Goal: Task Accomplishment & Management: Manage account settings

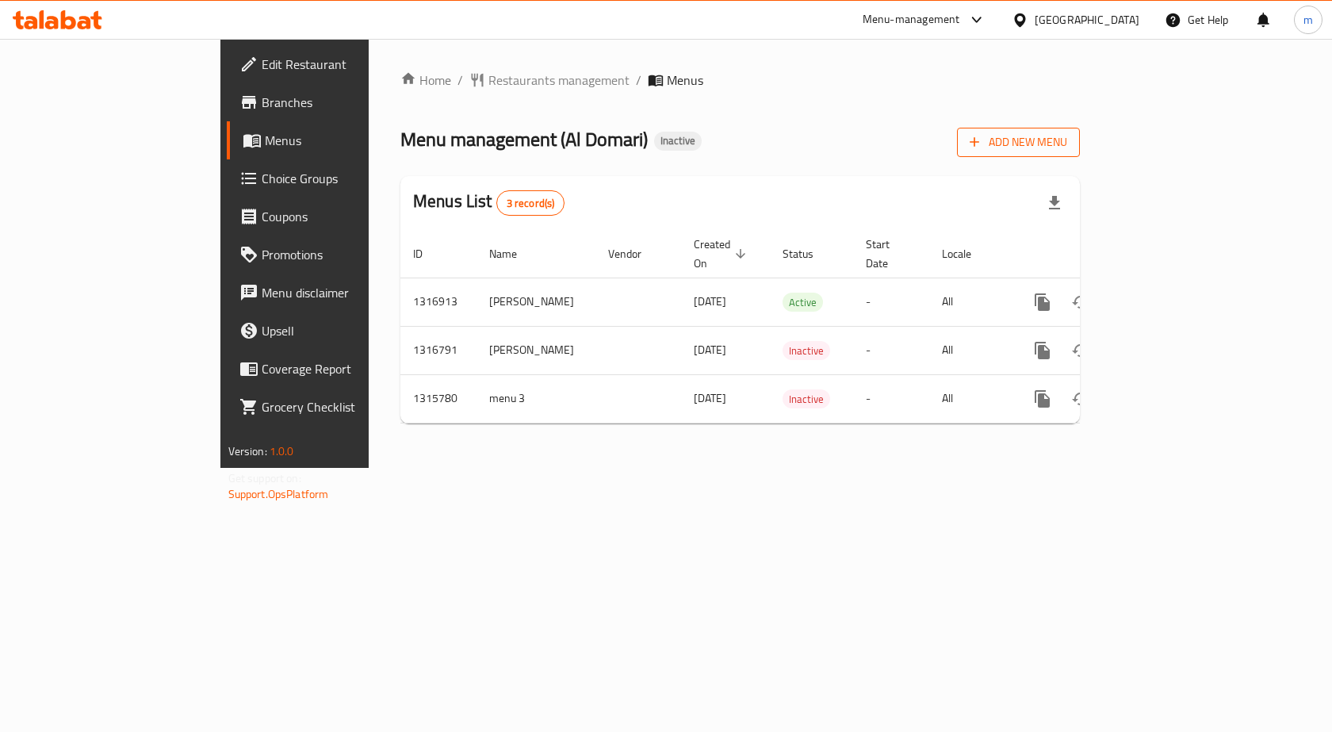
click at [1067, 133] on span "Add New Menu" at bounding box center [1017, 142] width 97 height 20
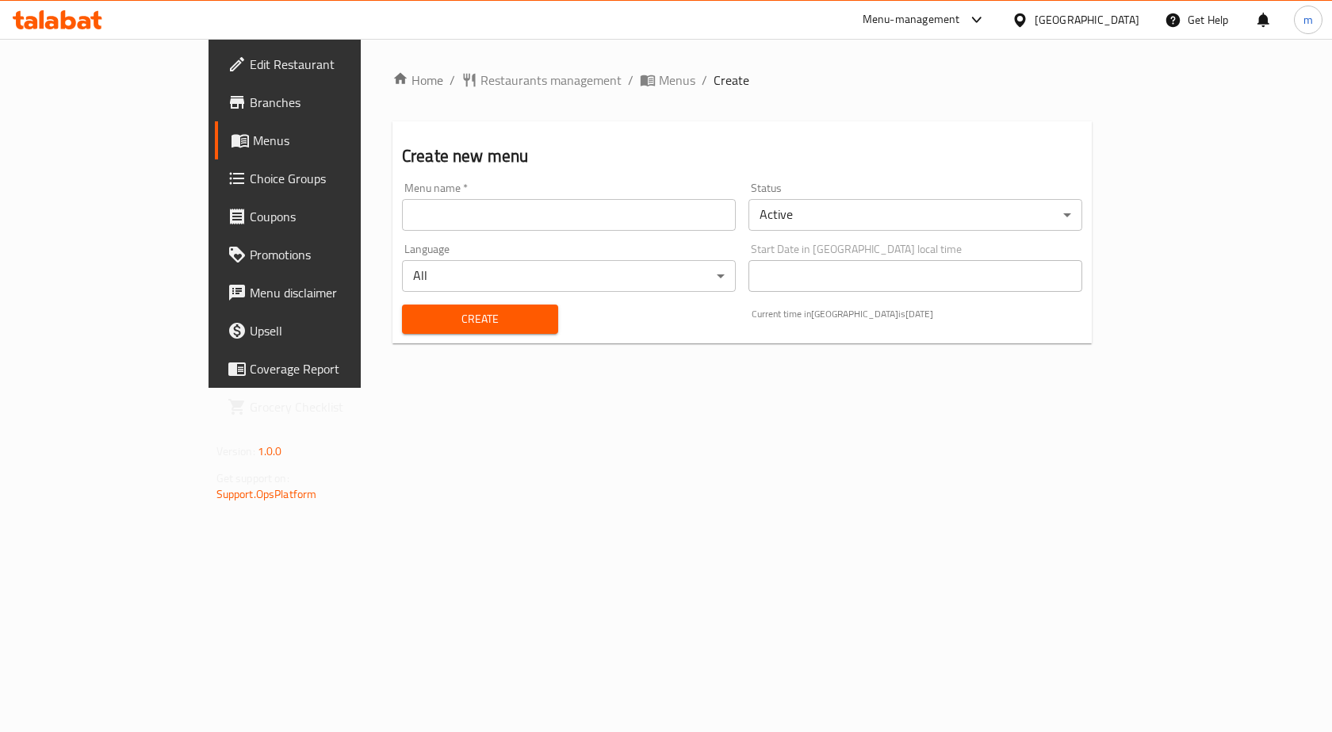
click at [402, 225] on input "text" at bounding box center [569, 215] width 334 height 32
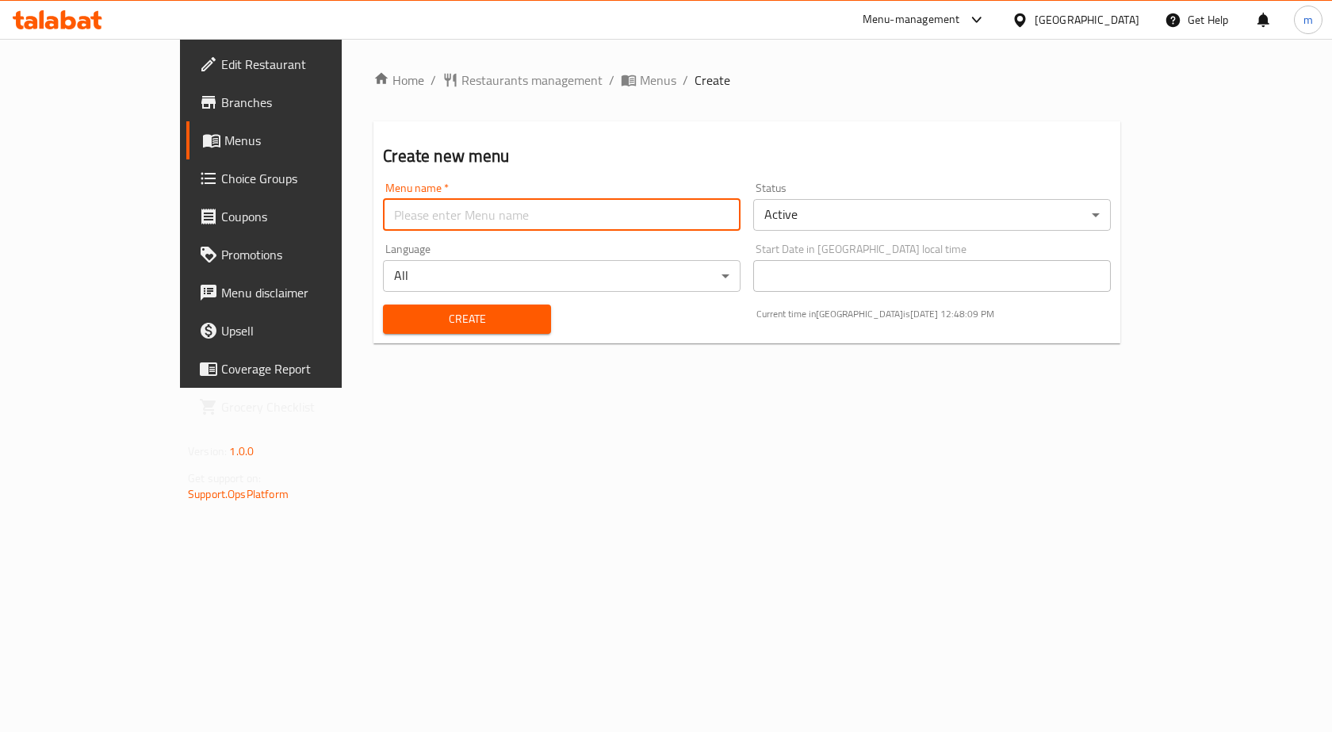
type input "Ashraf8042"
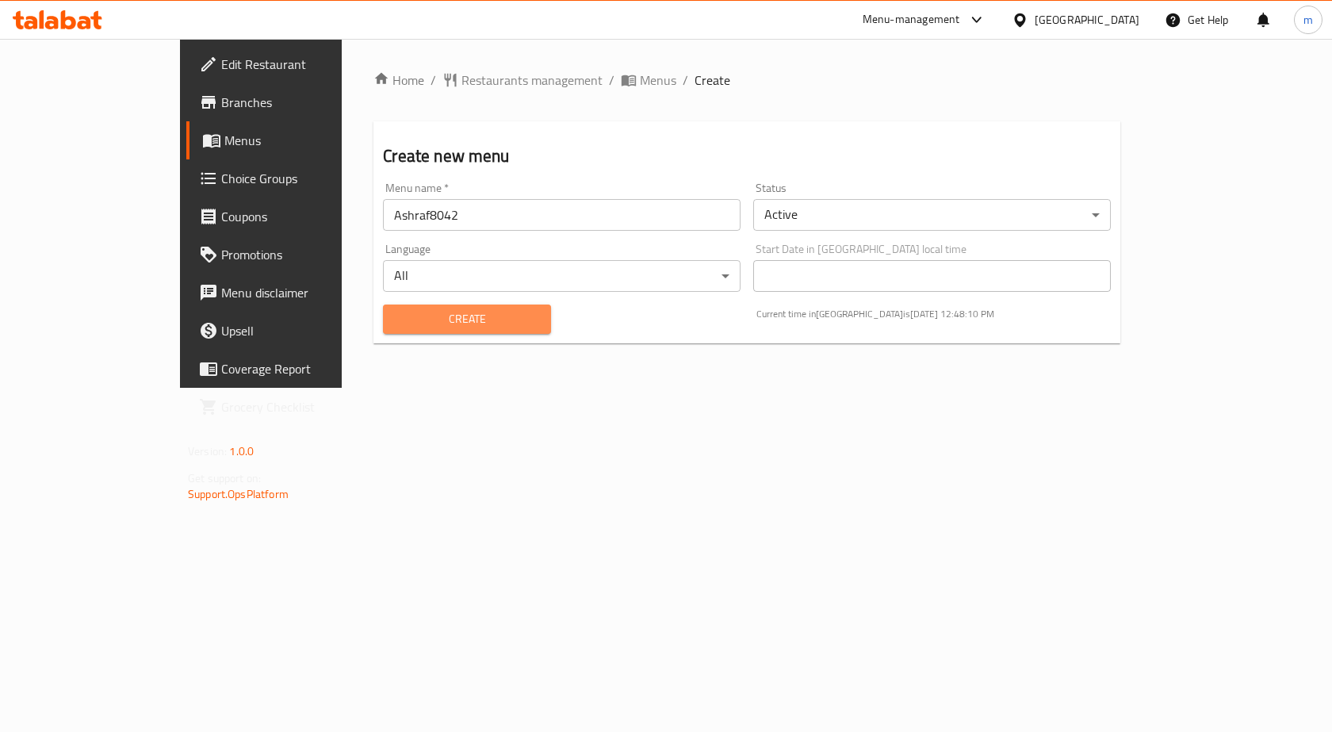
click at [402, 323] on span "Create" at bounding box center [466, 319] width 142 height 20
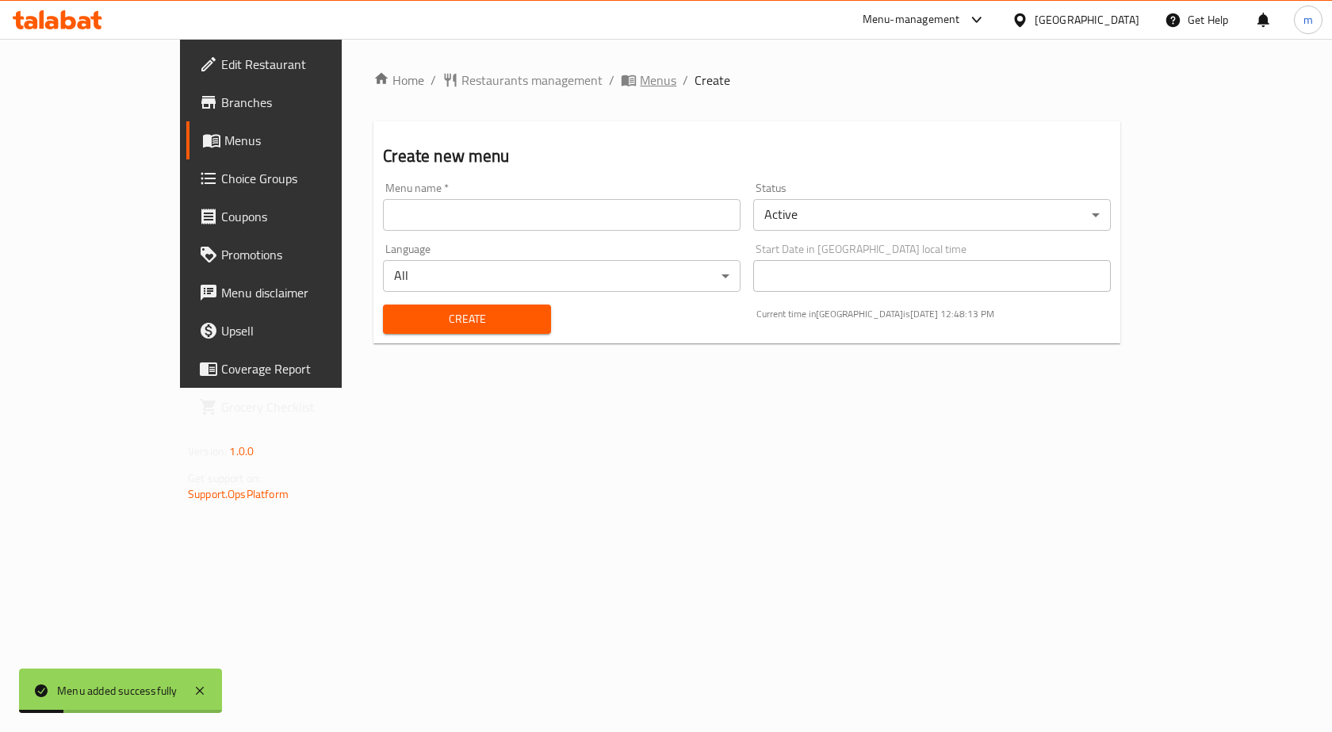
click at [621, 80] on icon "breadcrumb" at bounding box center [629, 80] width 16 height 16
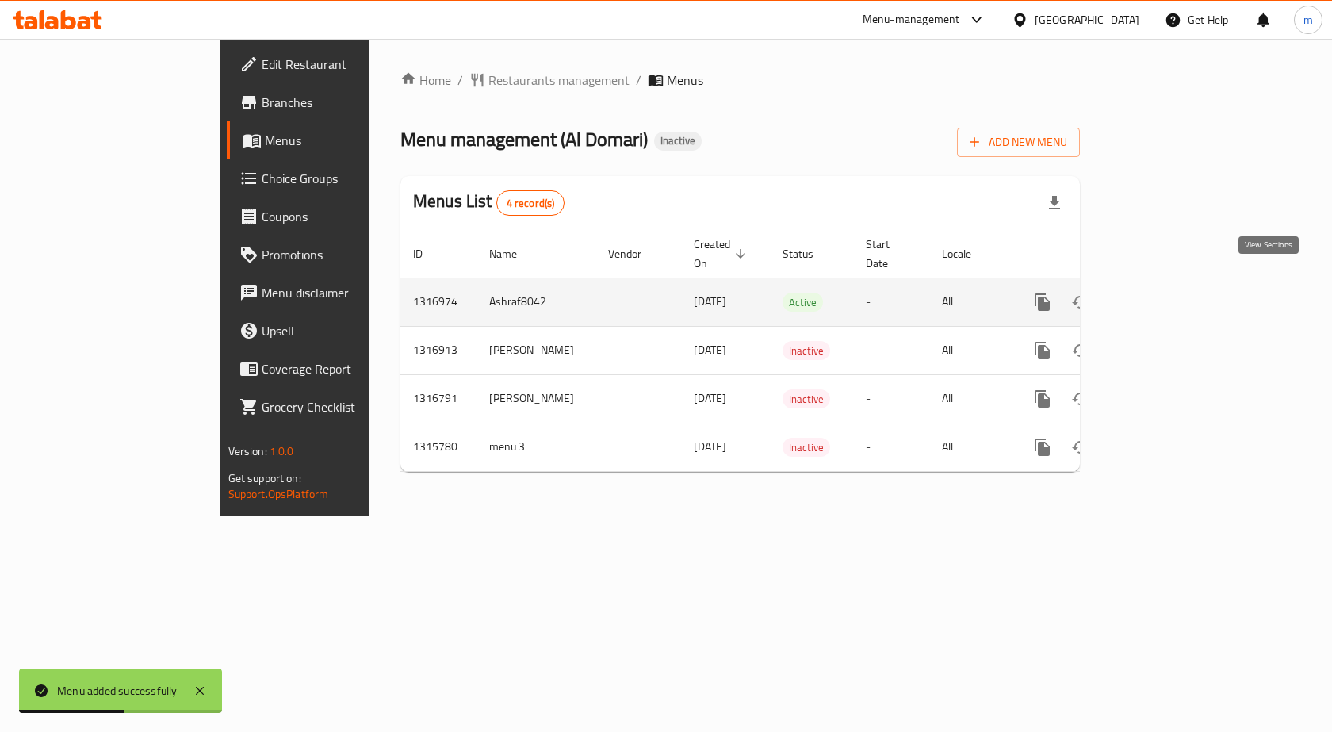
click at [1166, 292] on icon "enhanced table" at bounding box center [1156, 301] width 19 height 19
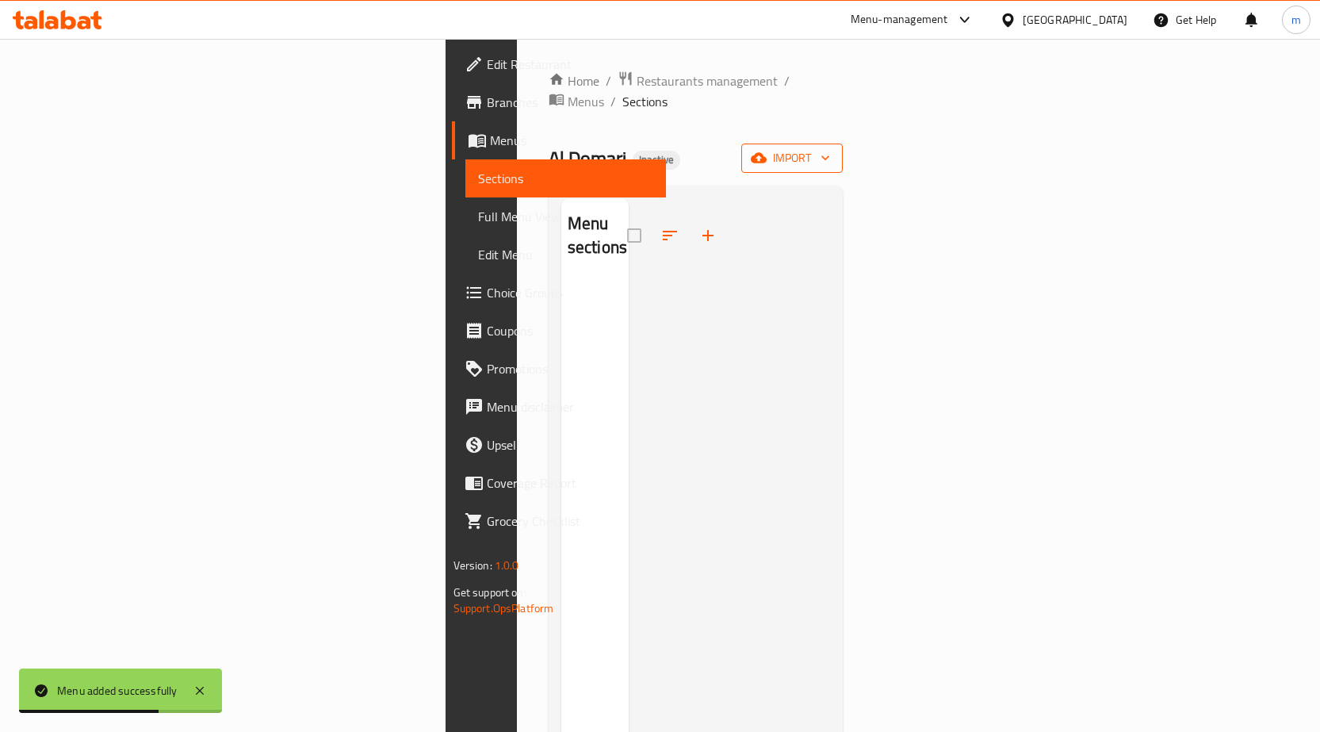
click at [830, 148] on span "import" at bounding box center [792, 158] width 76 height 20
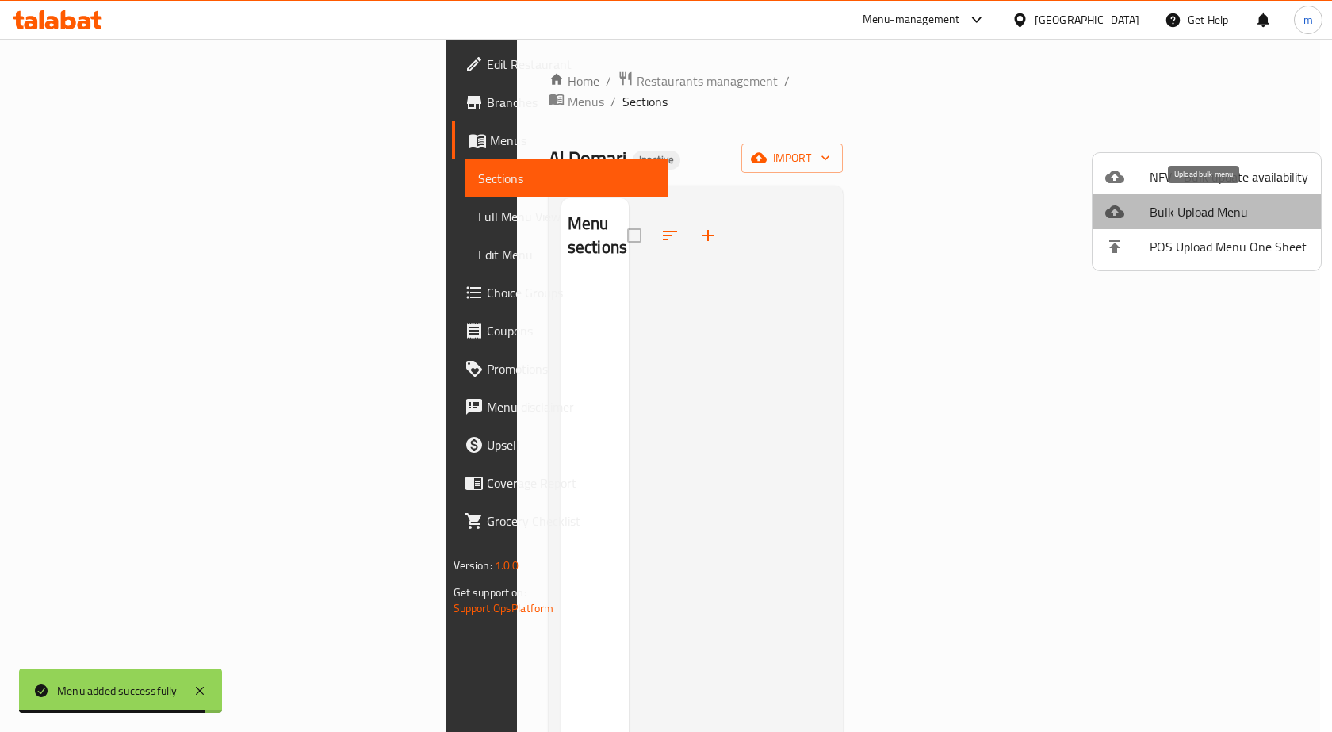
click at [1210, 198] on li "Bulk Upload Menu" at bounding box center [1206, 211] width 228 height 35
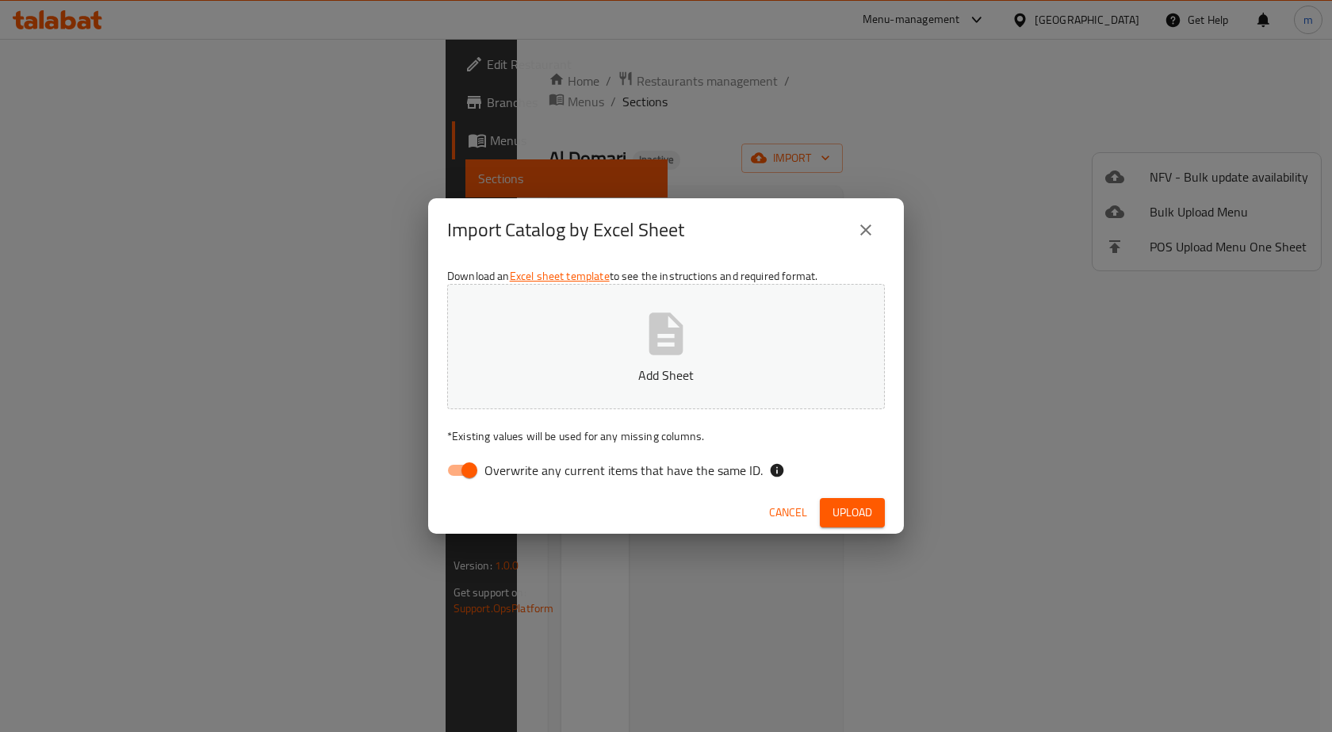
click at [470, 470] on input "Overwrite any current items that have the same ID." at bounding box center [469, 470] width 90 height 30
checkbox input "false"
click at [602, 328] on button "Add Sheet" at bounding box center [665, 346] width 437 height 125
click at [838, 503] on span "Upload" at bounding box center [852, 512] width 40 height 20
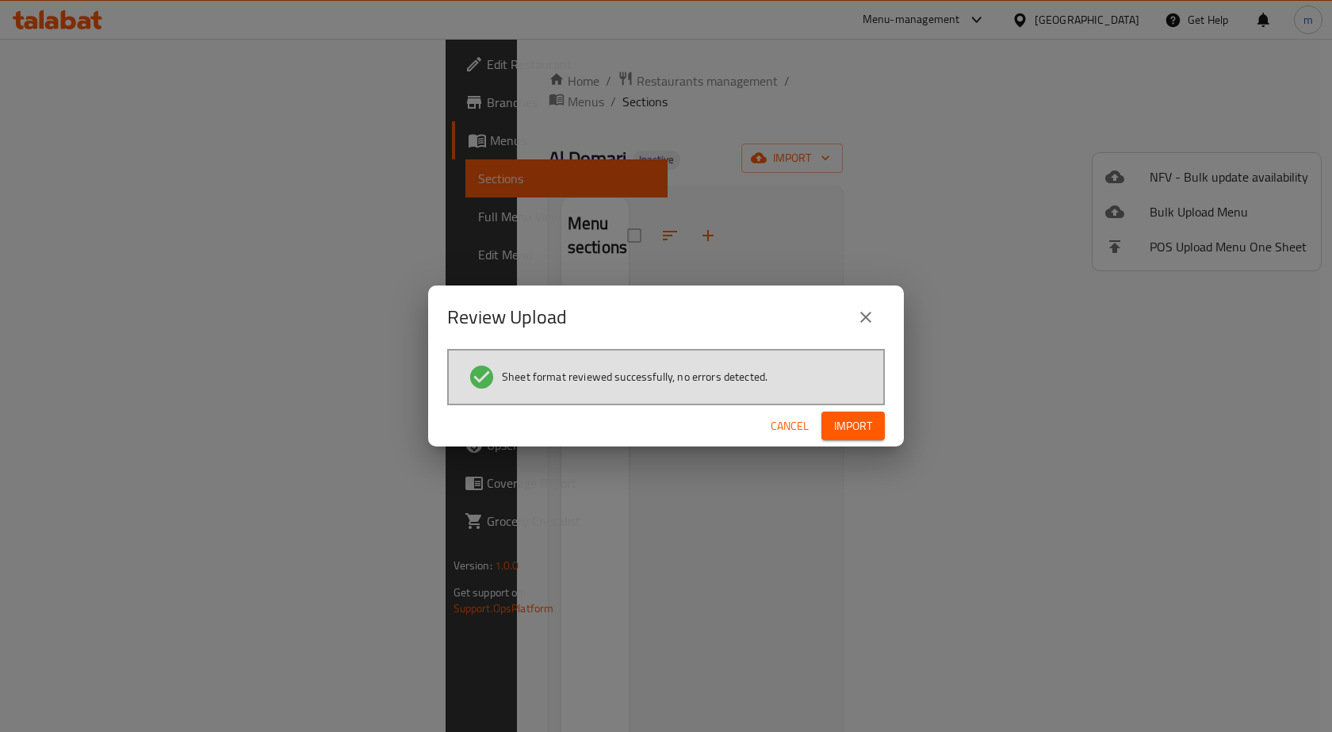
click at [850, 428] on span "Import" at bounding box center [853, 426] width 38 height 20
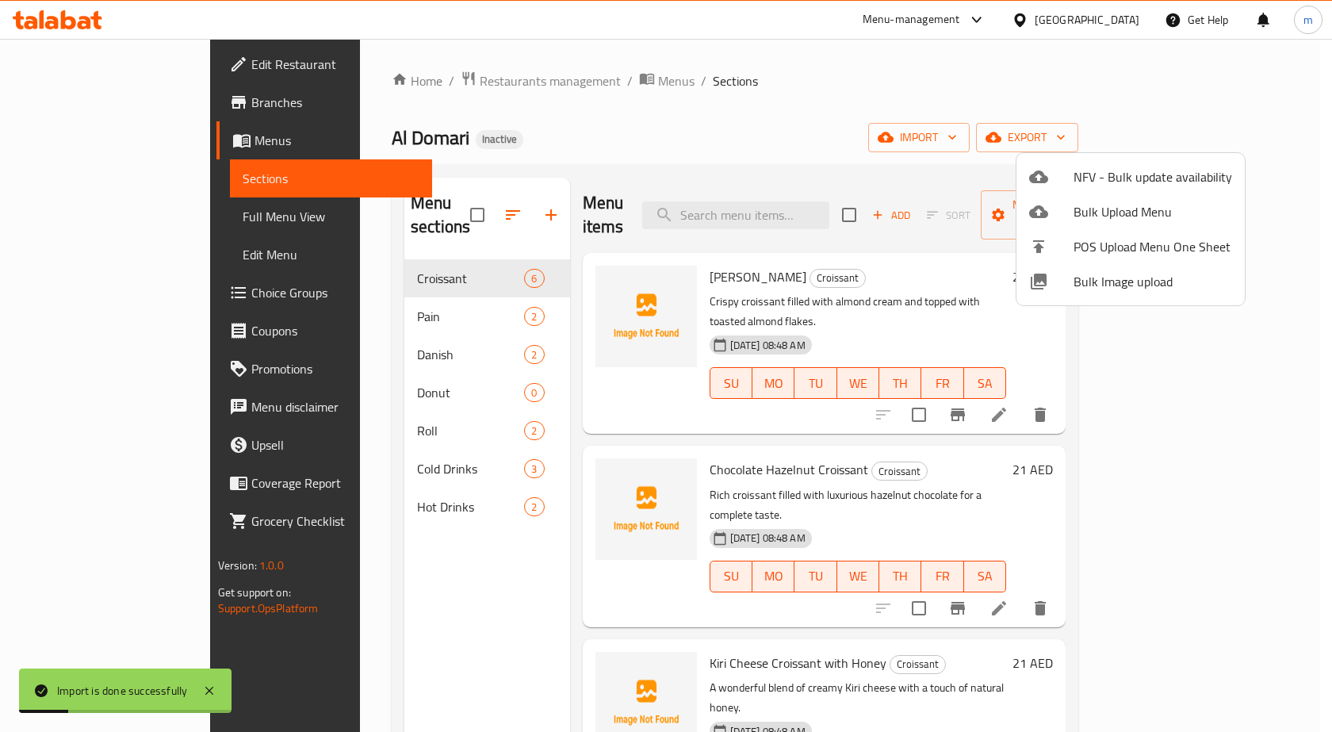
click at [87, 220] on div at bounding box center [666, 366] width 1332 height 732
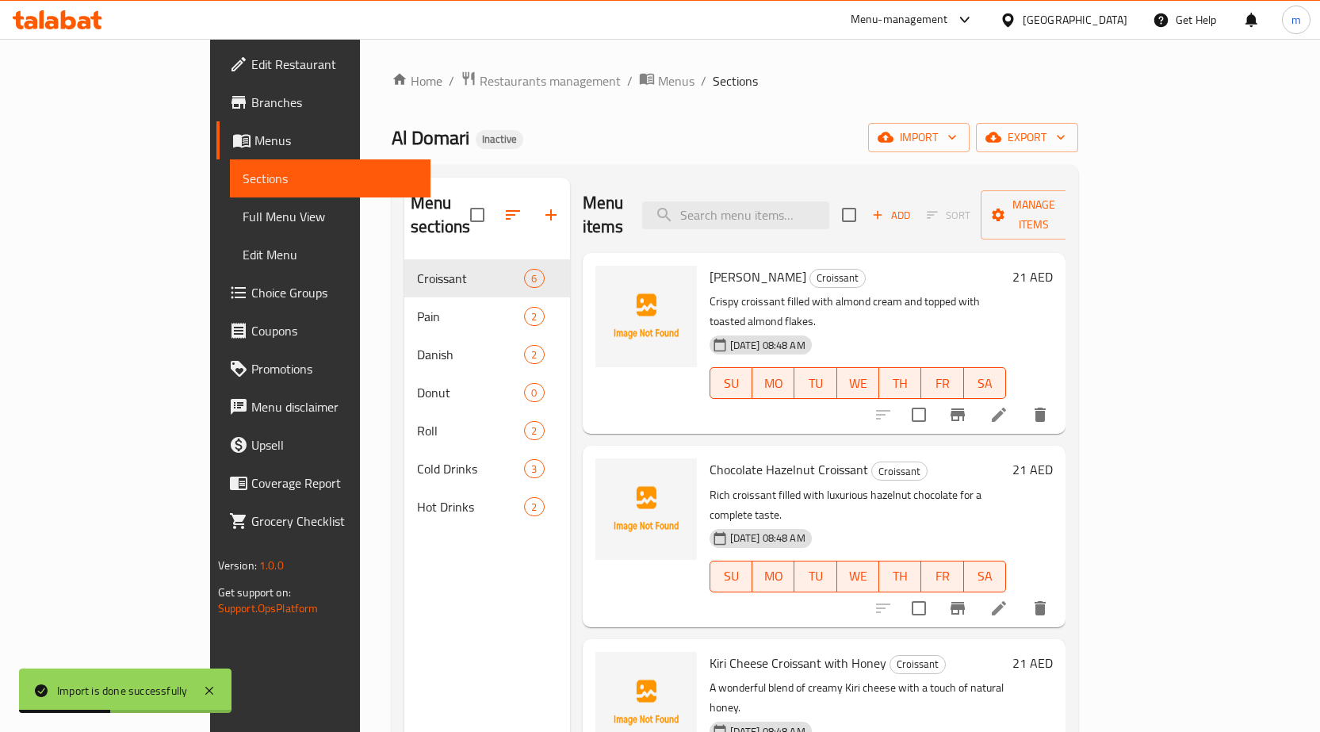
click at [243, 217] on span "Full Menu View" at bounding box center [330, 216] width 175 height 19
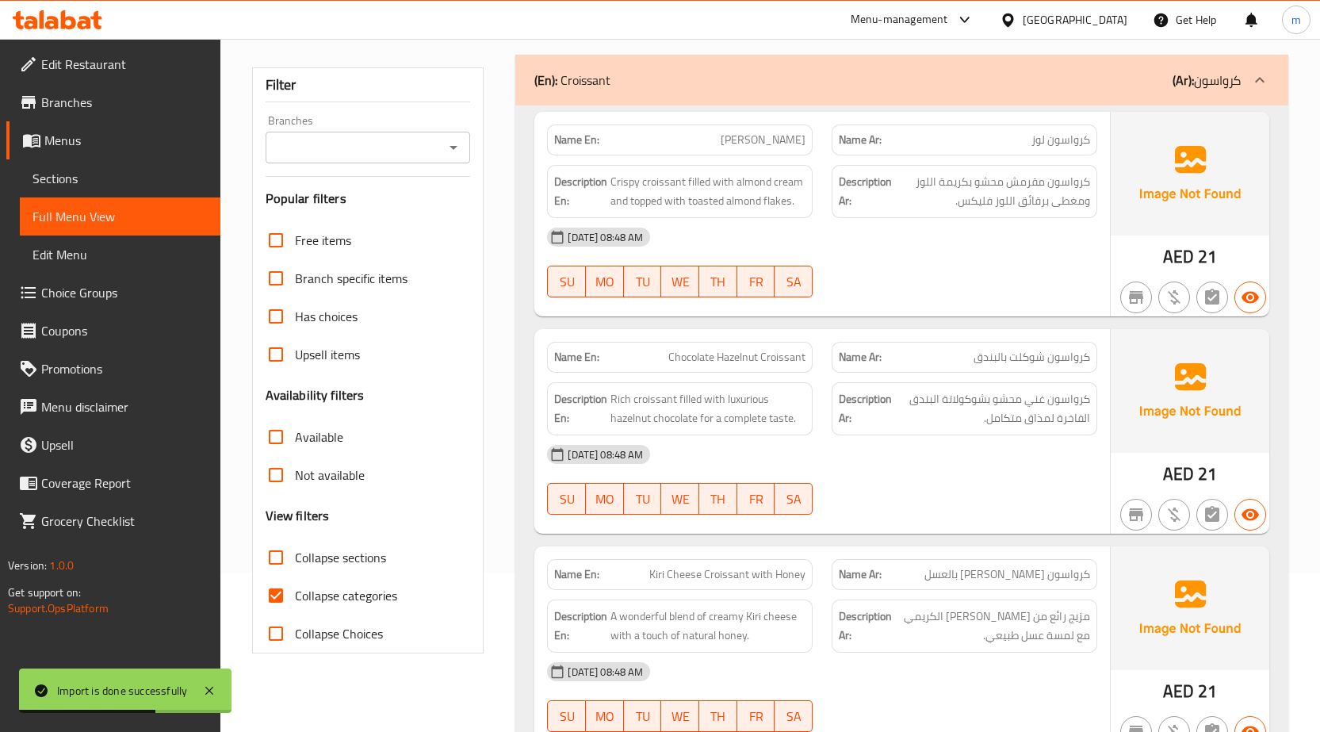
scroll to position [238, 0]
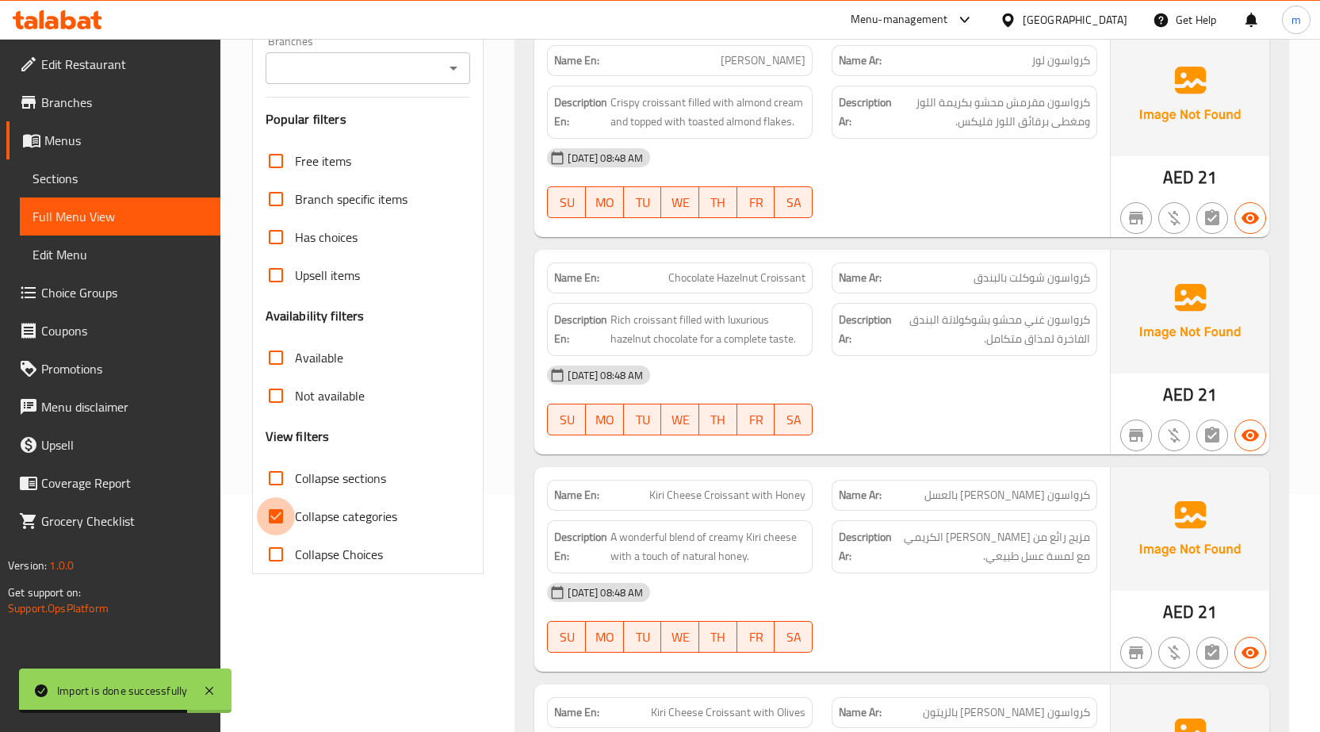
click at [277, 517] on input "Collapse categories" at bounding box center [276, 516] width 38 height 38
checkbox input "false"
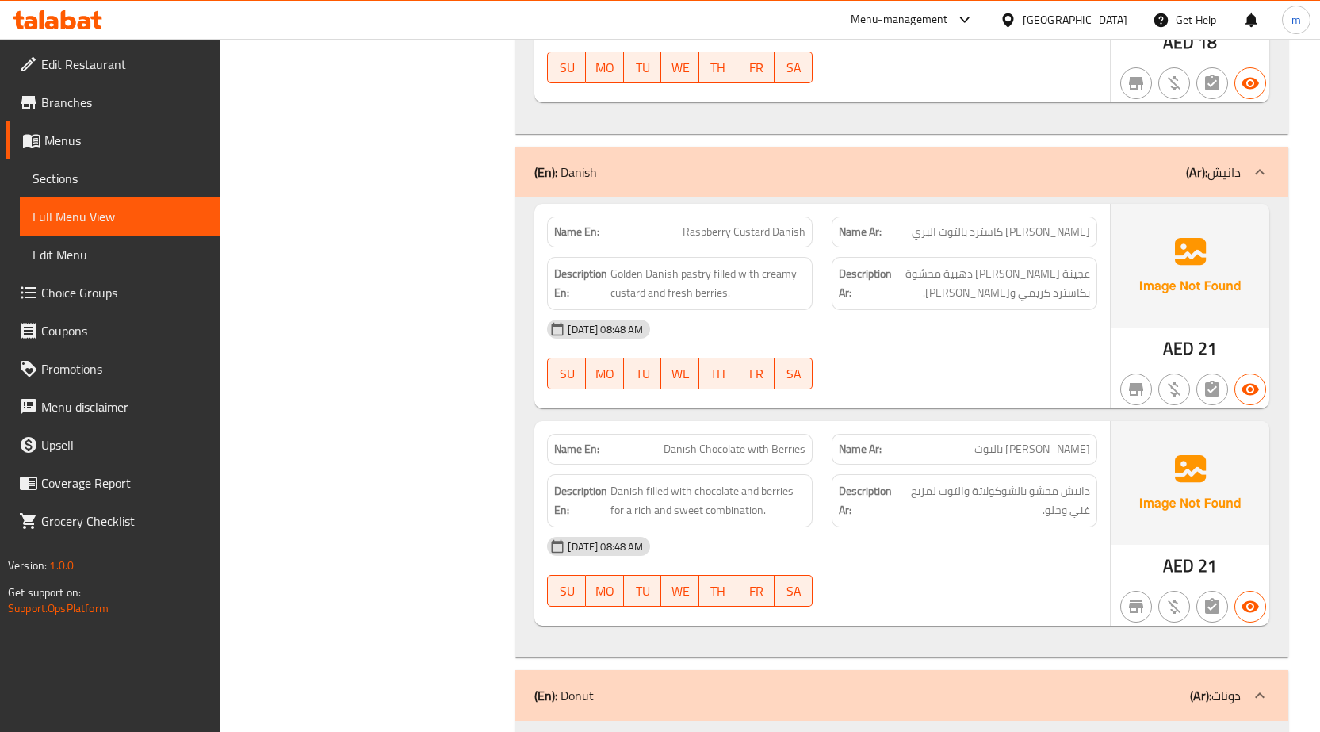
scroll to position [2378, 0]
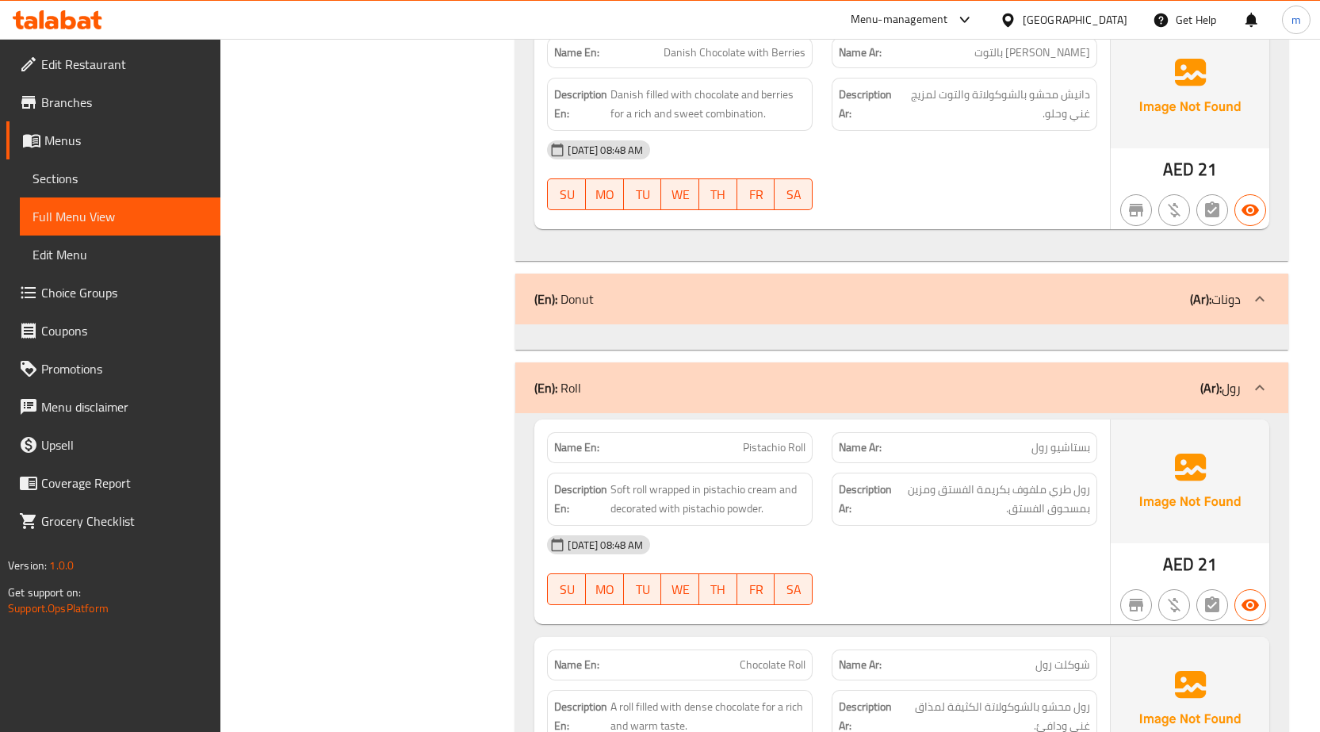
click at [1191, 307] on b "(Ar):" at bounding box center [1200, 299] width 21 height 24
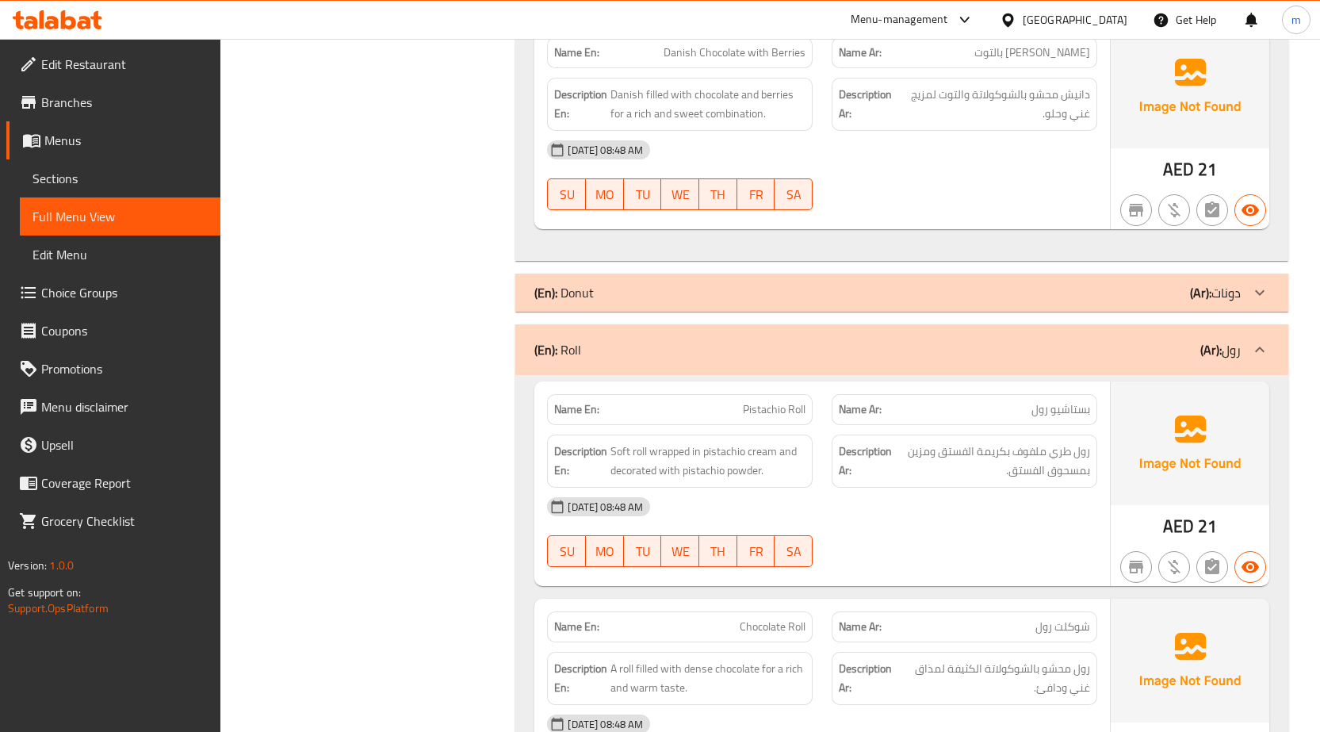
click at [1191, 307] on div "(En): Donut (Ar): دونات" at bounding box center [901, 292] width 773 height 38
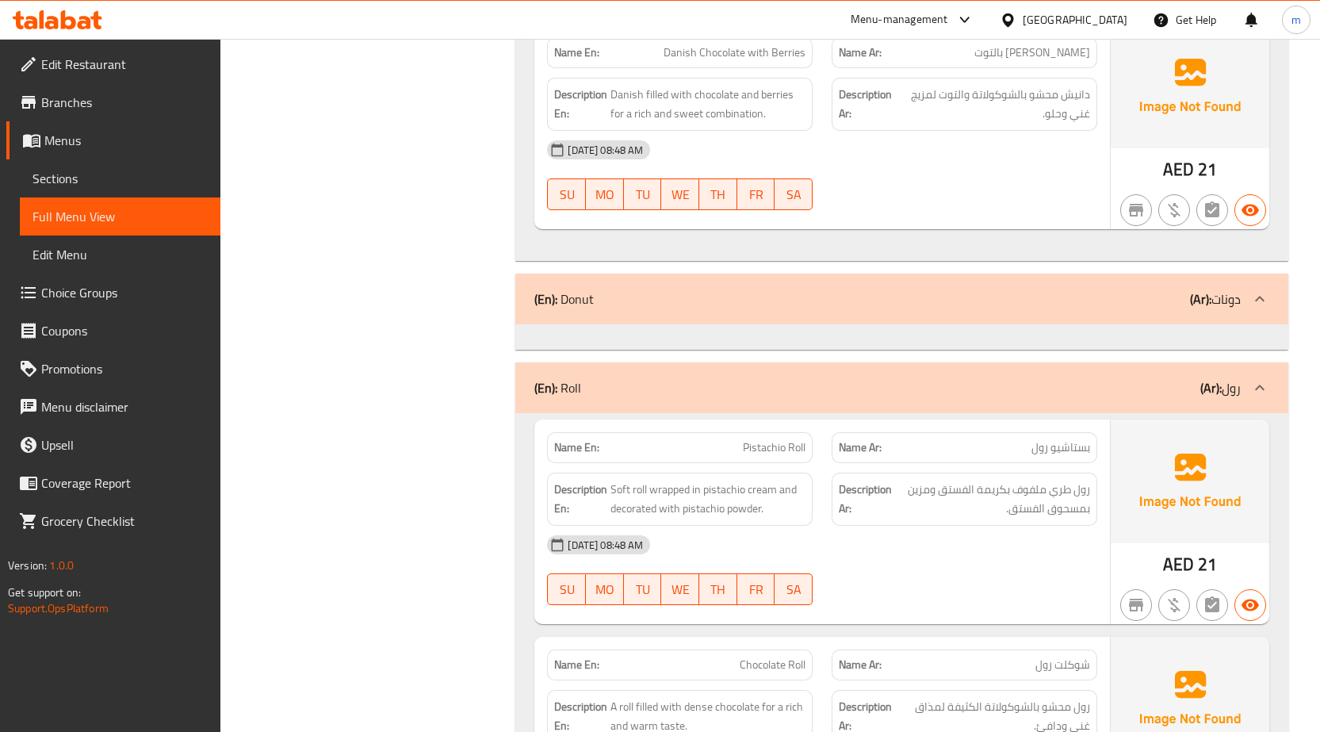
click at [1191, 307] on b "(Ar):" at bounding box center [1200, 299] width 21 height 24
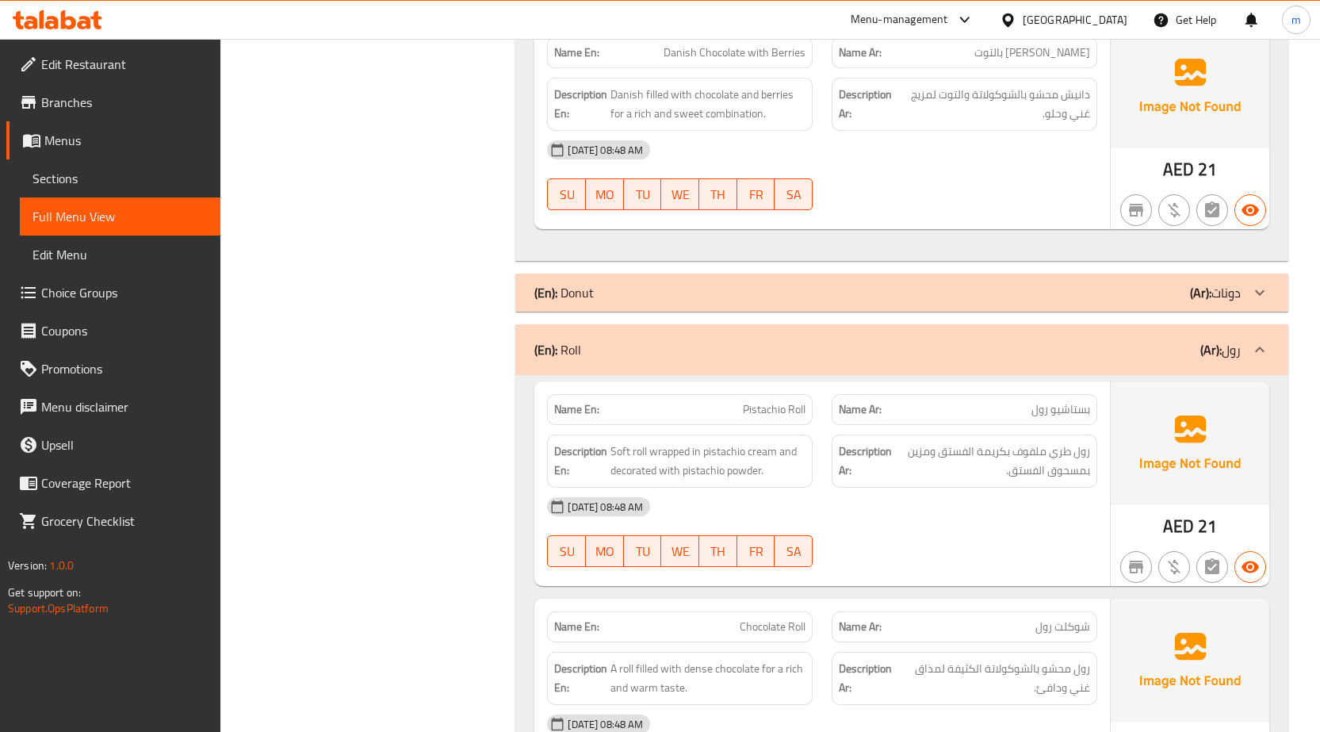
click at [1191, 307] on div "(En): Donut (Ar): دونات" at bounding box center [901, 292] width 773 height 38
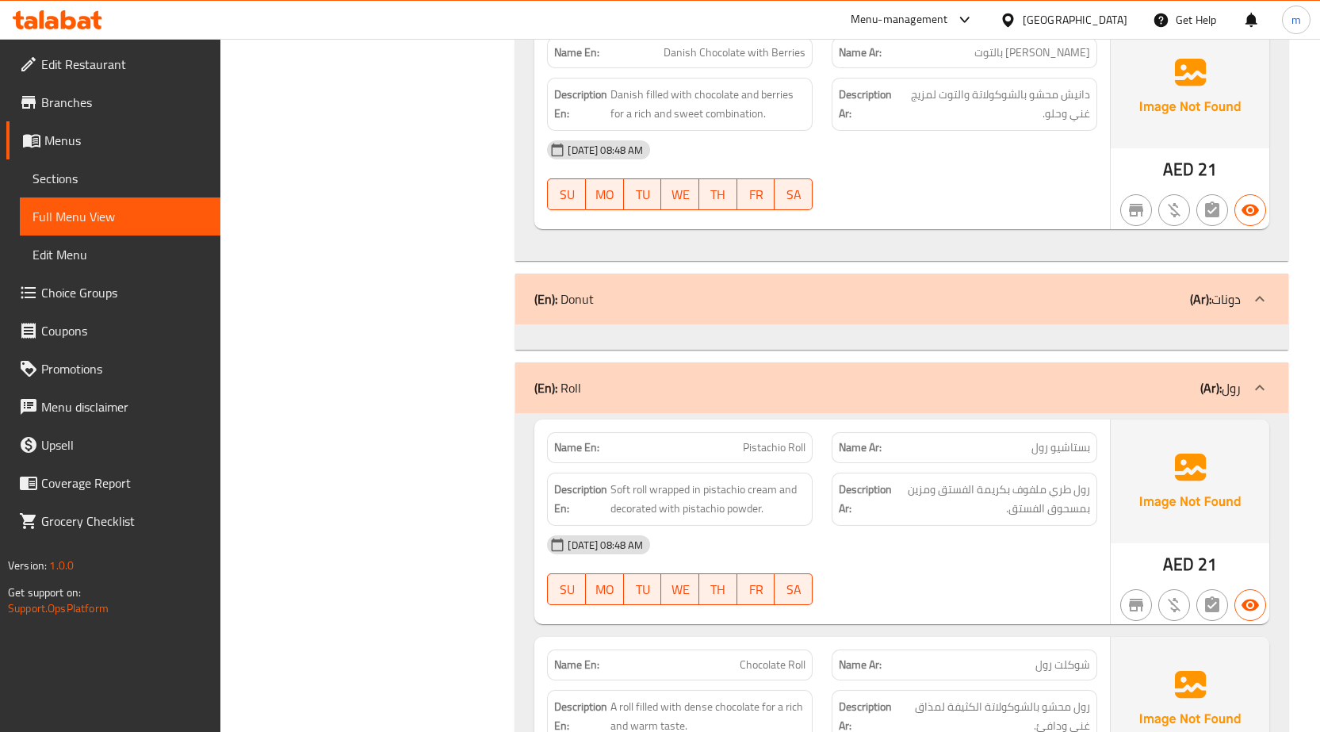
click at [698, 321] on div "(En): Donut (Ar): دونات" at bounding box center [901, 298] width 773 height 51
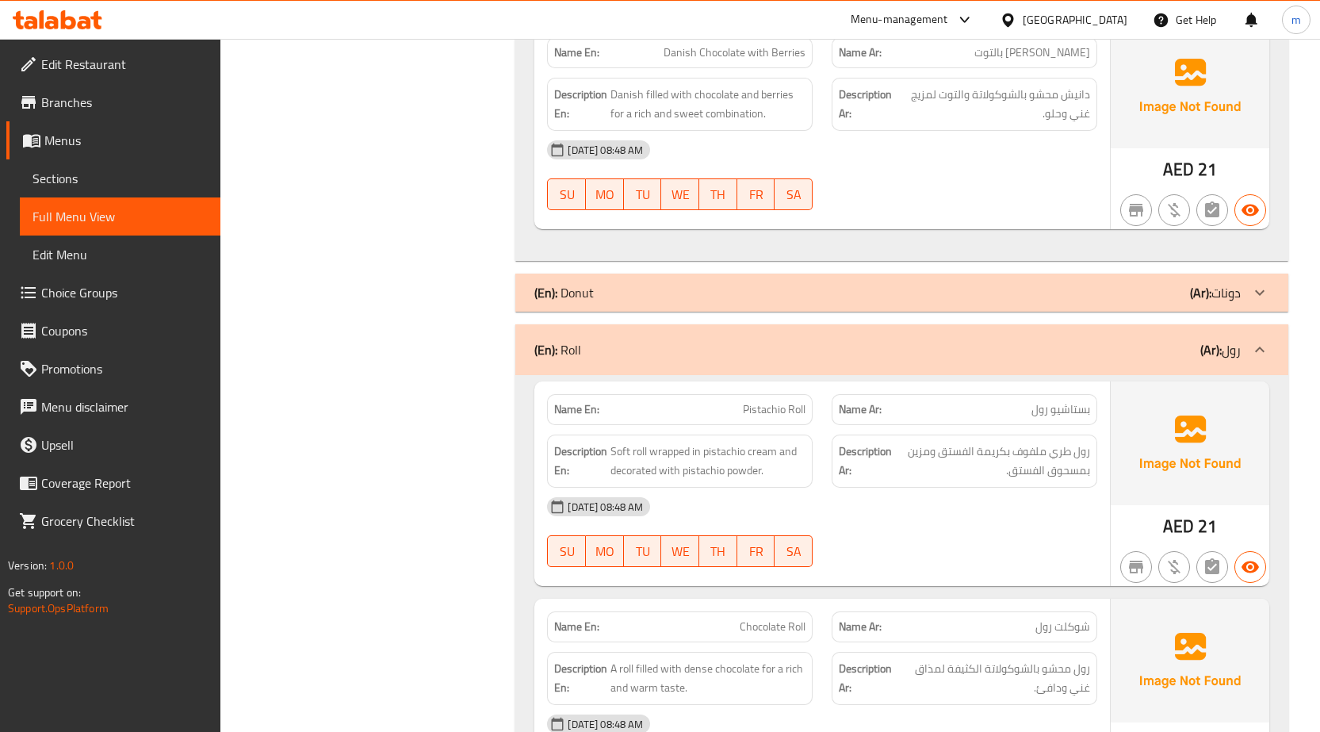
click at [707, 304] on div "(En): Donut (Ar): دونات" at bounding box center [901, 292] width 773 height 38
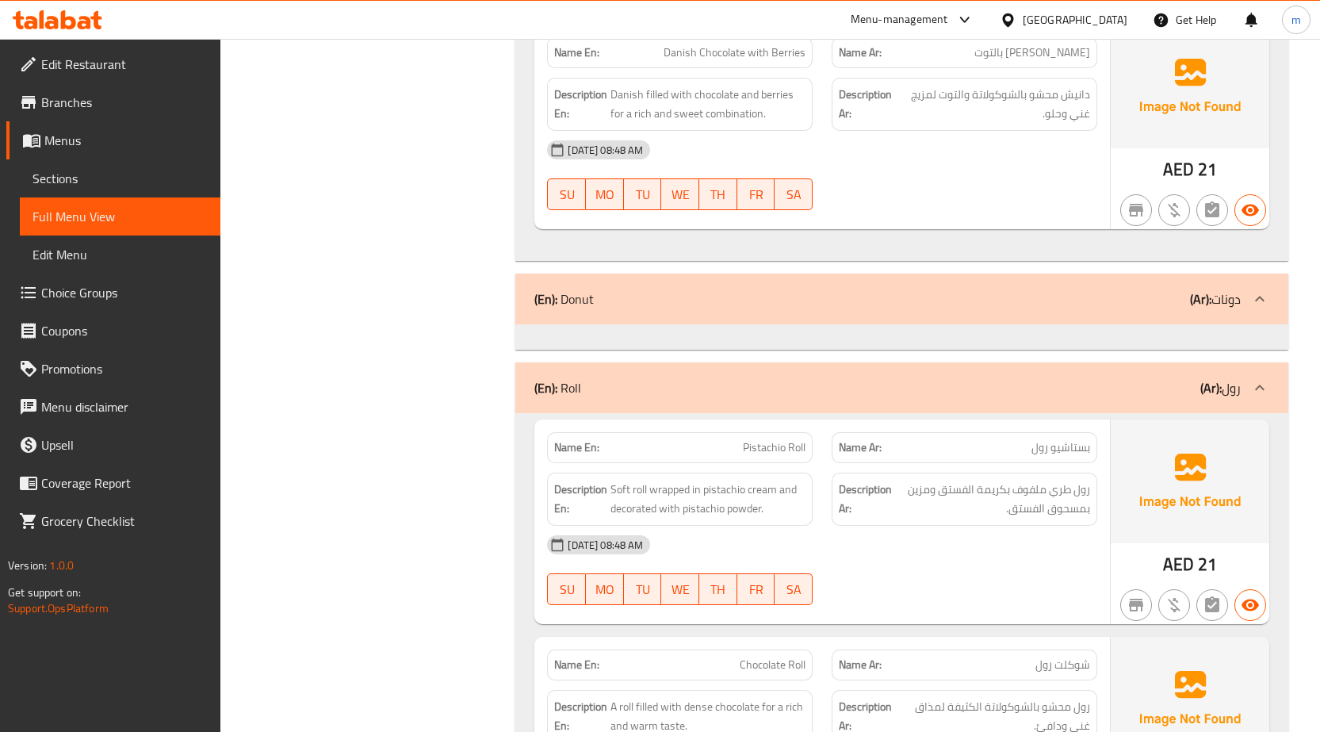
click at [707, 304] on div "(En): Donut (Ar): دونات" at bounding box center [887, 298] width 706 height 19
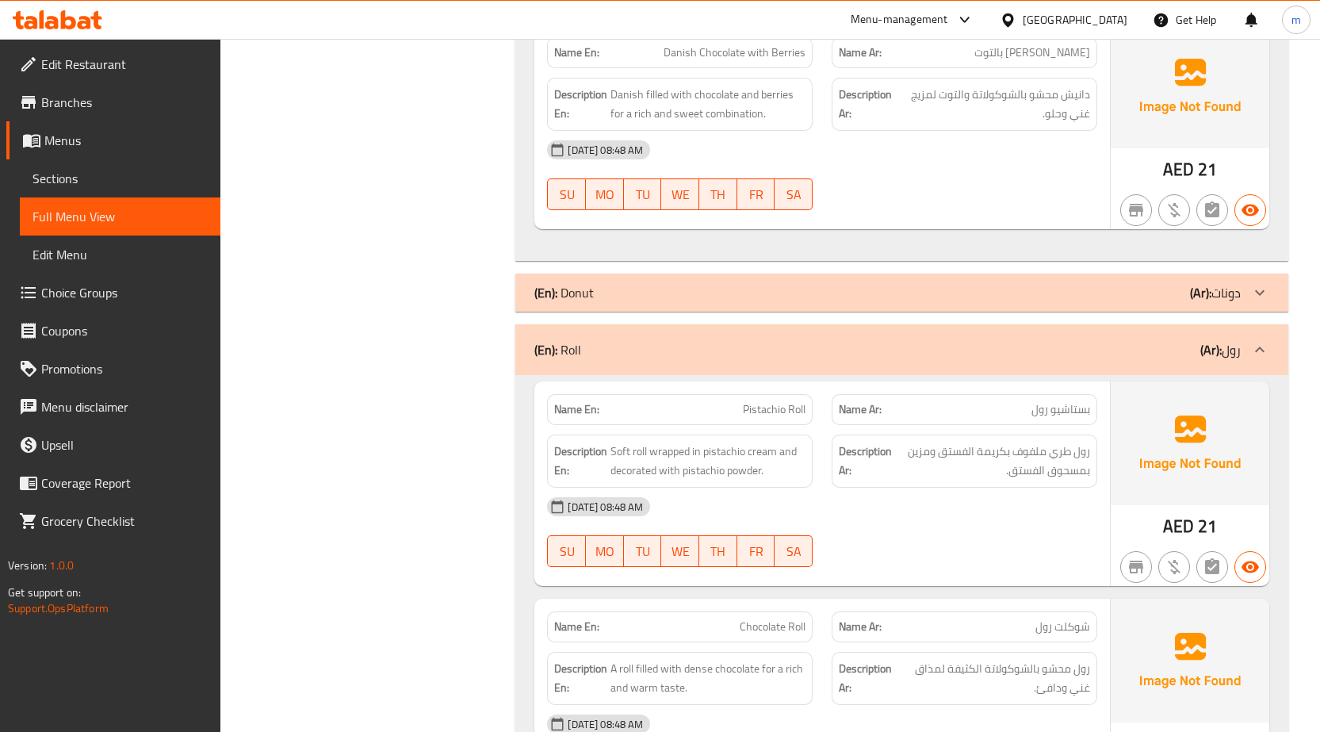
click at [707, 304] on div "(En): Donut (Ar): دونات" at bounding box center [901, 292] width 773 height 38
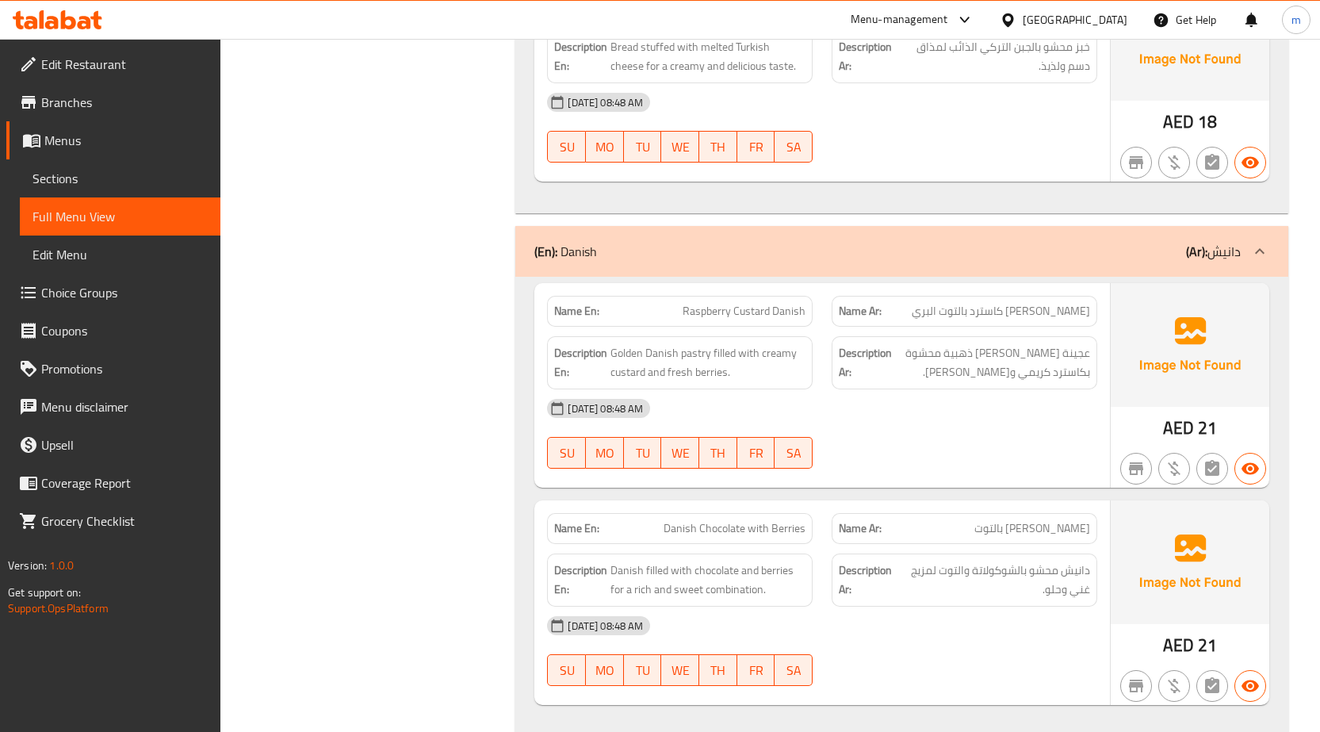
scroll to position [2298, 0]
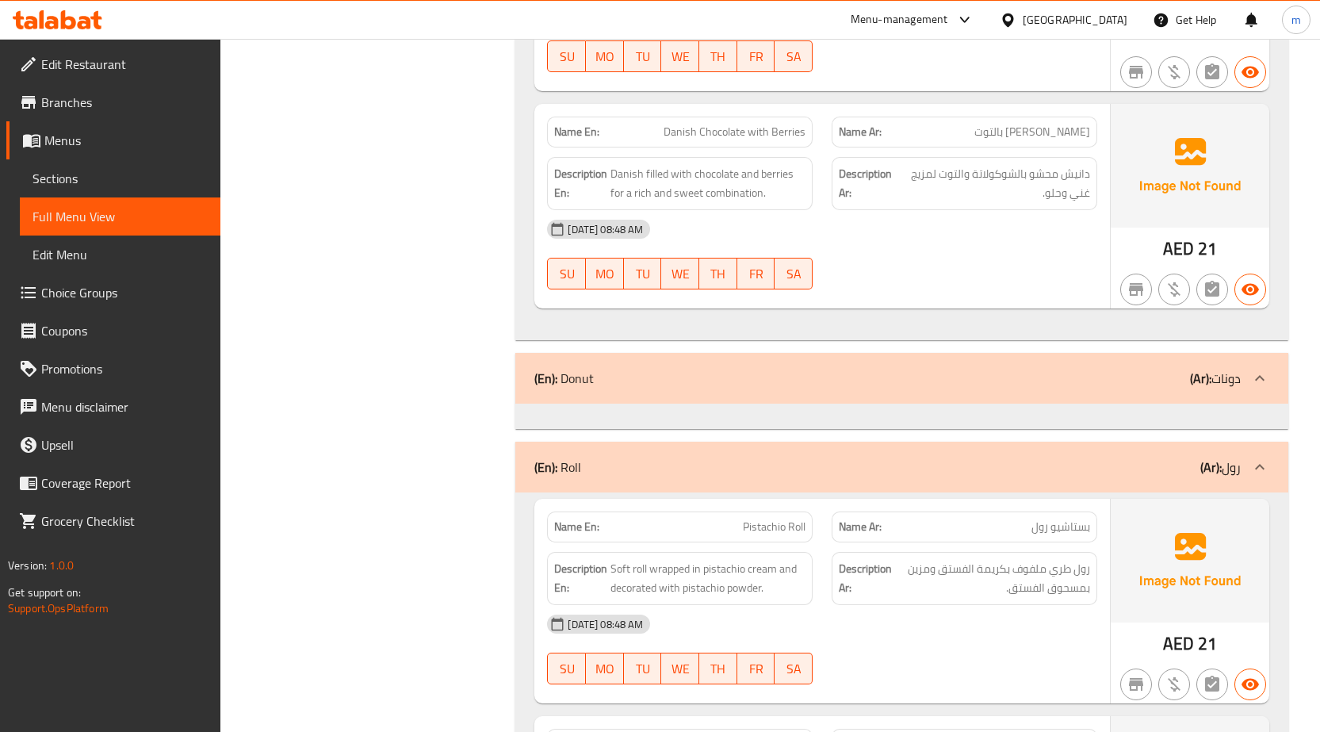
click at [626, 372] on div "(En): Donut (Ar): دونات" at bounding box center [887, 378] width 706 height 19
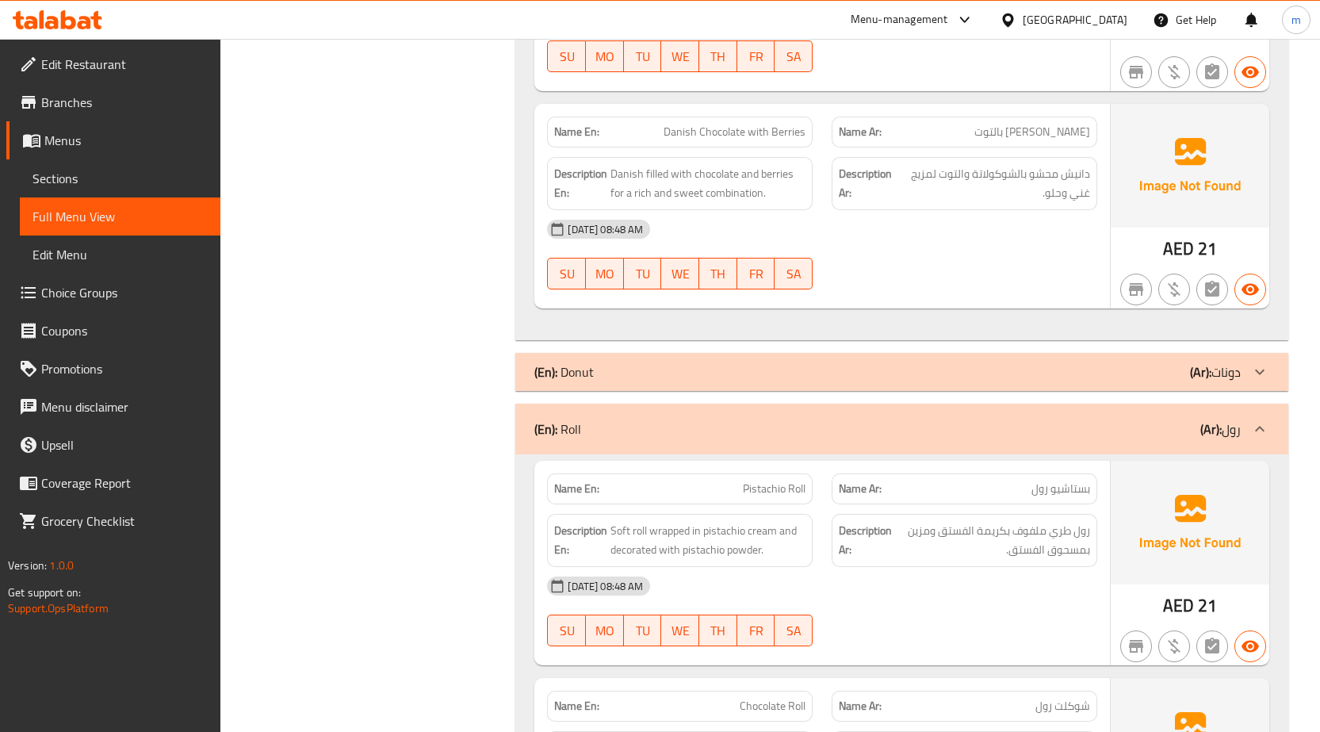
click at [626, 372] on div "(En): Donut (Ar): دونات" at bounding box center [887, 371] width 706 height 19
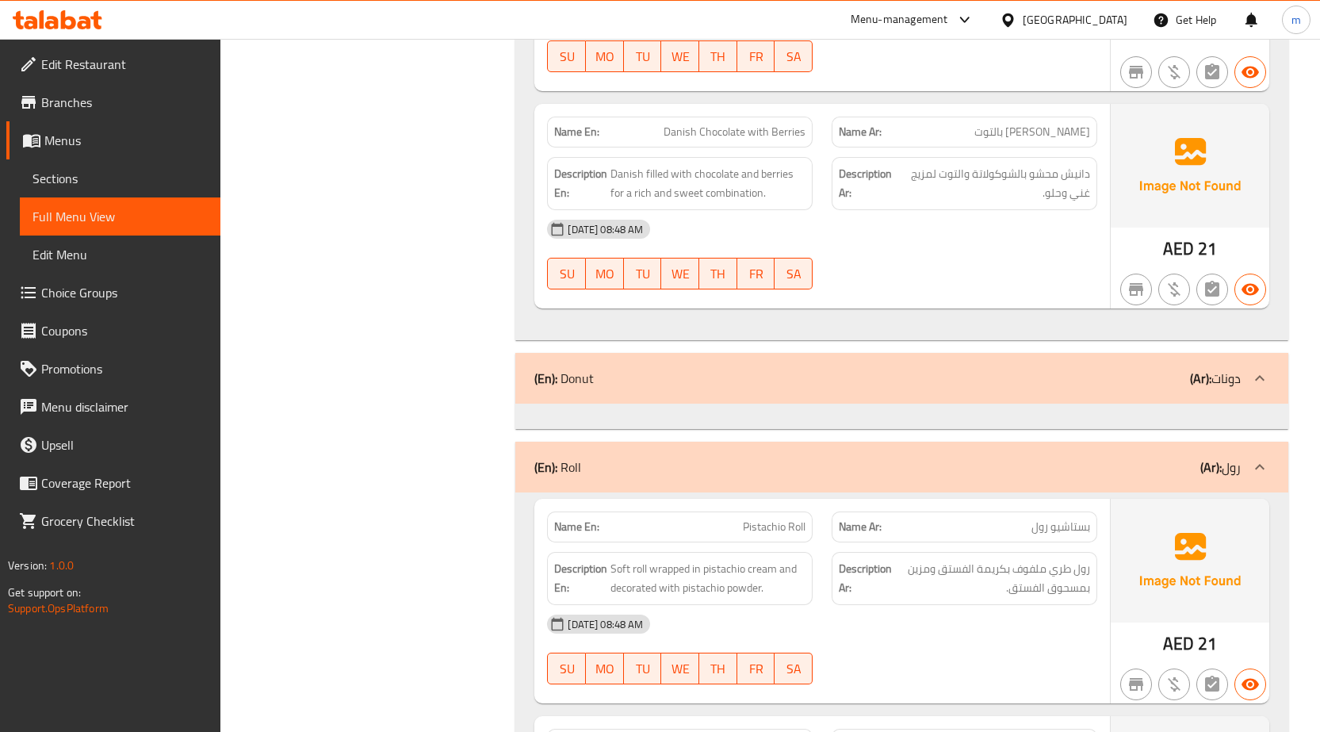
click at [626, 372] on div "(En): Donut (Ar): دونات" at bounding box center [887, 378] width 706 height 19
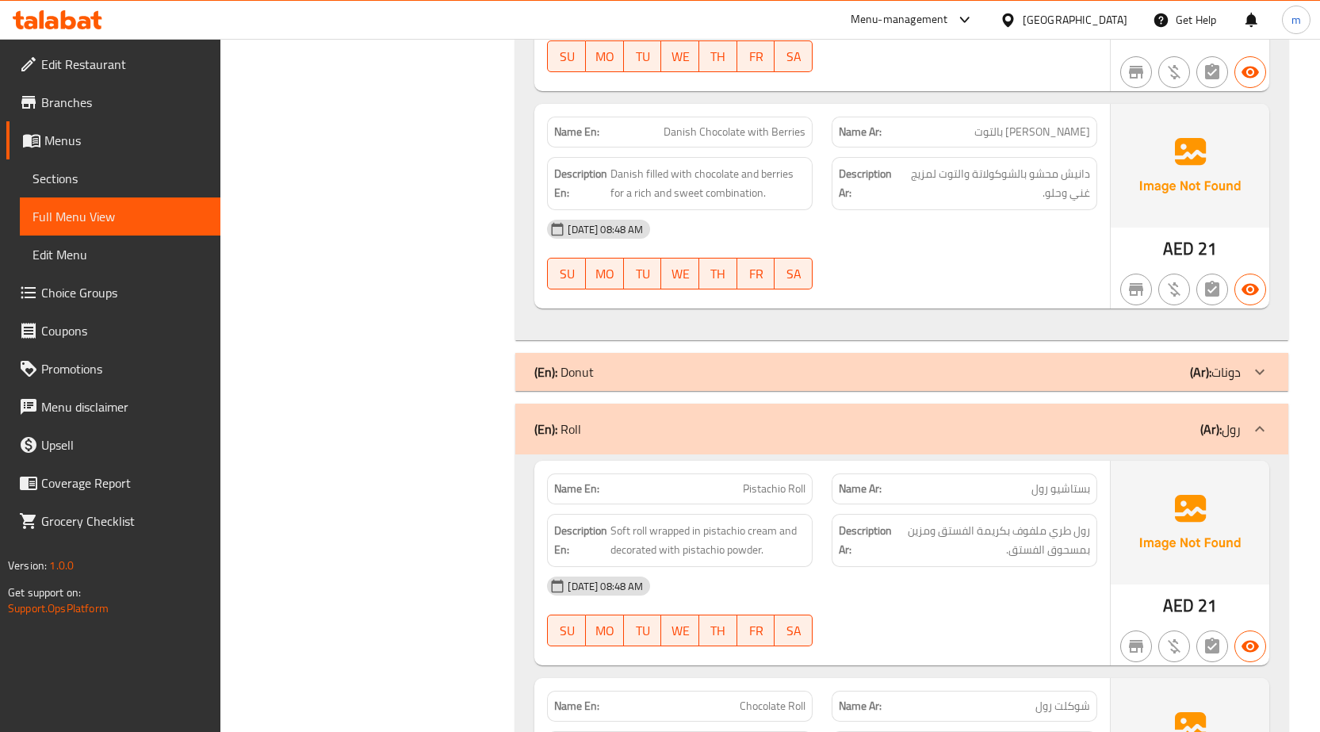
click at [626, 372] on div "(En): Donut (Ar): دونات" at bounding box center [887, 371] width 706 height 19
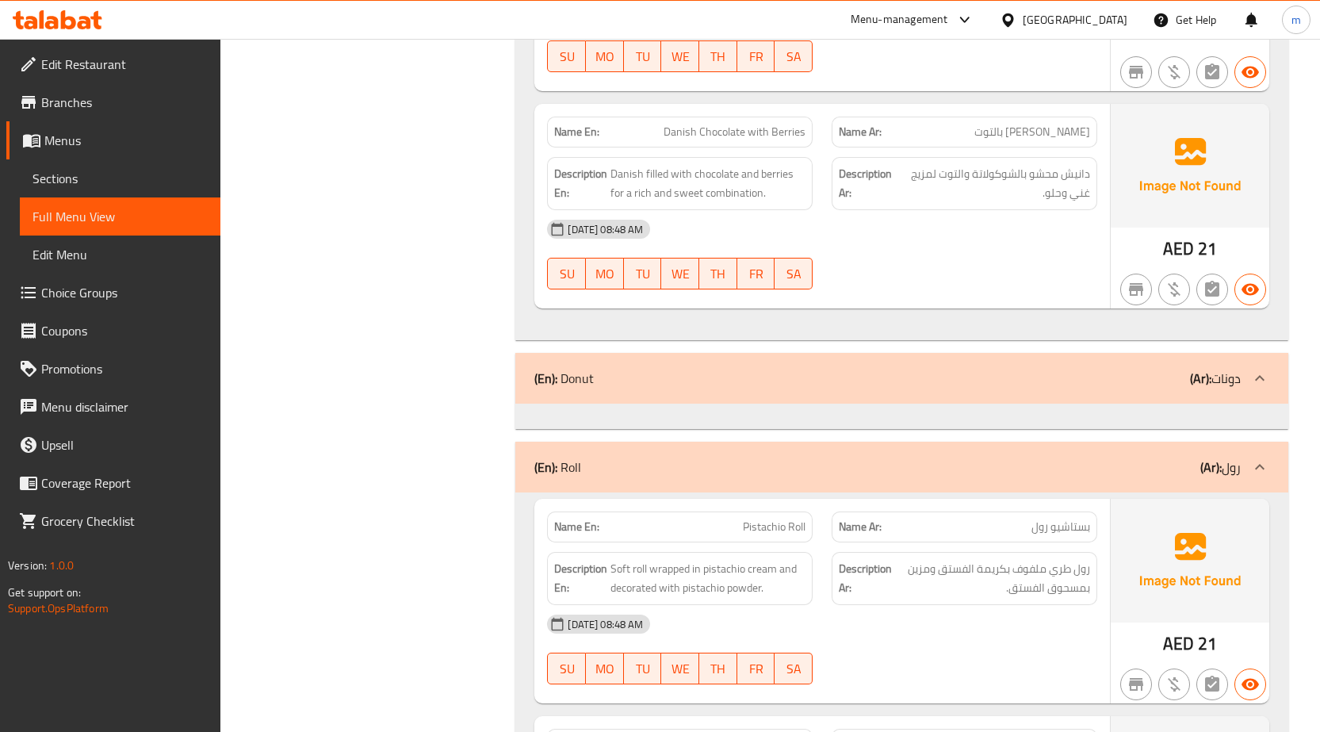
click at [626, 372] on div "(En): Donut (Ar): دونات" at bounding box center [887, 378] width 706 height 19
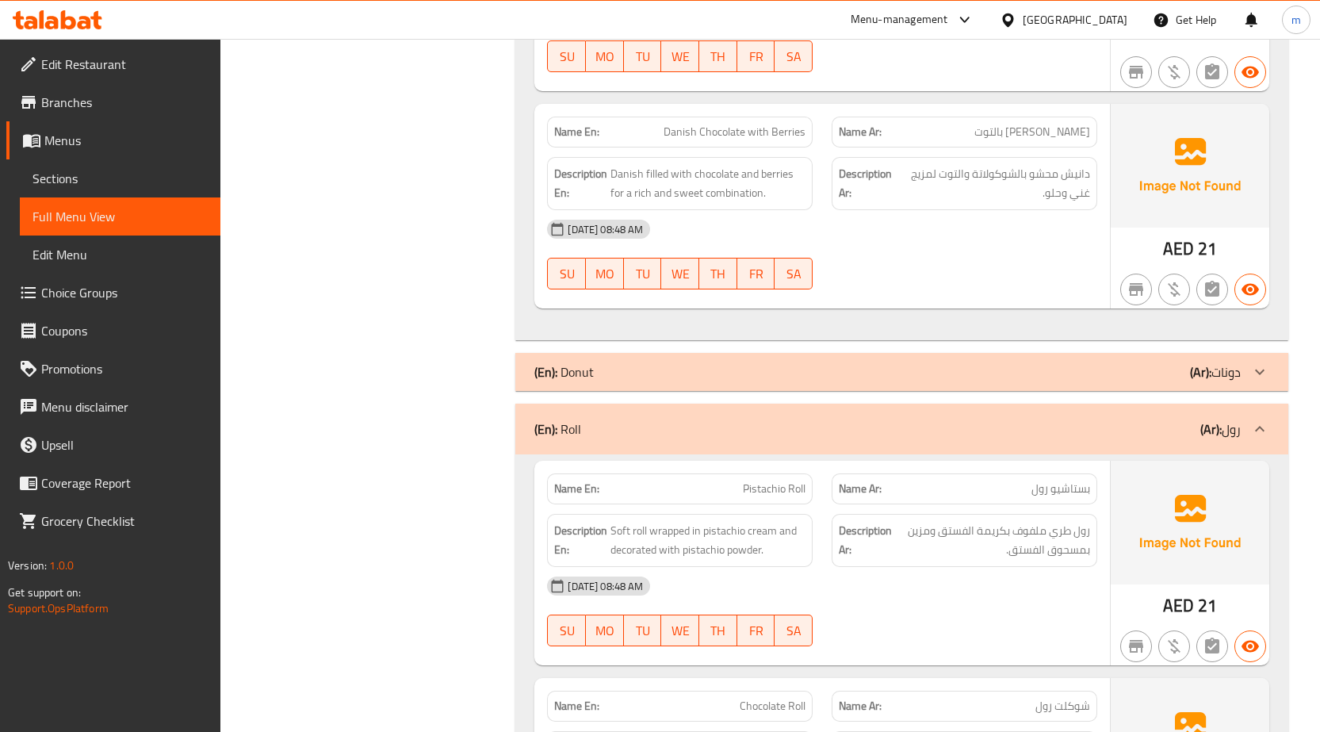
click at [1239, 390] on div "(En): Donut (Ar): دونات" at bounding box center [901, 372] width 773 height 38
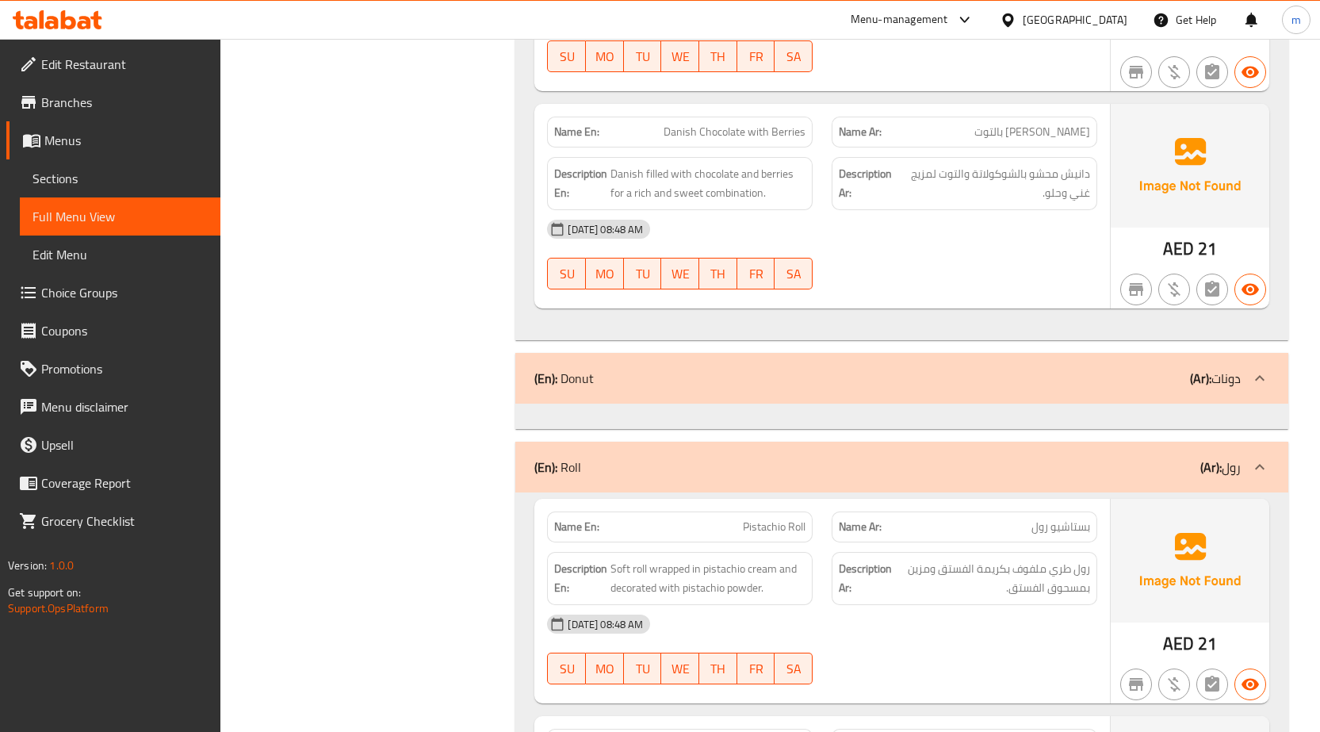
click at [1239, 390] on div "(En): Donut (Ar): دونات" at bounding box center [901, 378] width 773 height 51
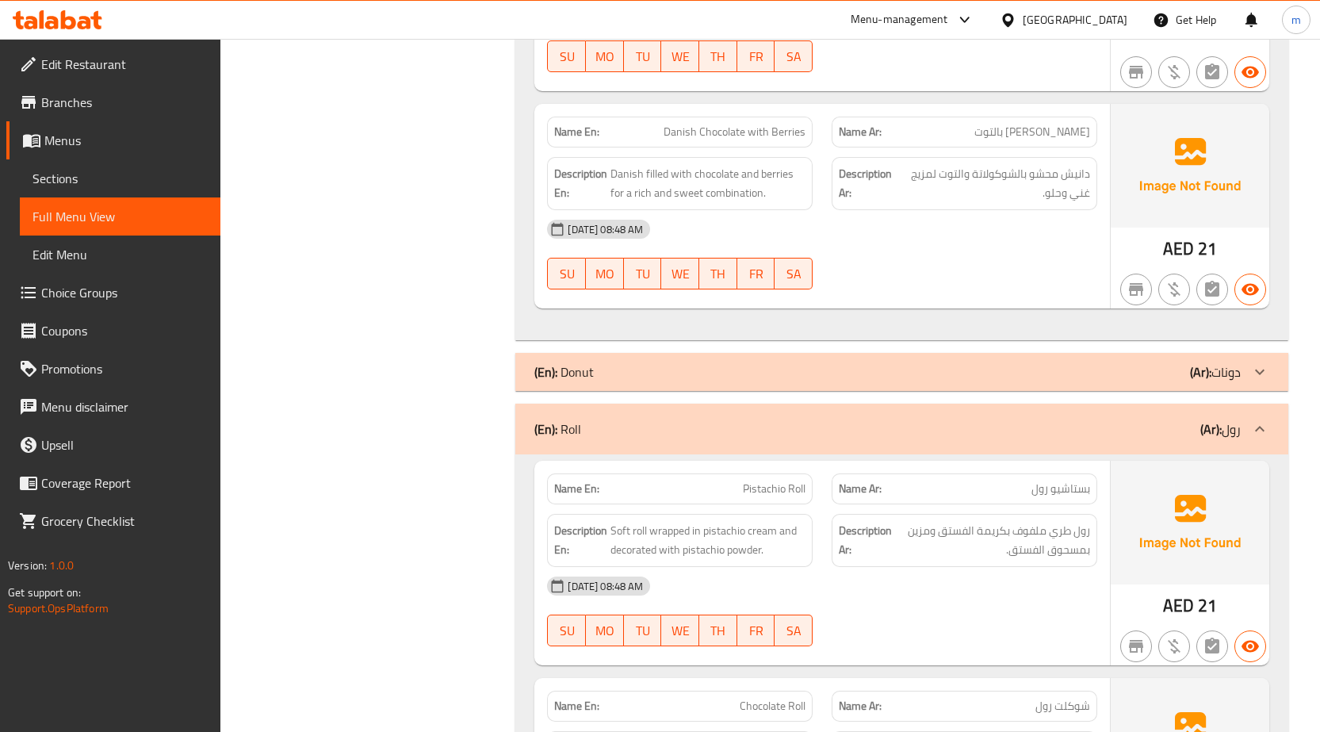
drag, startPoint x: 436, startPoint y: 327, endPoint x: 469, endPoint y: 334, distance: 33.9
click at [436, 327] on div "Filter Branches Branches Popular filters Free items Branch specific items Has c…" at bounding box center [375, 17] width 264 height 4225
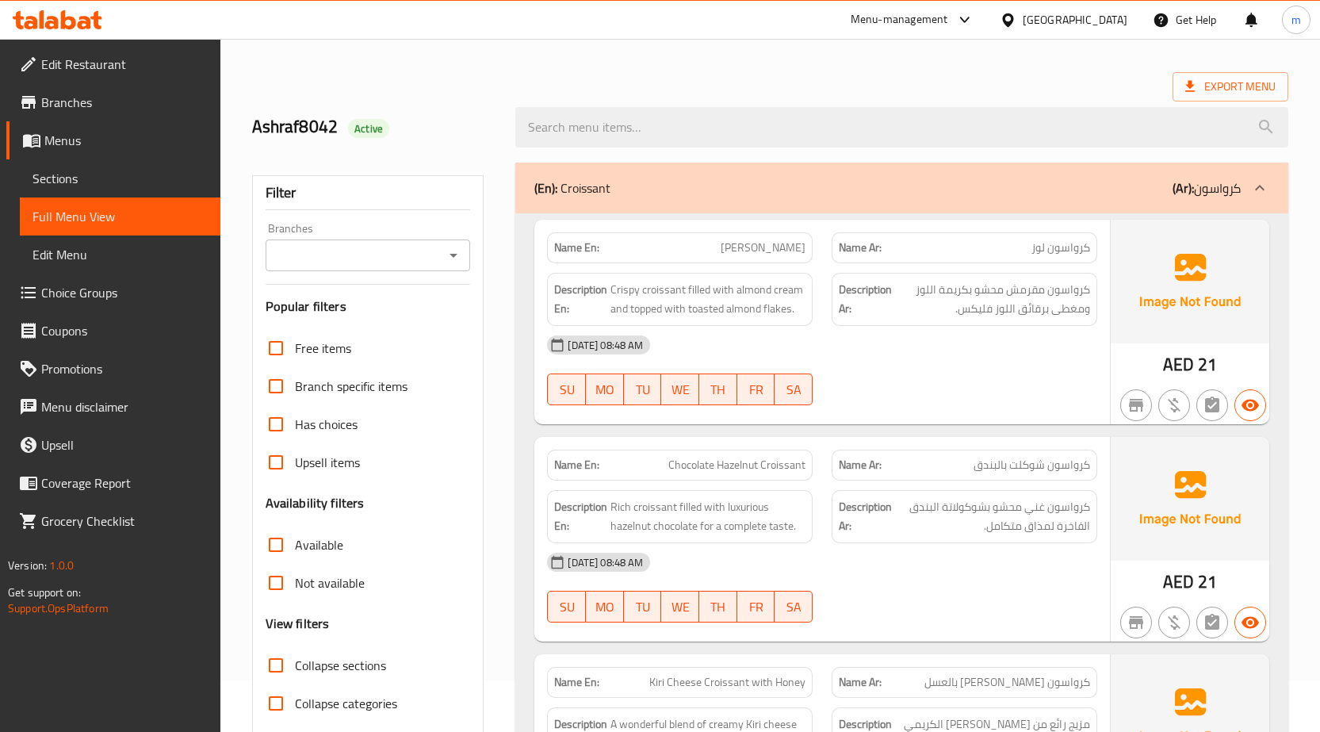
scroll to position [0, 0]
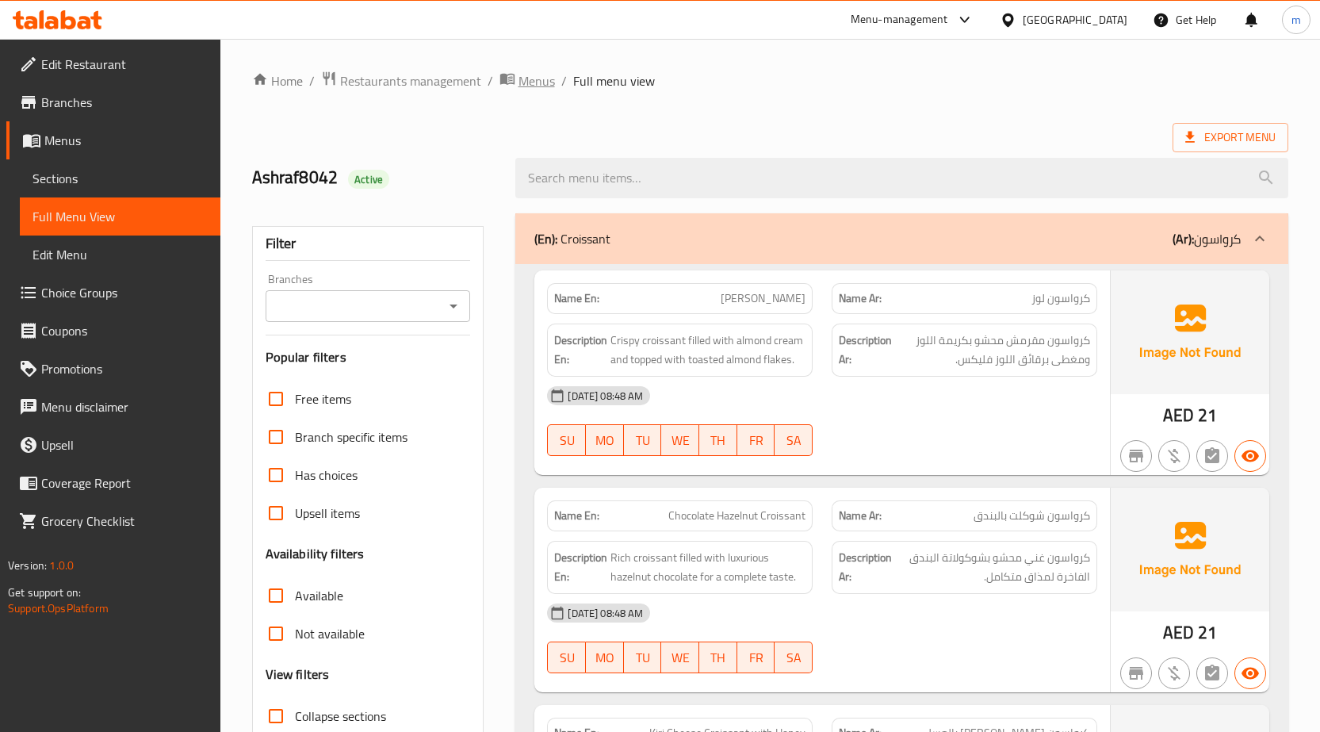
click at [531, 82] on span "Menus" at bounding box center [536, 80] width 36 height 19
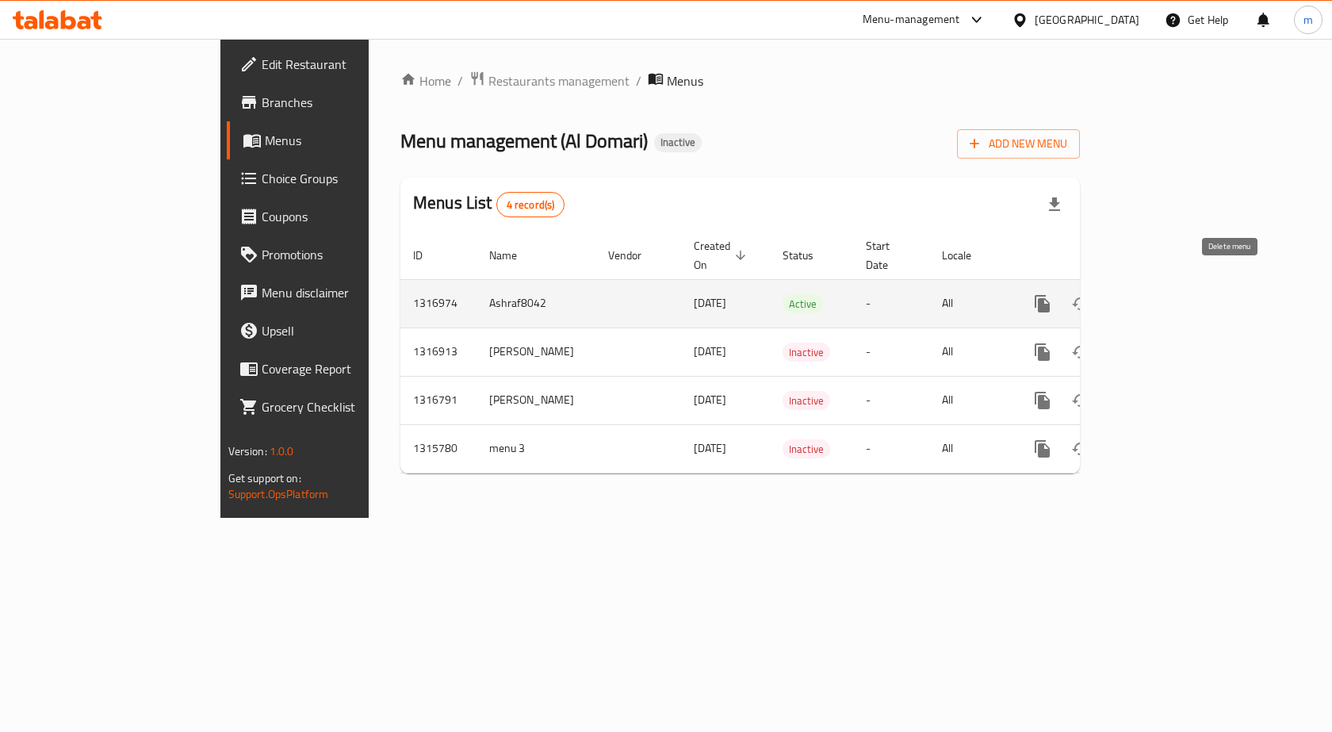
click at [1124, 296] on icon "enhanced table" at bounding box center [1118, 303] width 11 height 14
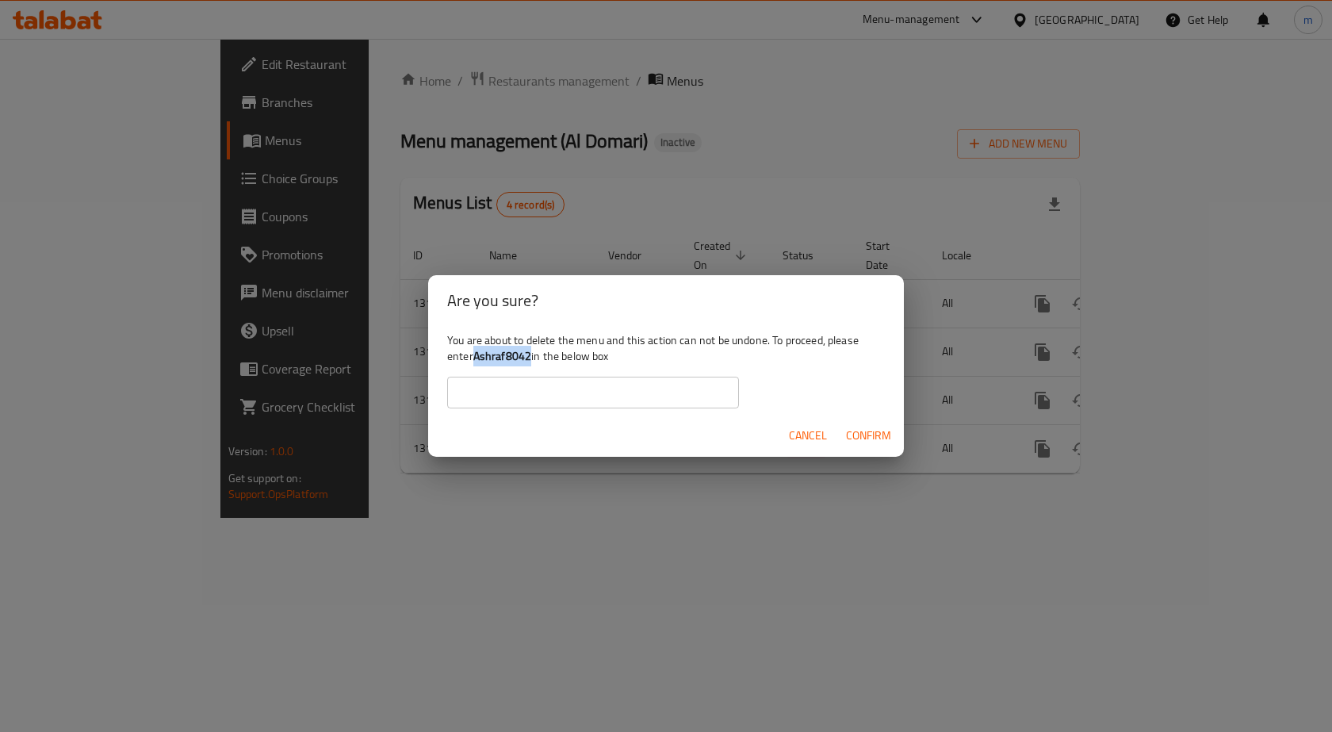
drag, startPoint x: 530, startPoint y: 355, endPoint x: 476, endPoint y: 361, distance: 54.2
click at [476, 361] on b "Ashraf8042" at bounding box center [502, 356] width 59 height 21
copy b "Ashraf8042"
click at [515, 387] on input "text" at bounding box center [593, 392] width 292 height 32
paste input "Ashraf8042"
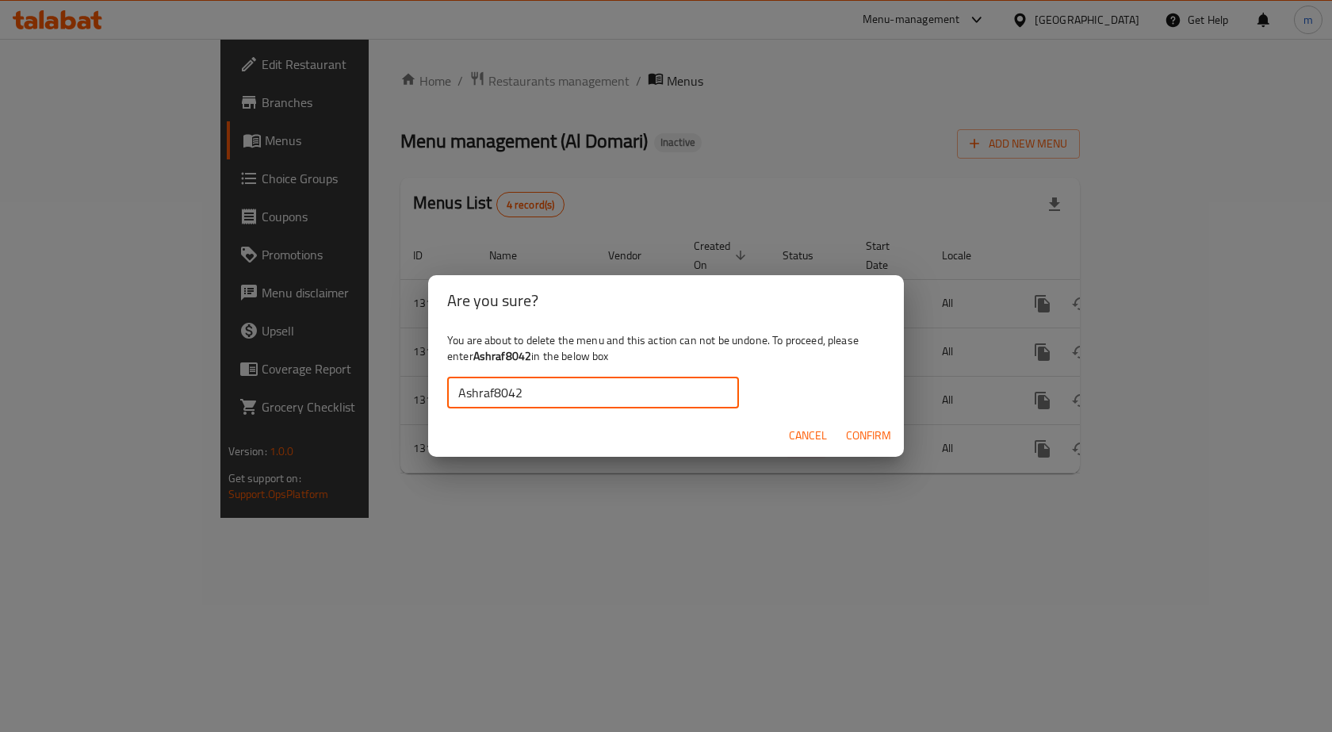
type input "Ashraf8042"
click at [866, 434] on span "Confirm" at bounding box center [868, 436] width 45 height 20
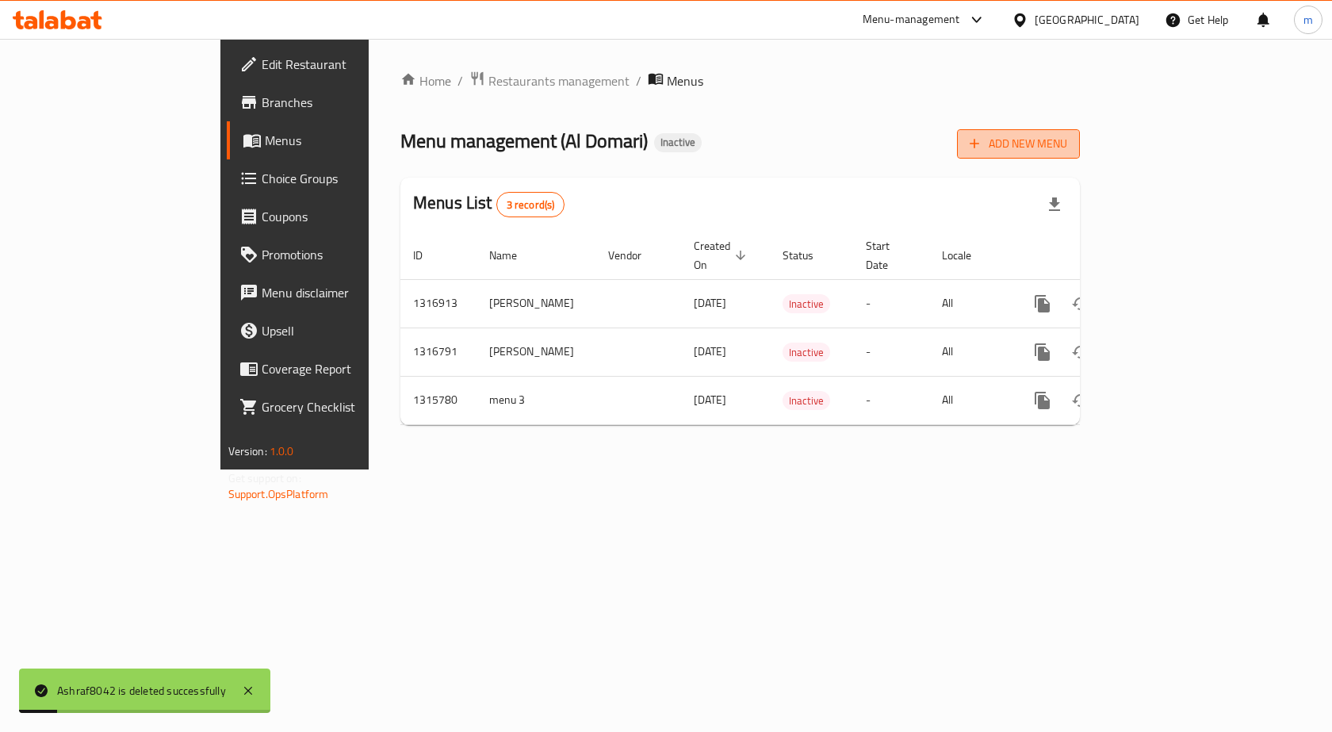
click at [1067, 149] on span "Add New Menu" at bounding box center [1017, 144] width 97 height 20
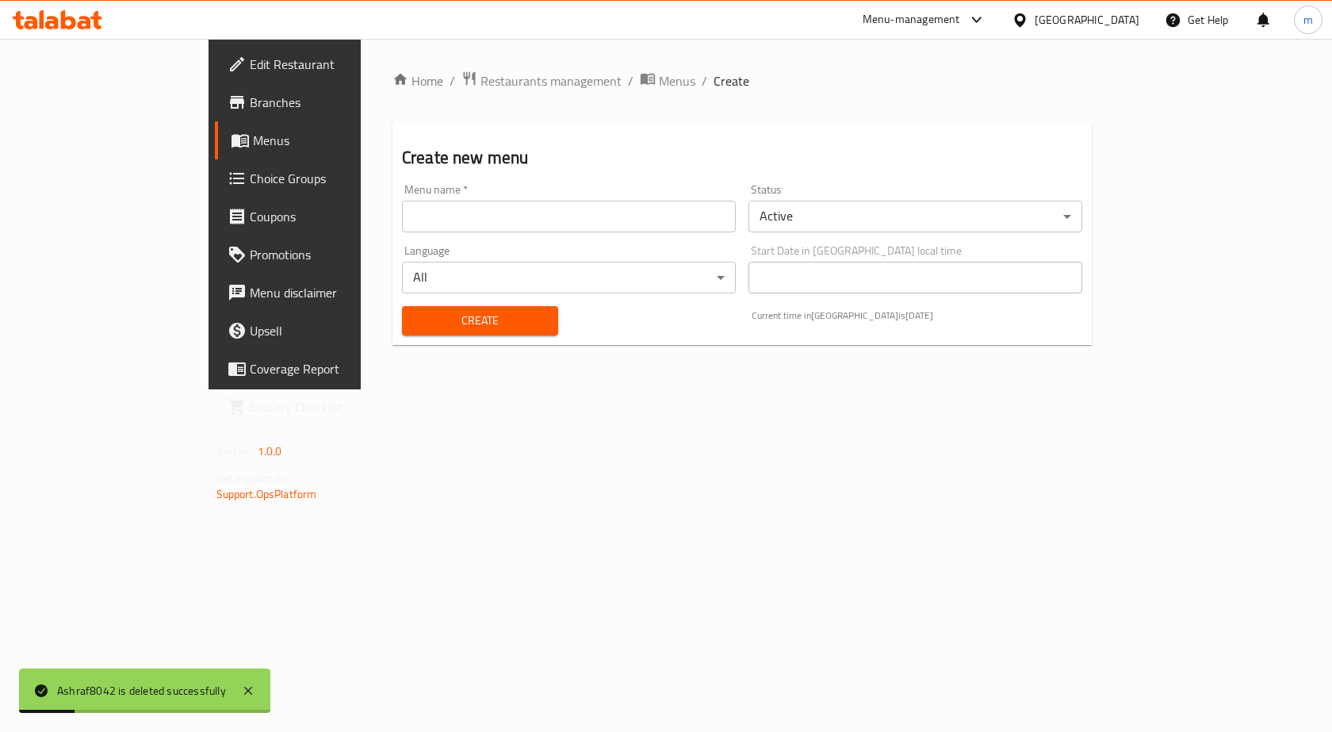
click at [402, 221] on input "text" at bounding box center [569, 217] width 334 height 32
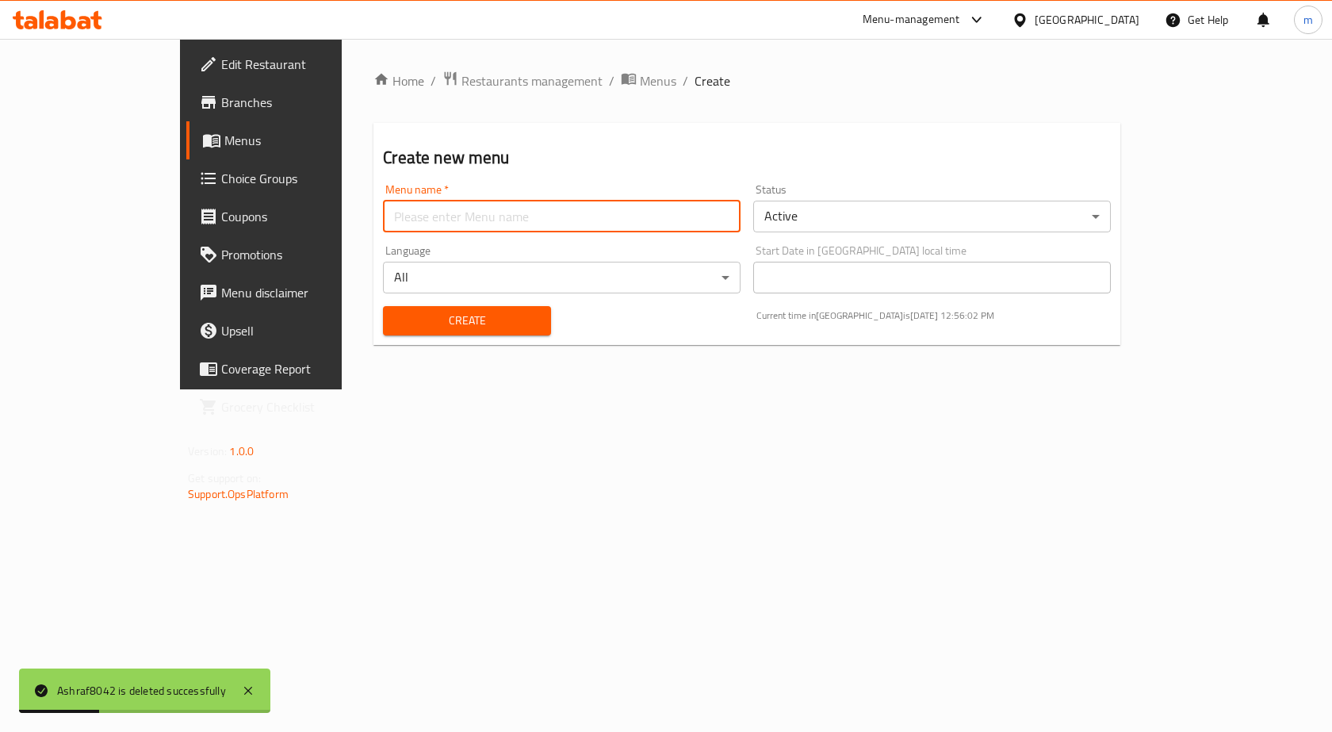
type input "Ashraf8042"
click at [407, 308] on button "Create" at bounding box center [466, 320] width 167 height 29
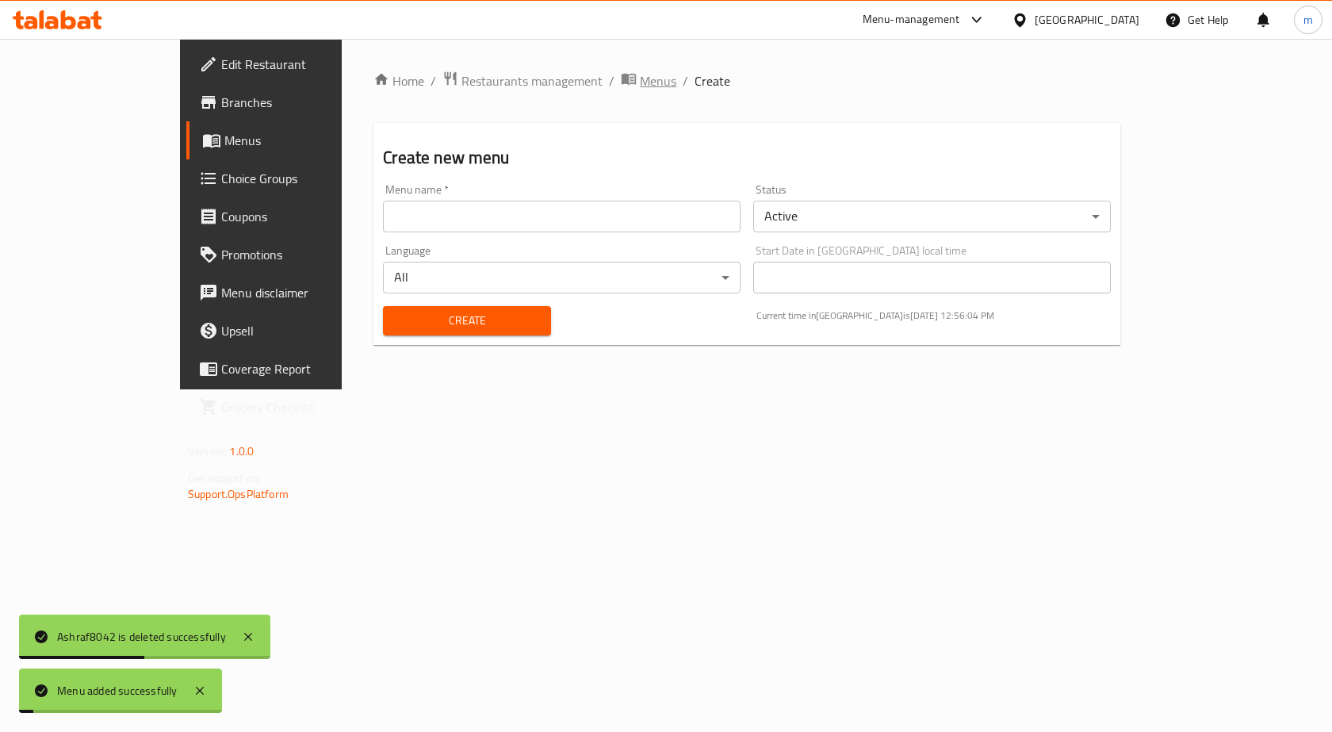
click at [640, 81] on span "Menus" at bounding box center [658, 80] width 36 height 19
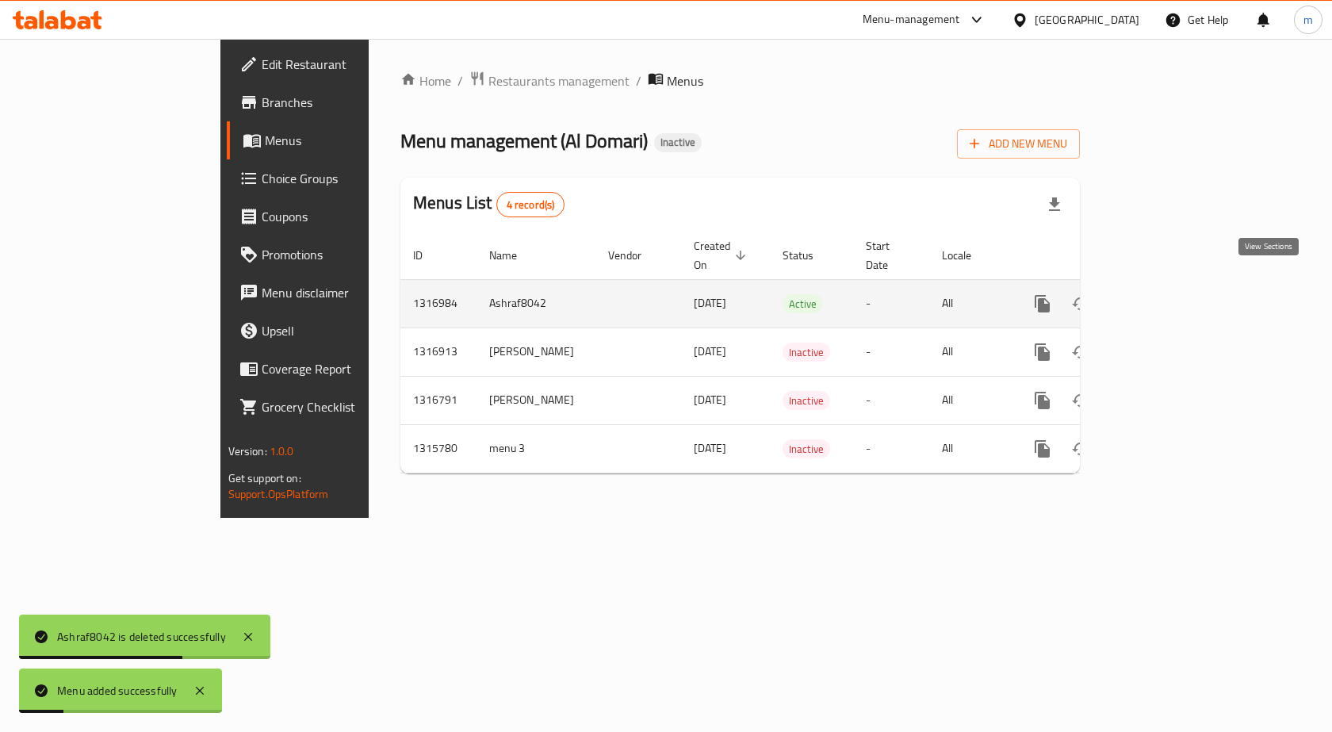
click at [1166, 294] on icon "enhanced table" at bounding box center [1156, 303] width 19 height 19
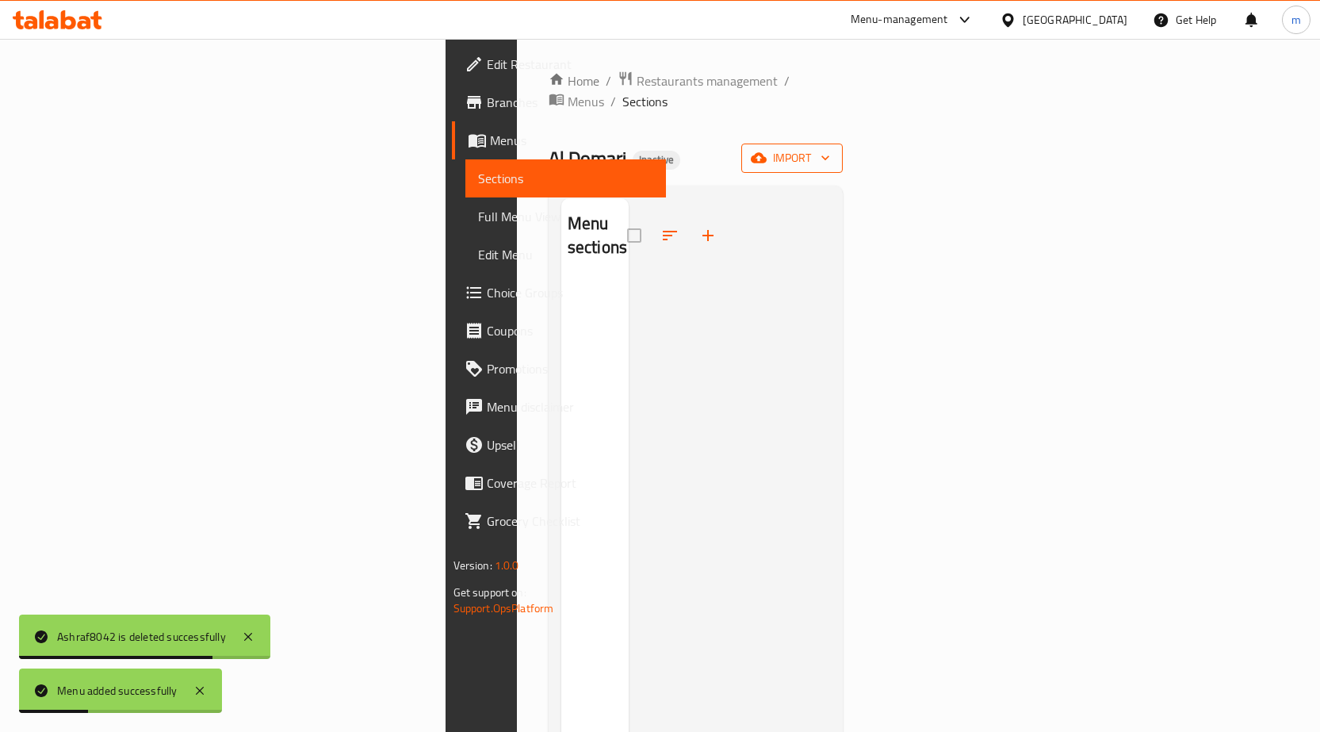
click at [830, 148] on span "import" at bounding box center [792, 158] width 76 height 20
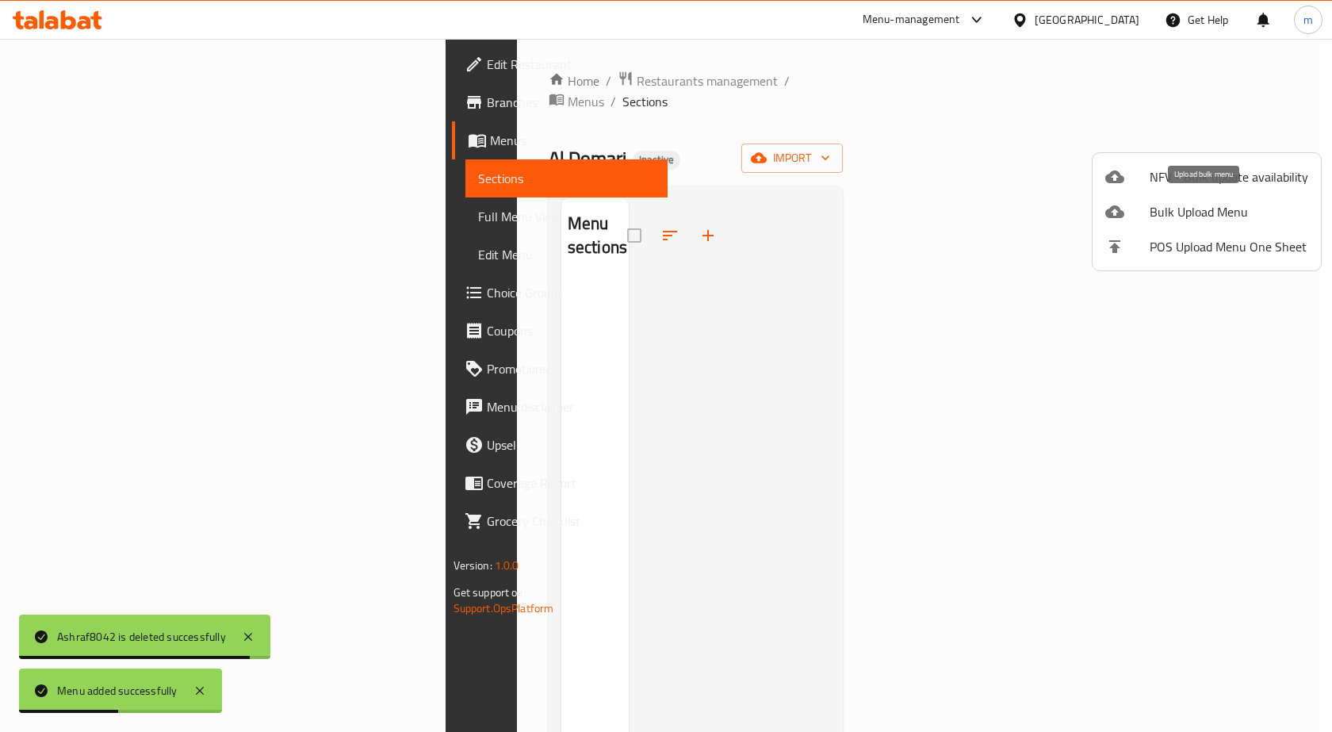
click at [1225, 205] on span "Bulk Upload Menu" at bounding box center [1228, 211] width 159 height 19
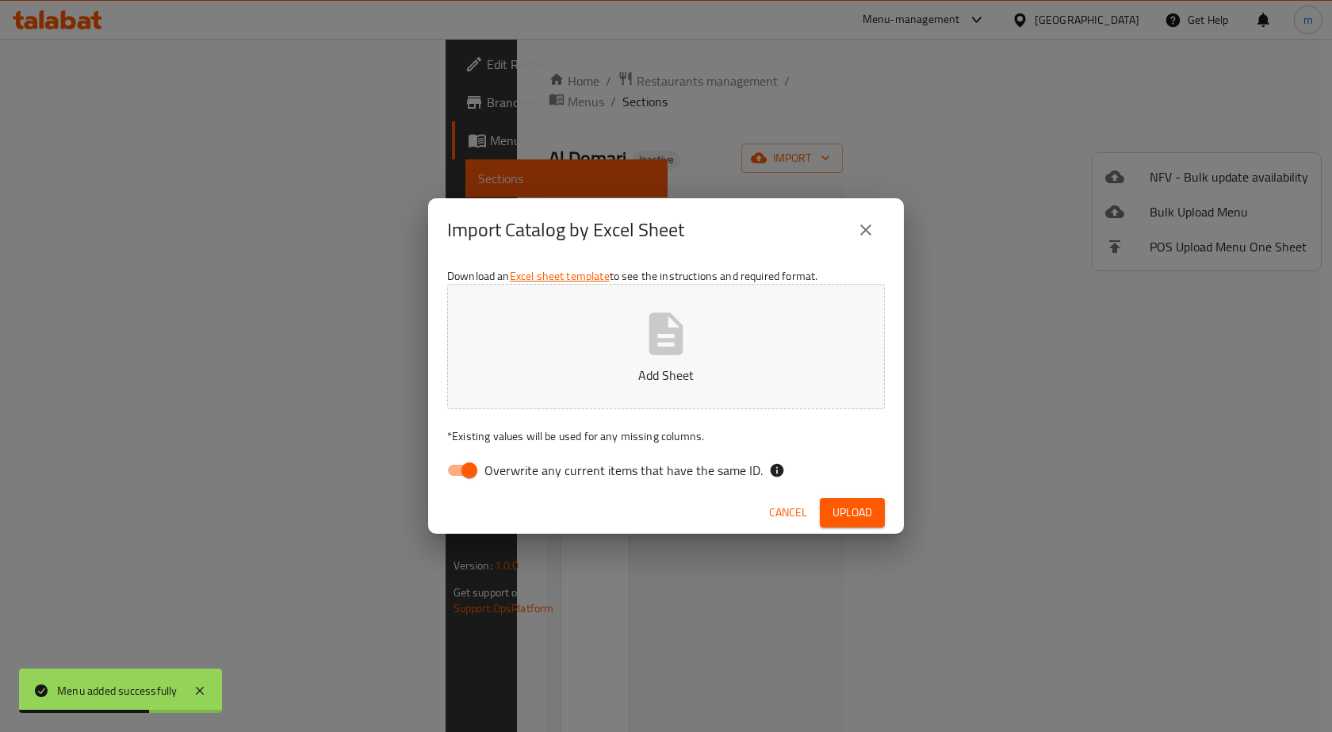
click at [464, 467] on input "Overwrite any current items that have the same ID." at bounding box center [469, 470] width 90 height 30
checkbox input "false"
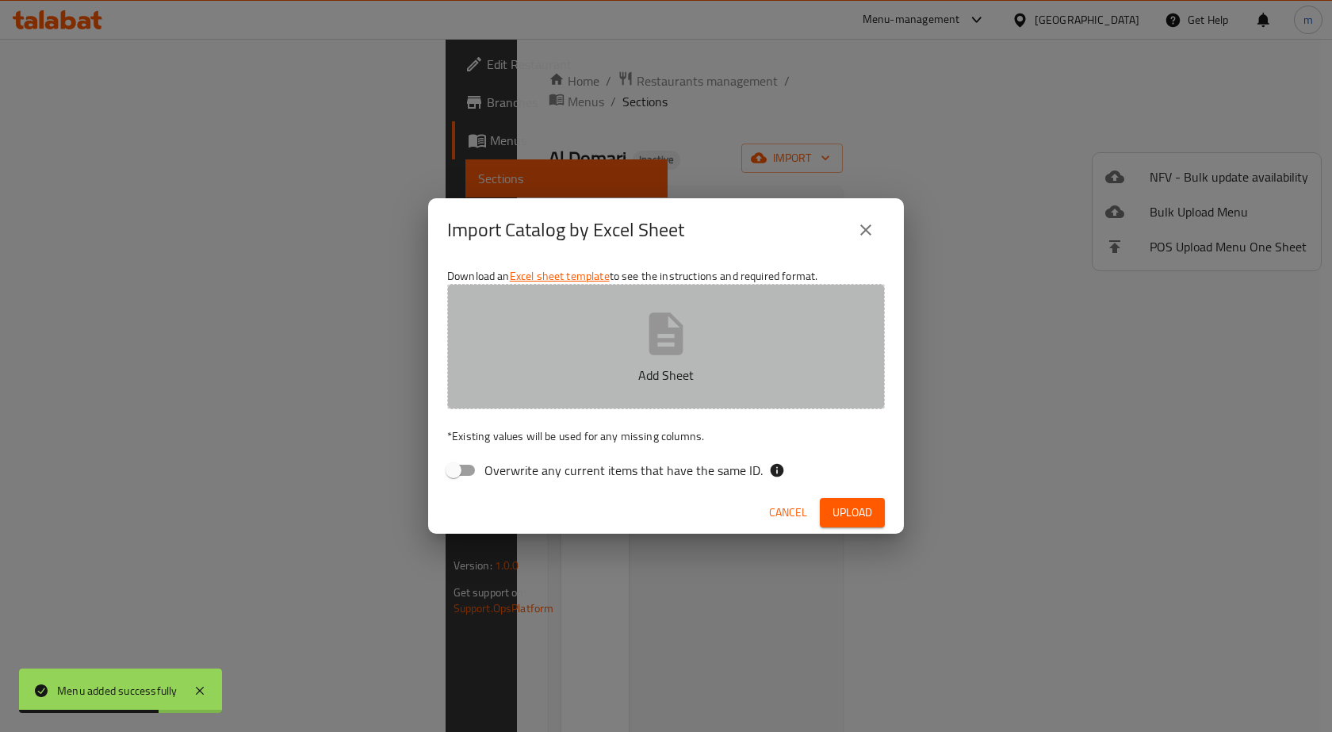
click at [625, 343] on button "Add Sheet" at bounding box center [665, 346] width 437 height 125
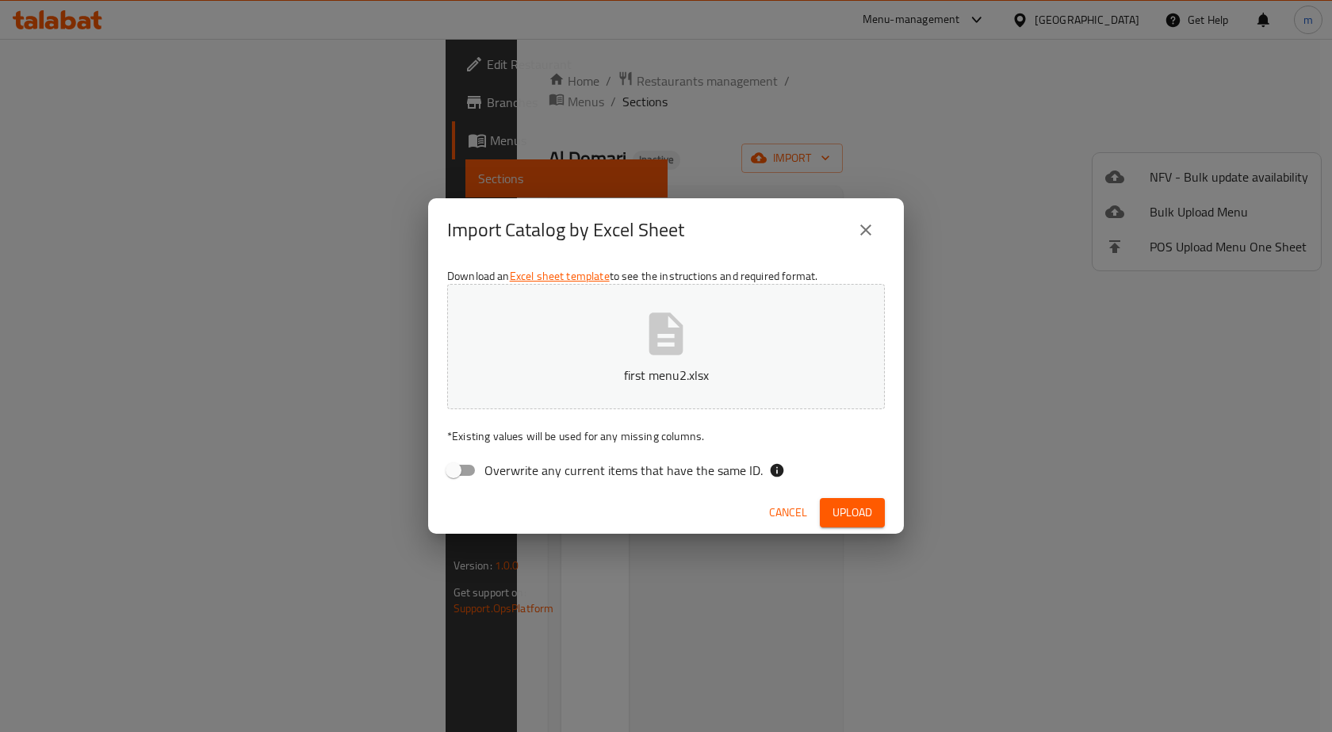
click at [831, 499] on button "Upload" at bounding box center [852, 512] width 65 height 29
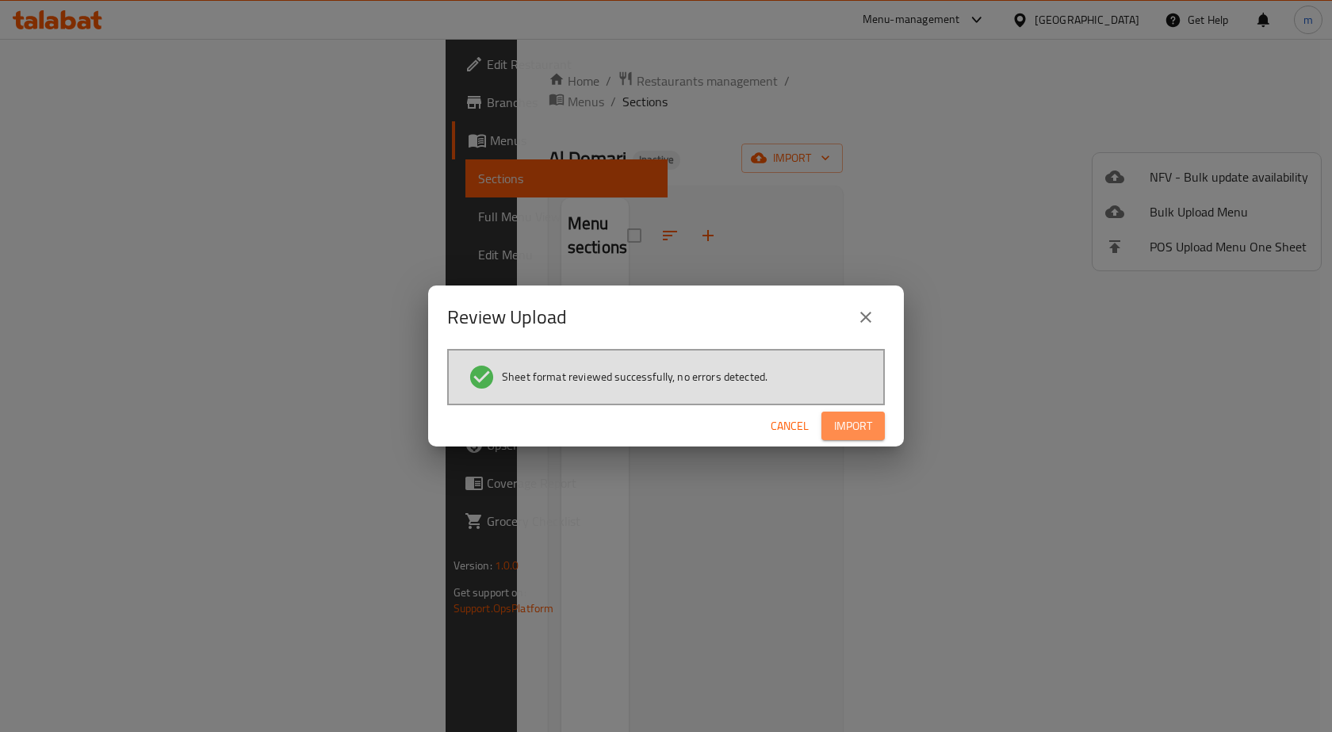
click at [851, 422] on span "Import" at bounding box center [853, 426] width 38 height 20
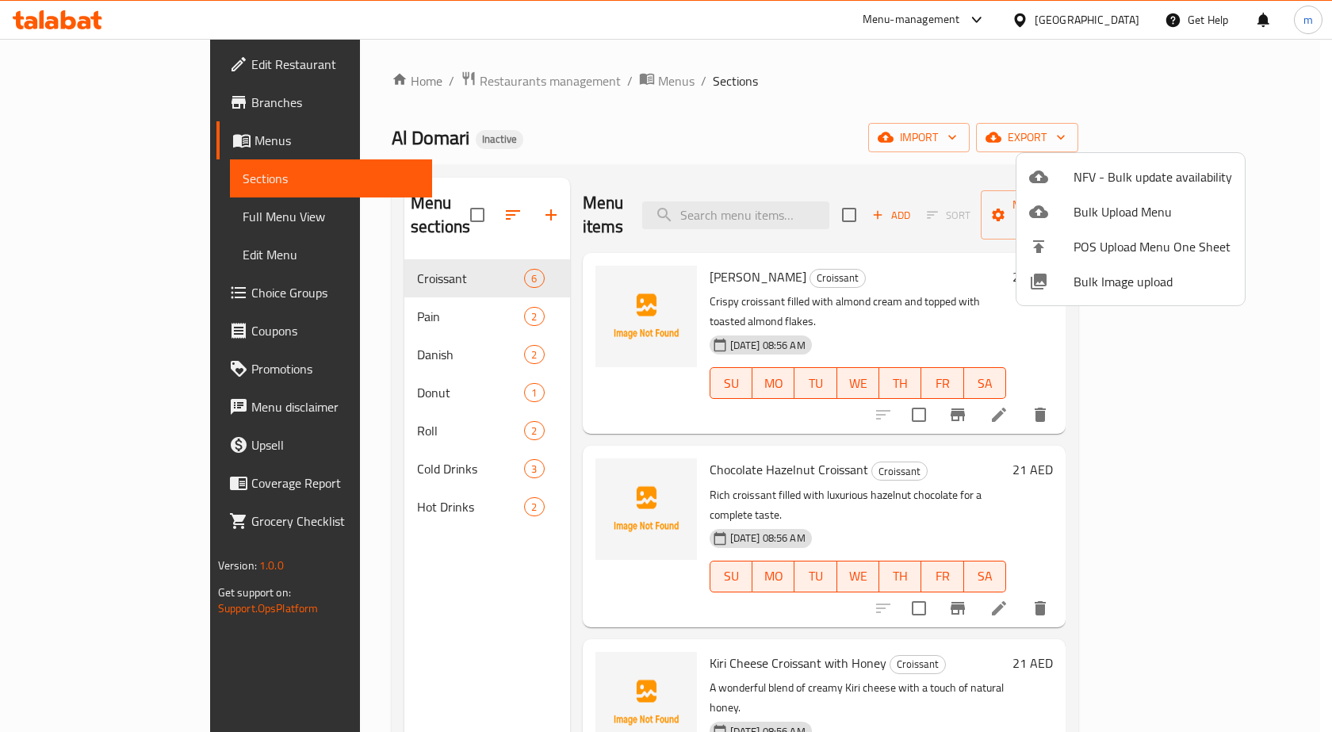
click at [99, 212] on div at bounding box center [666, 366] width 1332 height 732
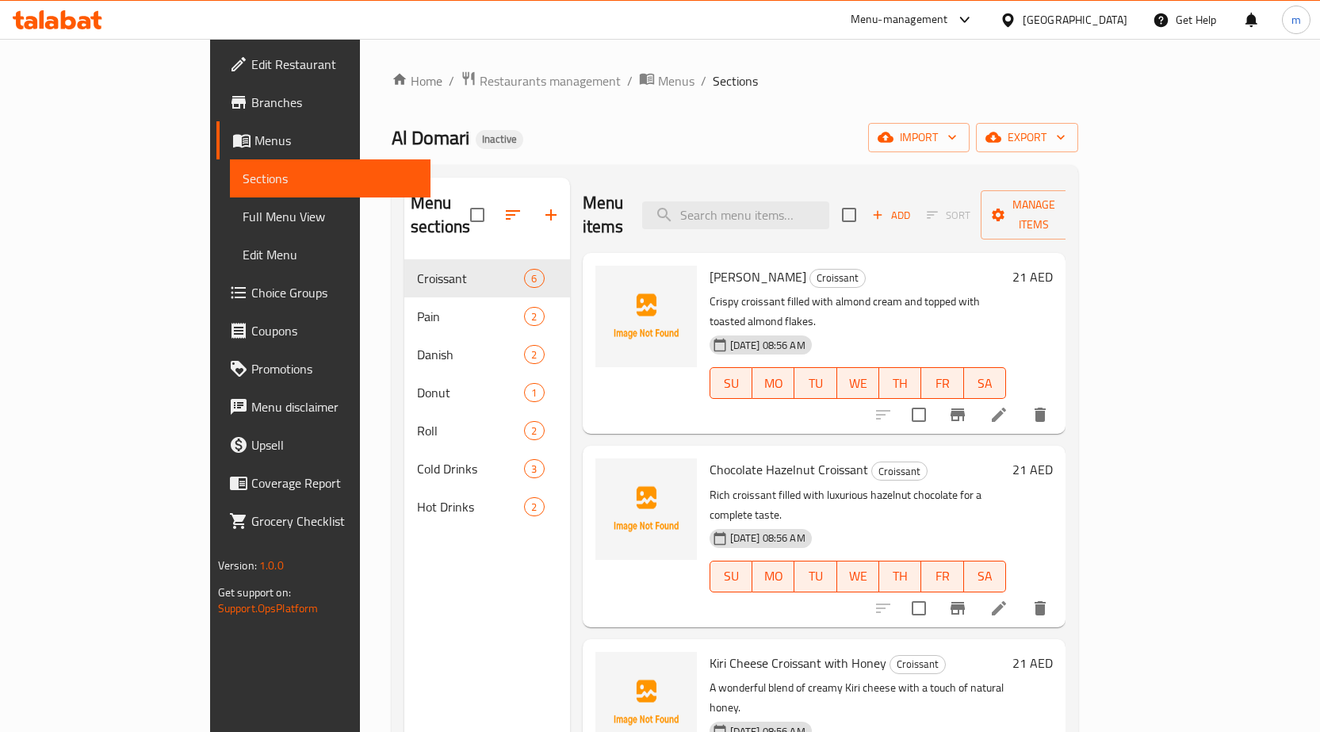
click at [243, 212] on span "Full Menu View" at bounding box center [330, 216] width 175 height 19
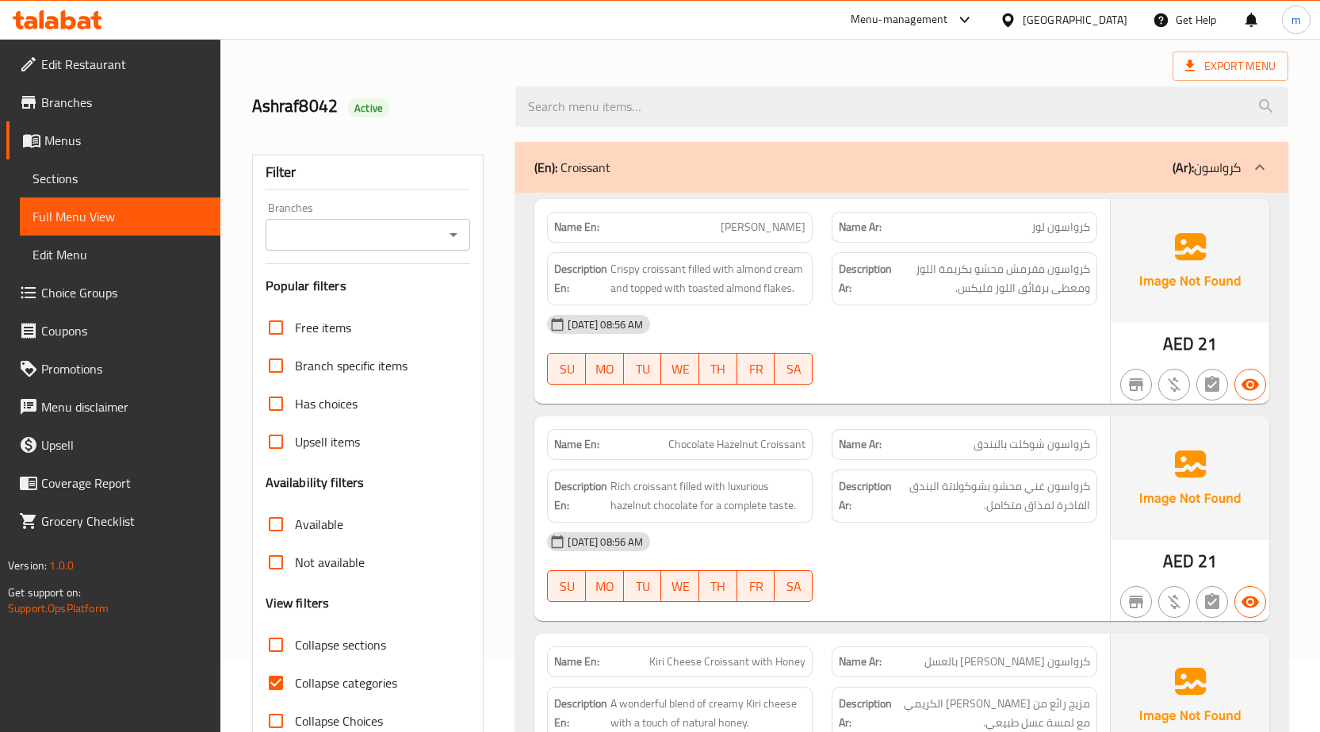
scroll to position [238, 0]
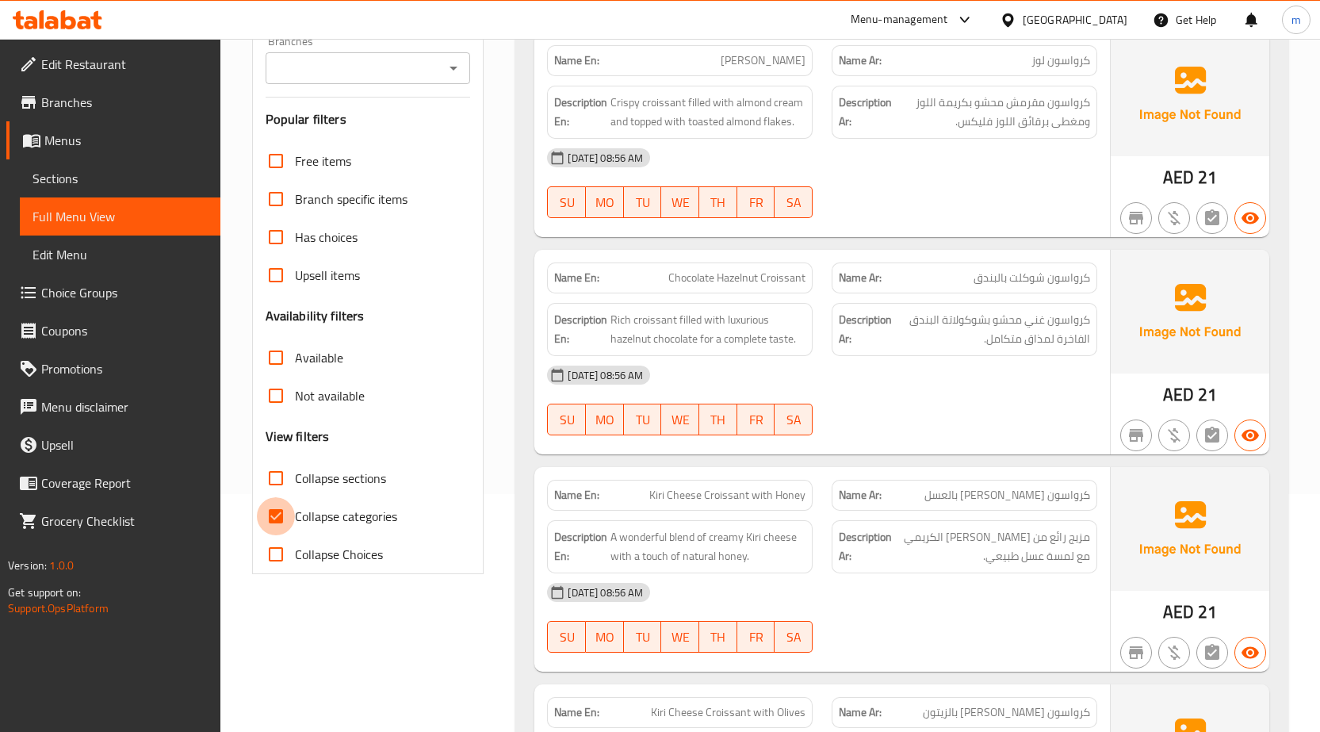
click at [280, 512] on input "Collapse categories" at bounding box center [276, 516] width 38 height 38
checkbox input "false"
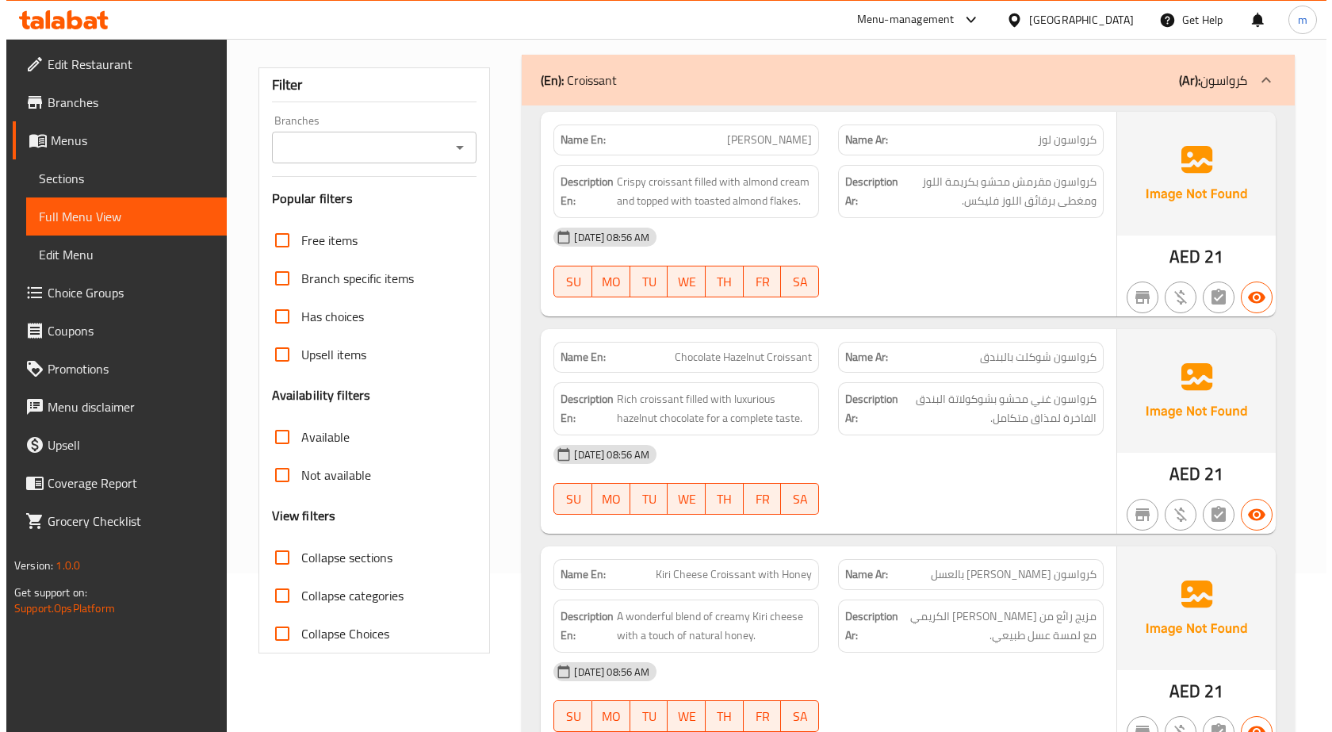
scroll to position [0, 0]
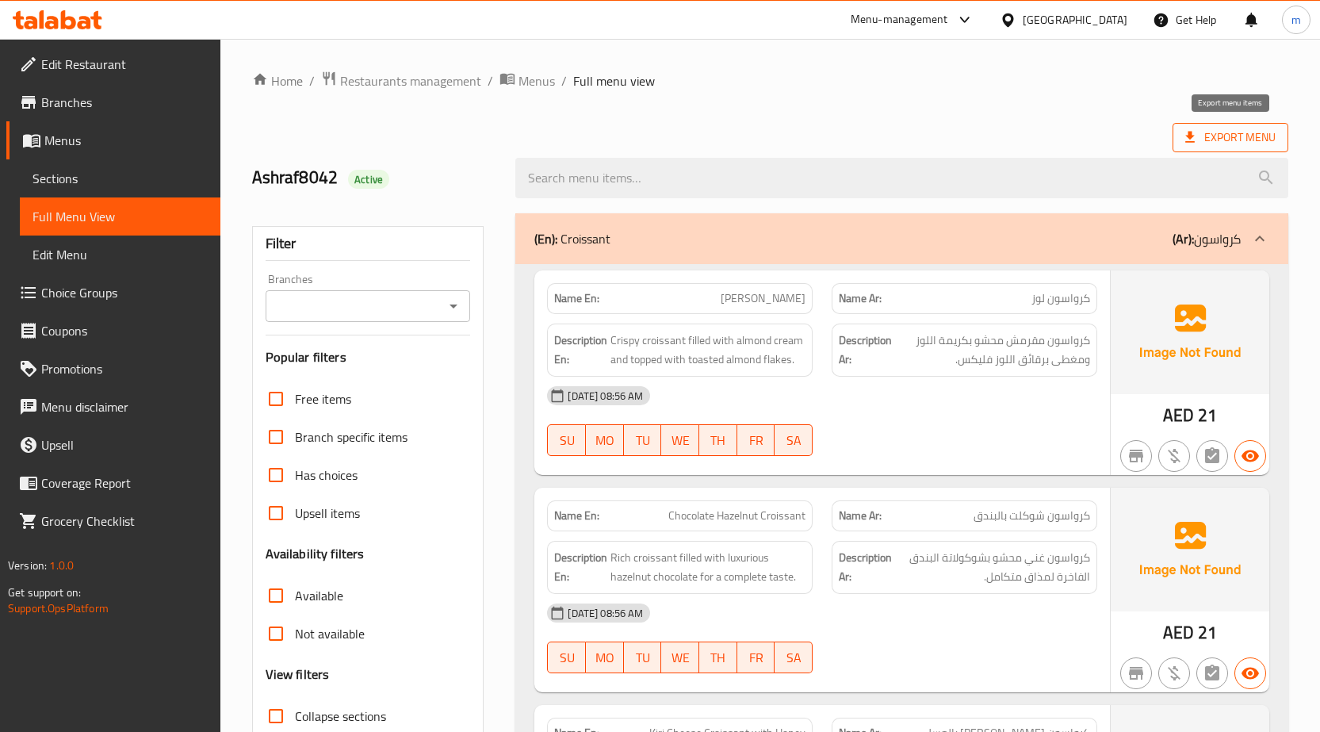
click at [1224, 133] on span "Export Menu" at bounding box center [1230, 138] width 90 height 20
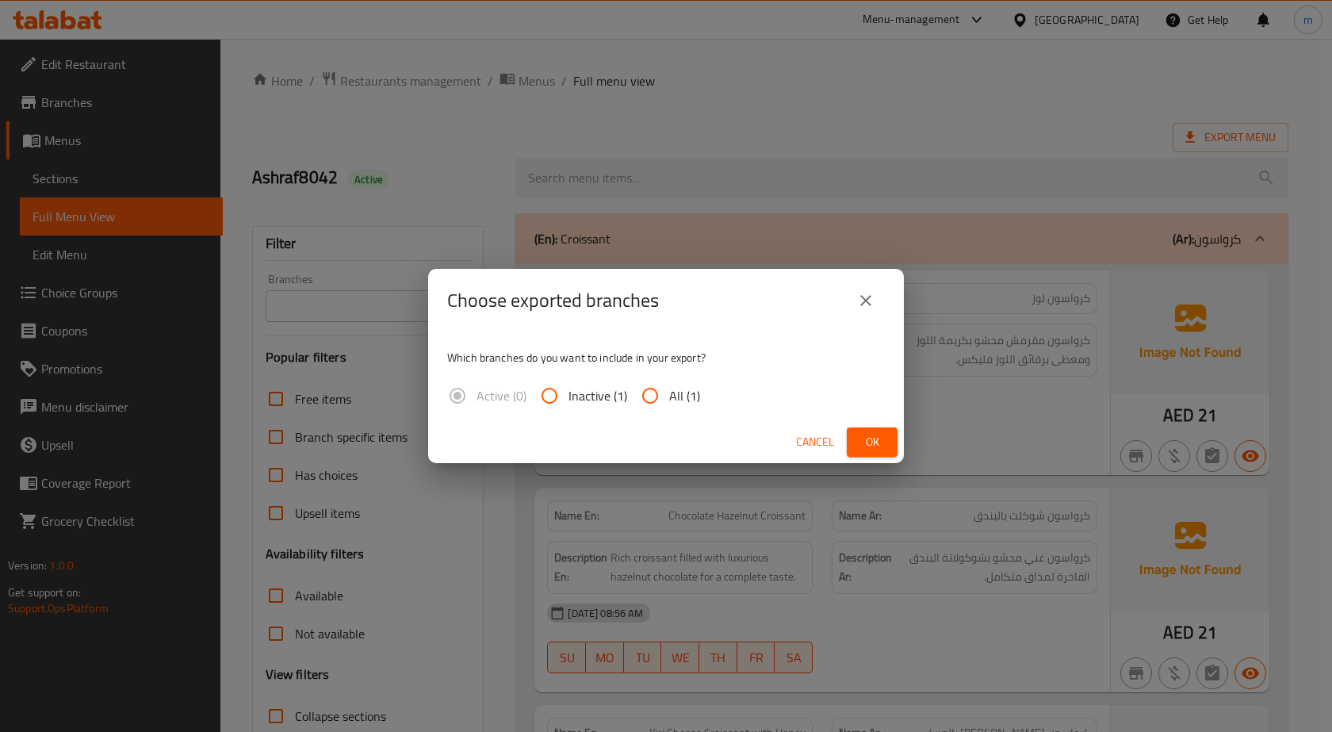
click at [643, 395] on input "All (1)" at bounding box center [650, 395] width 38 height 38
radio input "true"
click at [868, 438] on span "Ok" at bounding box center [871, 442] width 25 height 20
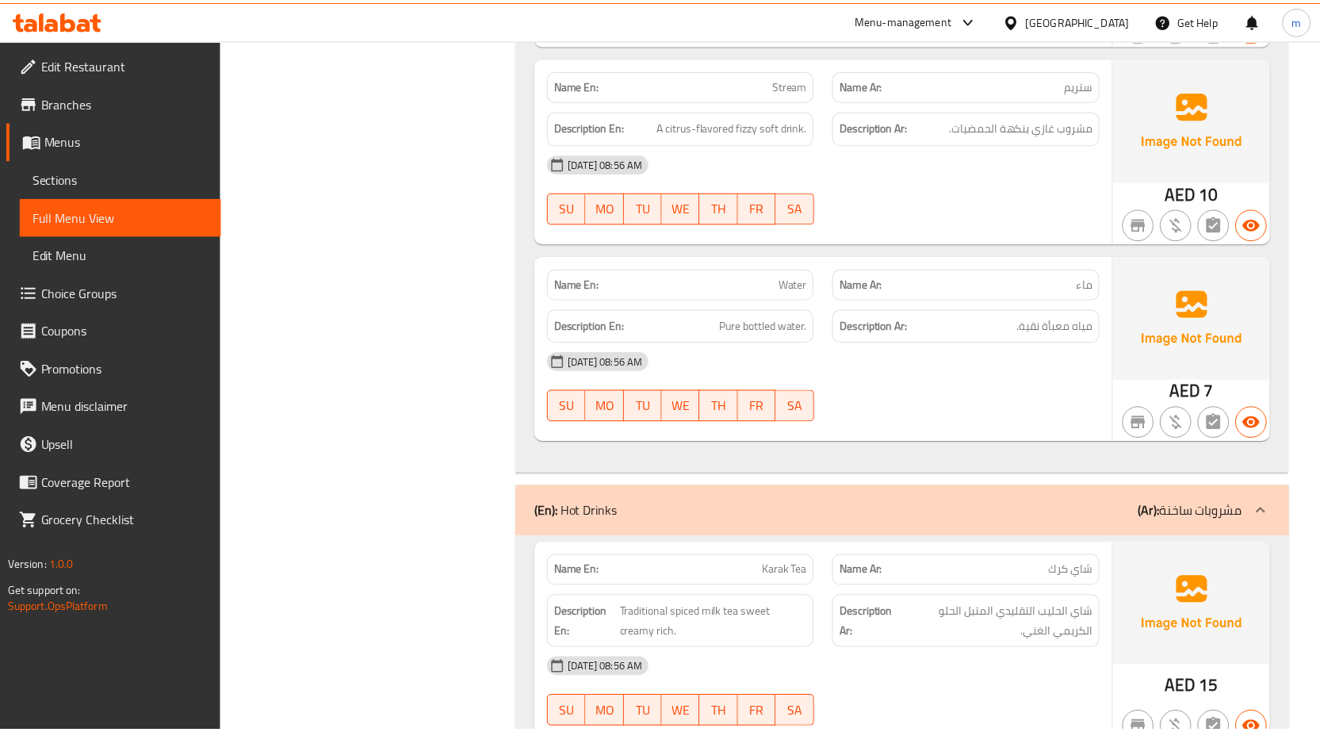
scroll to position [4283, 0]
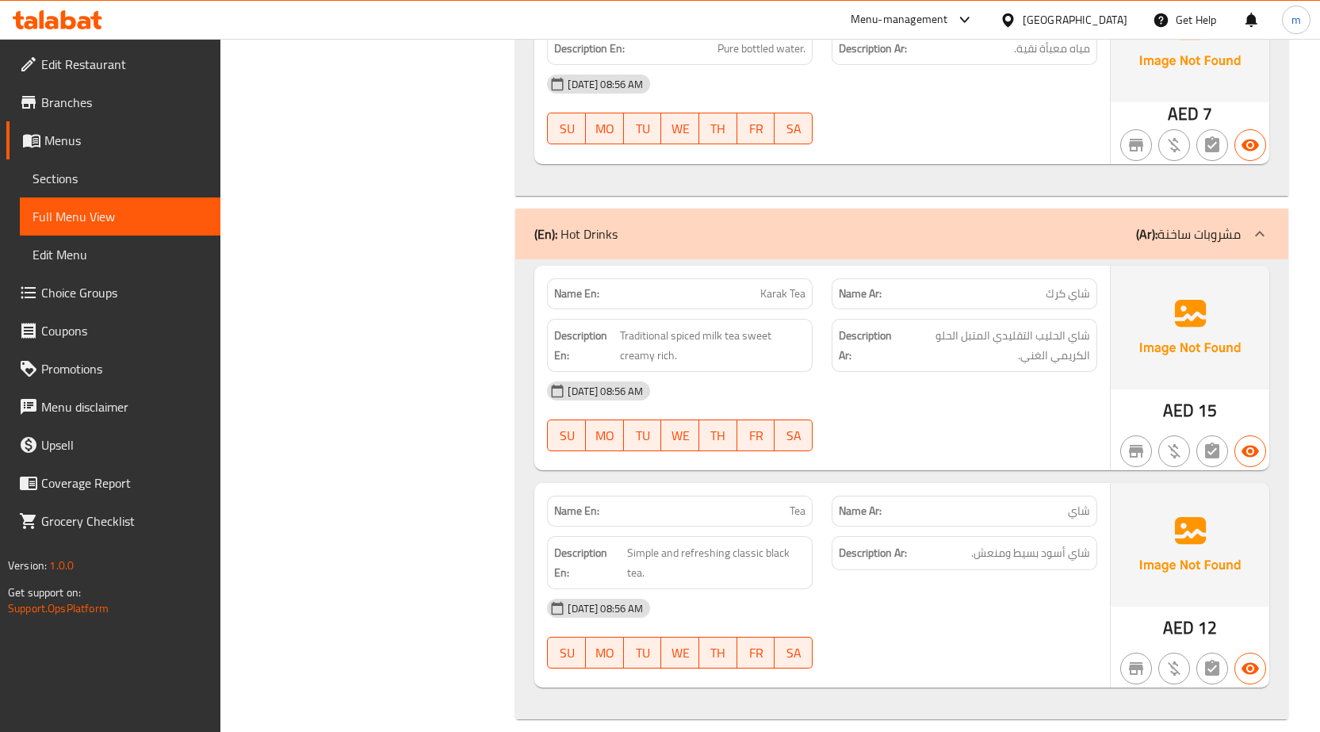
click at [61, 132] on span "Menus" at bounding box center [125, 140] width 163 height 19
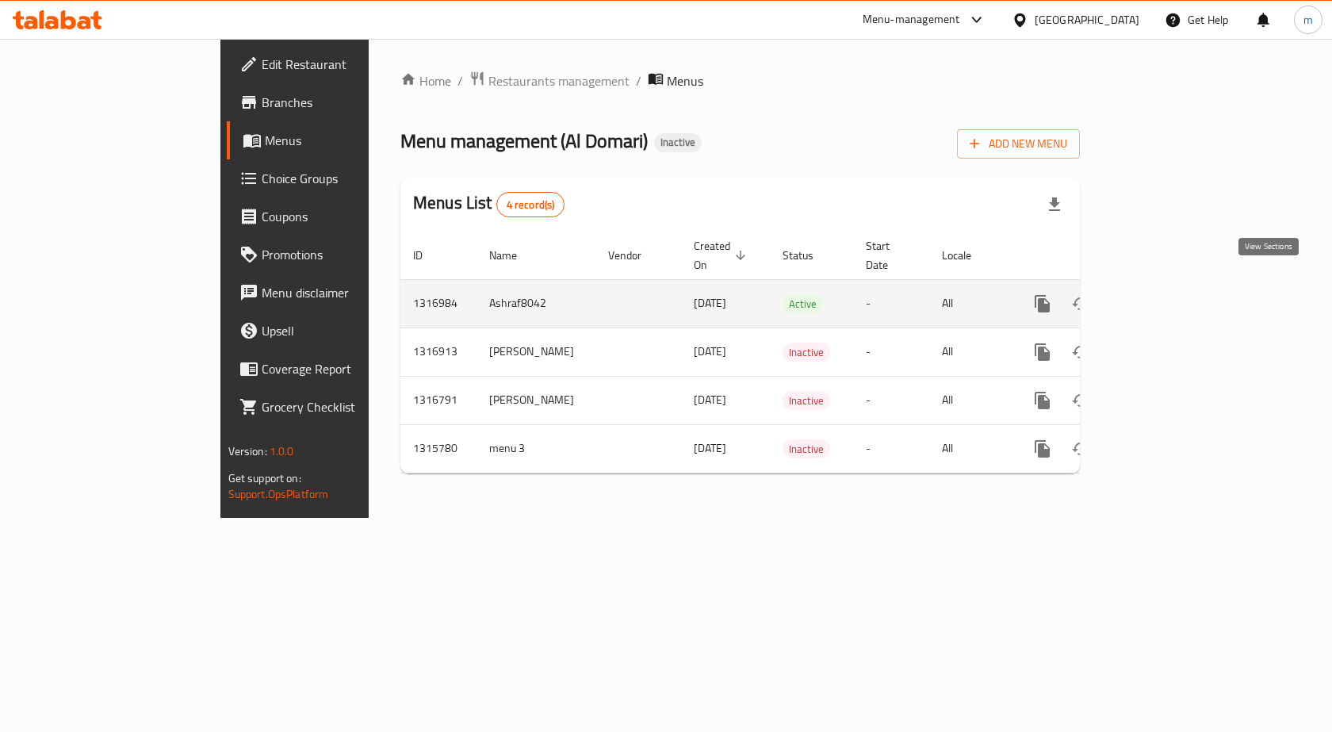
click at [1166, 294] on icon "enhanced table" at bounding box center [1156, 303] width 19 height 19
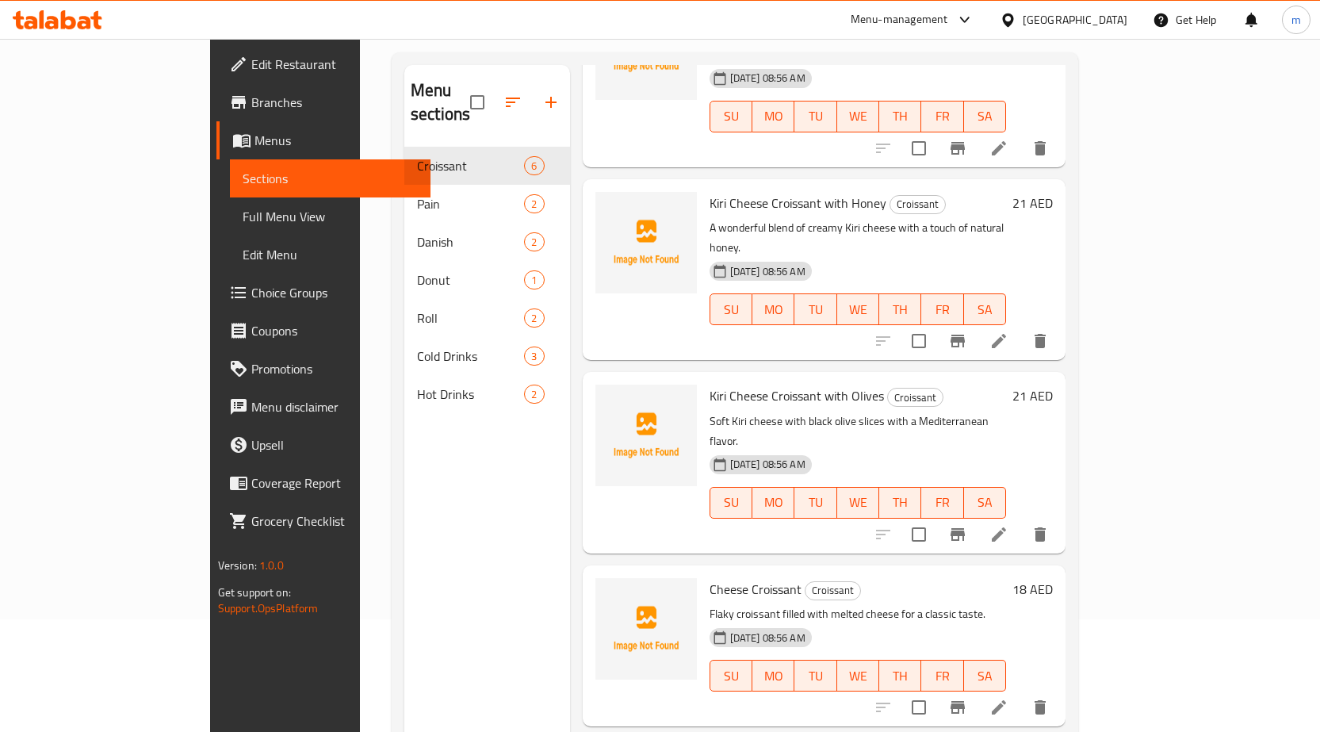
scroll to position [222, 0]
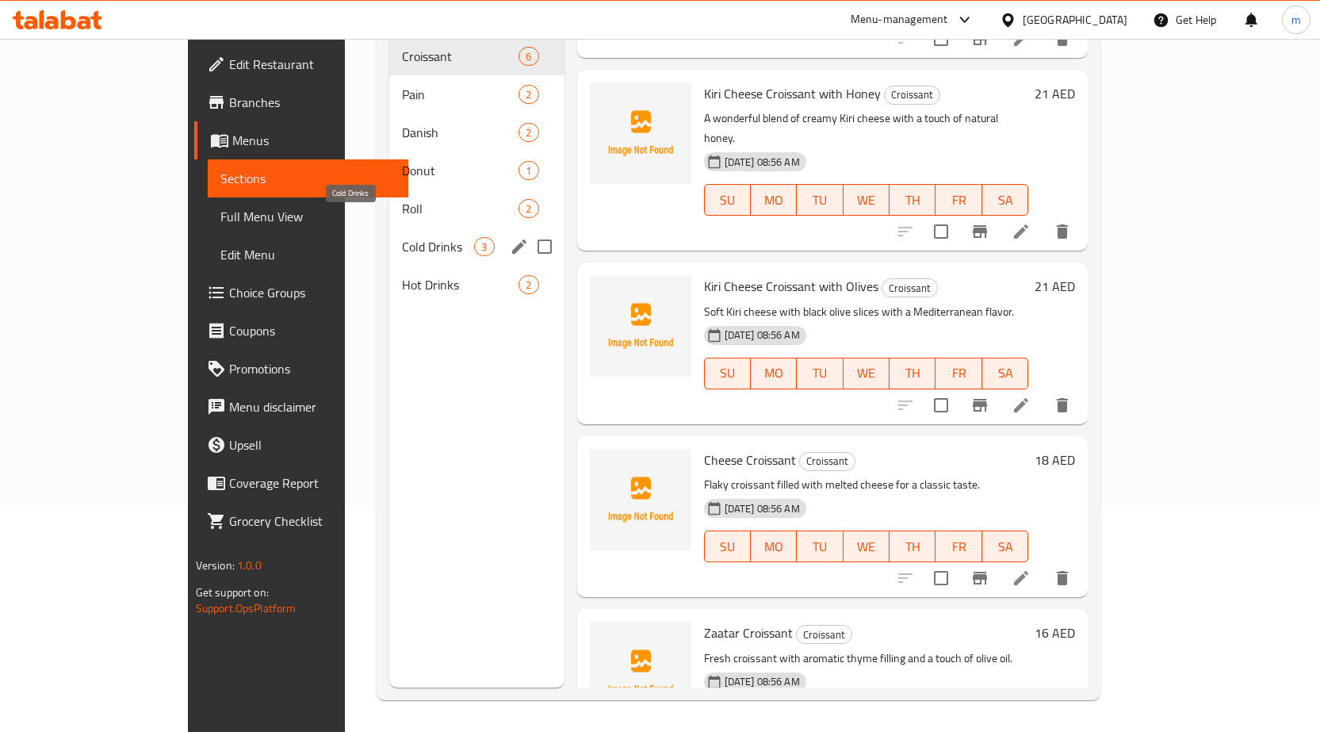
click at [402, 237] on span "Cold Drinks" at bounding box center [438, 246] width 72 height 19
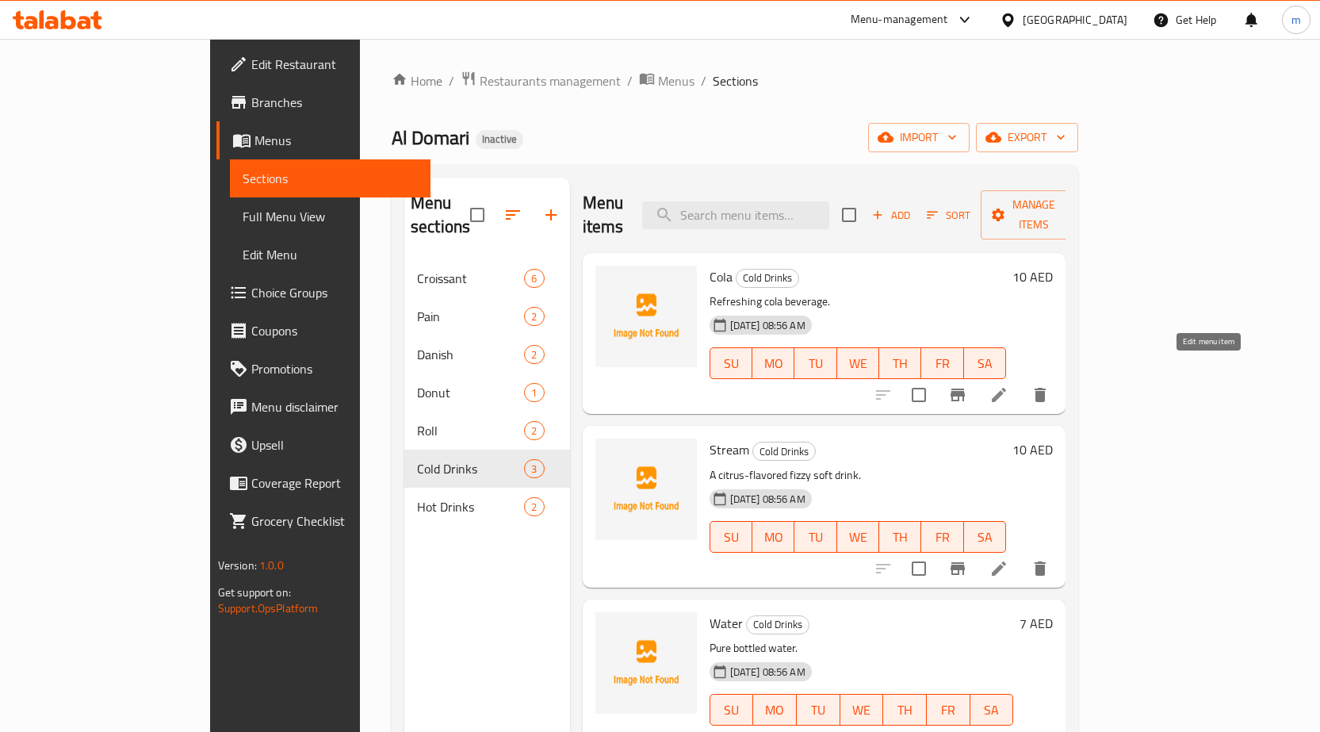
click at [1008, 385] on icon at bounding box center [998, 394] width 19 height 19
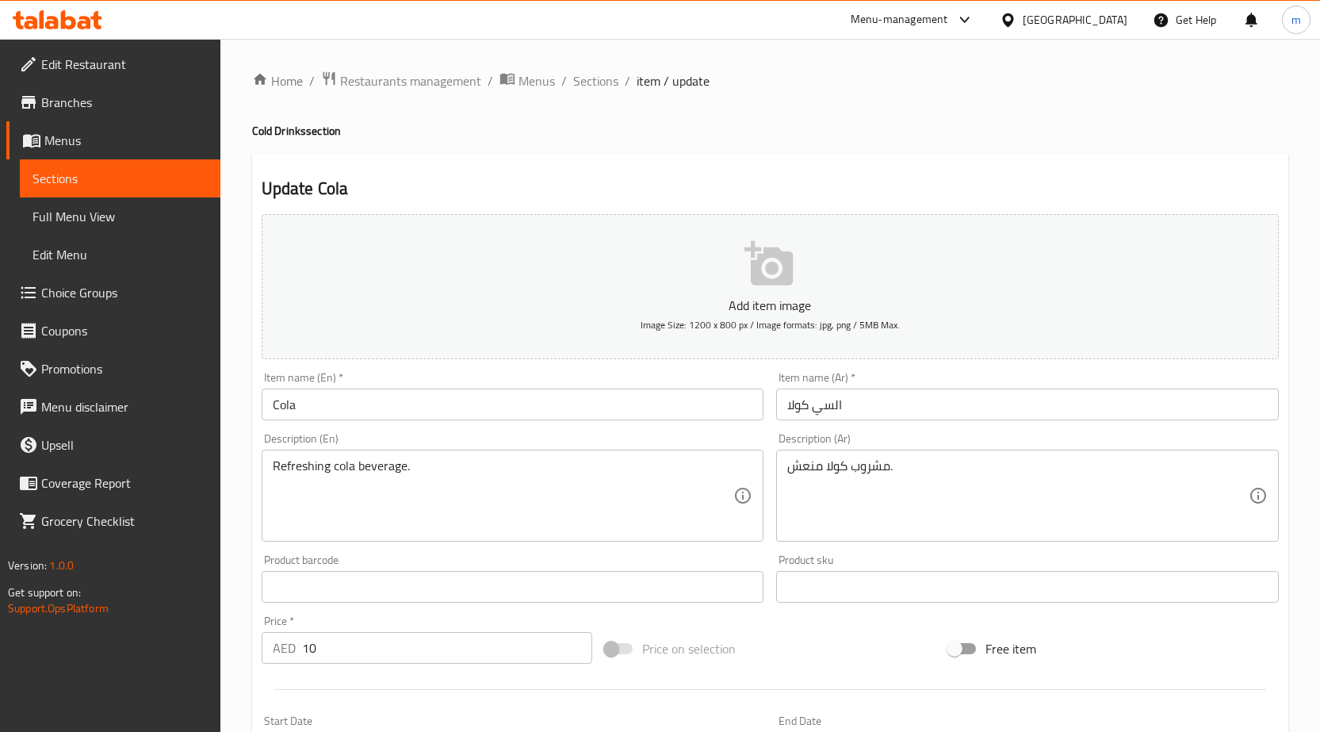
click at [309, 415] on input "Cola" at bounding box center [513, 404] width 502 height 32
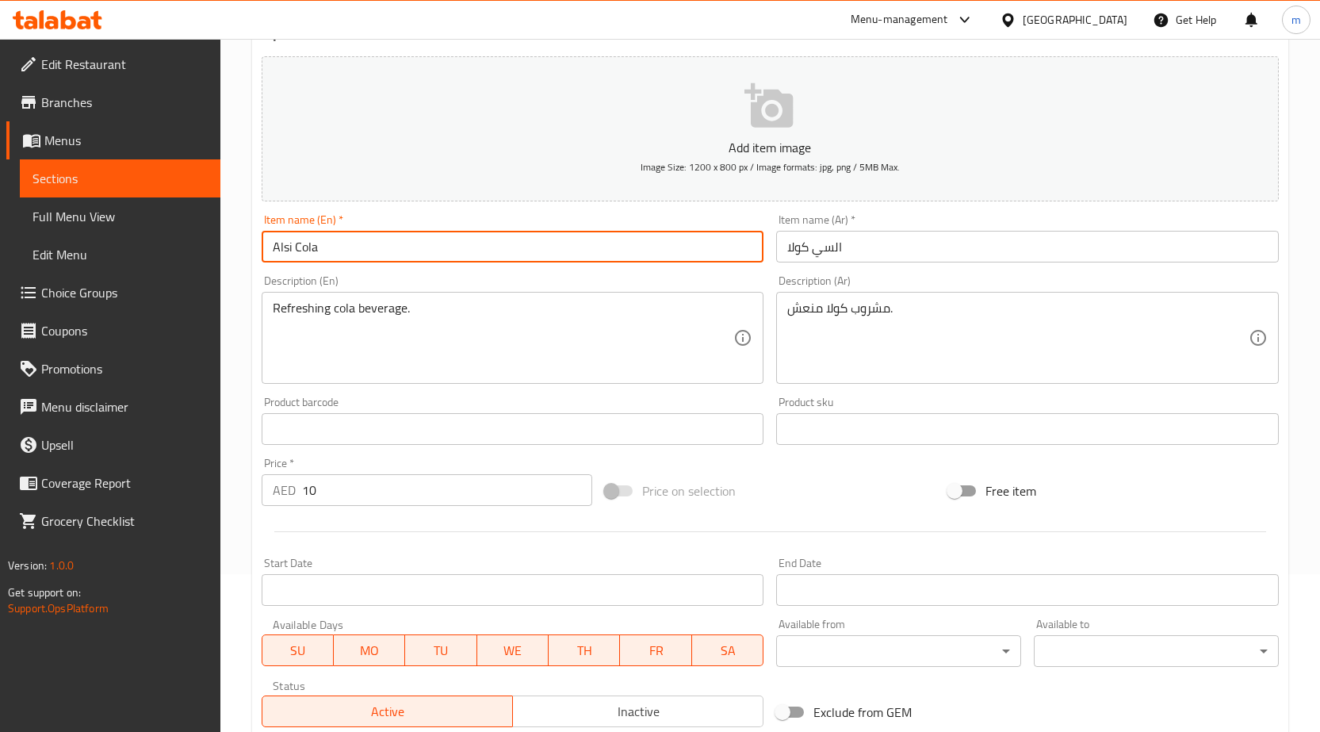
scroll to position [151, 0]
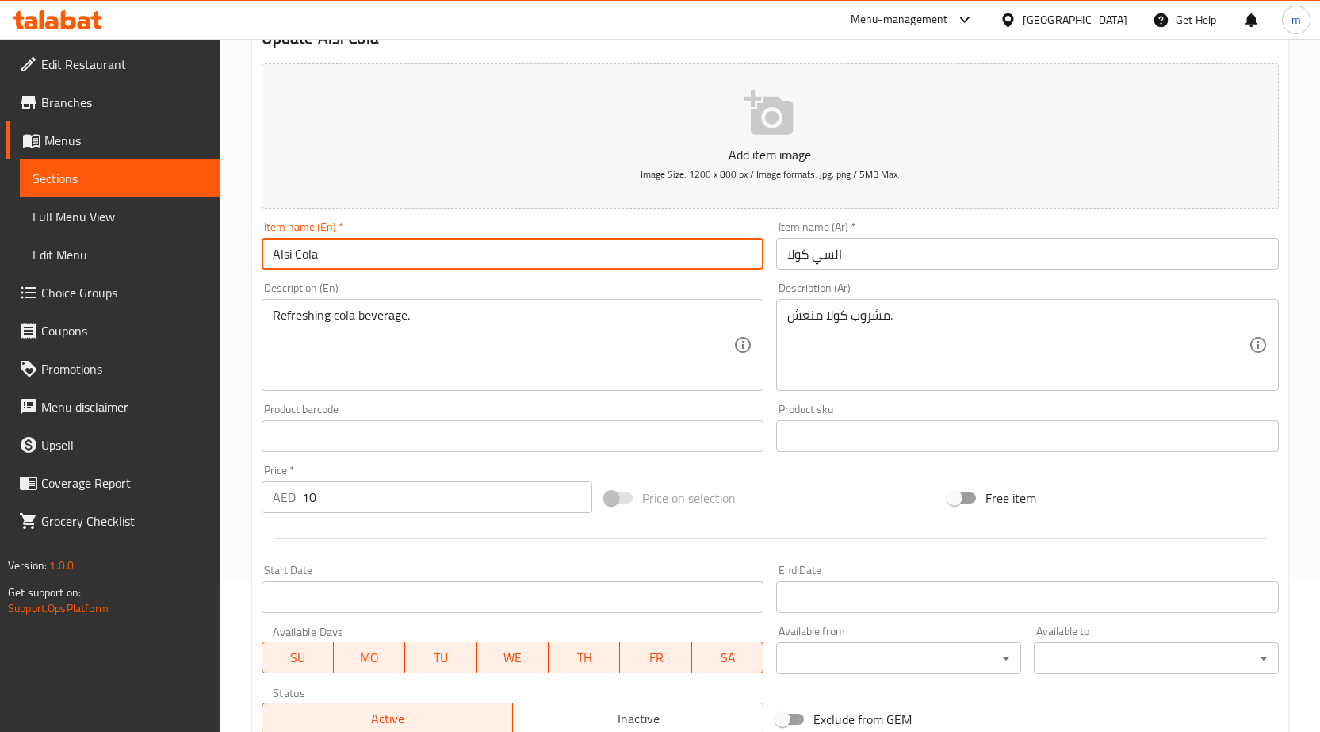
type input "Alsi Cola"
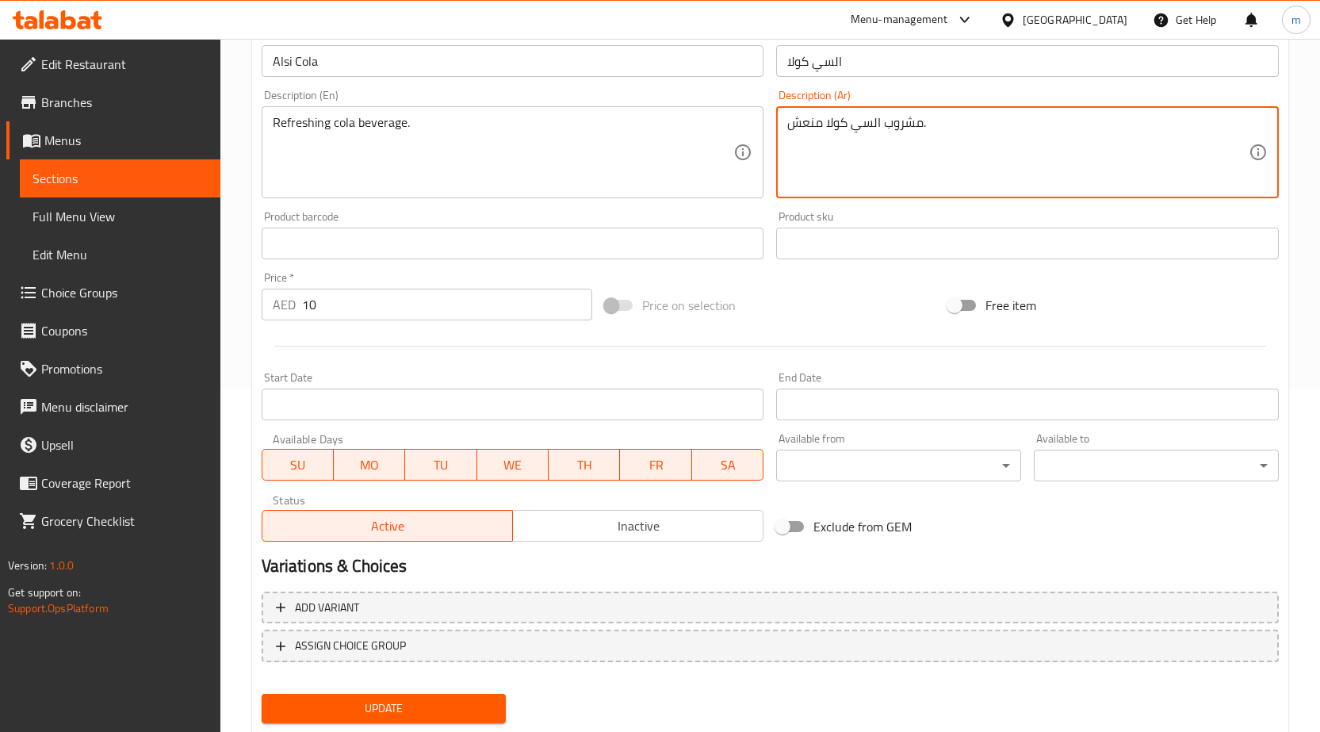
scroll to position [388, 0]
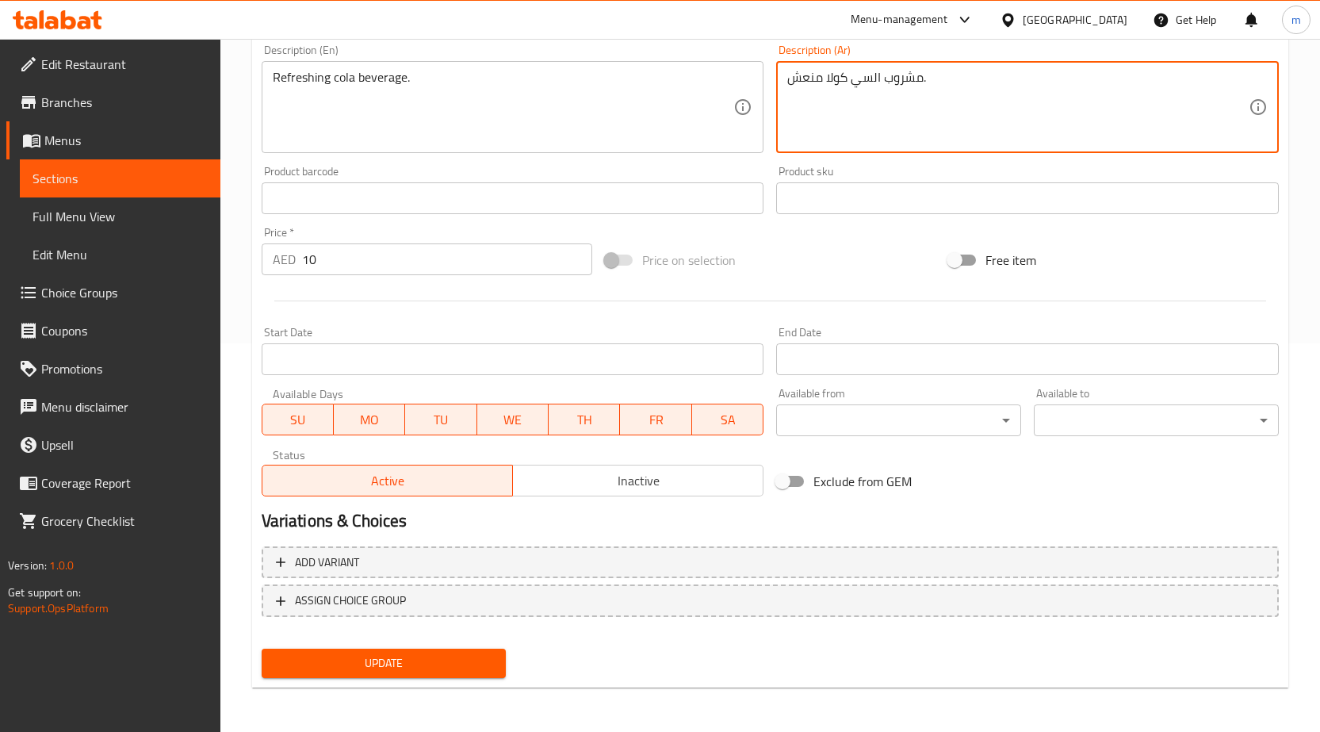
type textarea "مشروب السي كولا منعش."
click at [441, 653] on span "Update" at bounding box center [384, 663] width 220 height 20
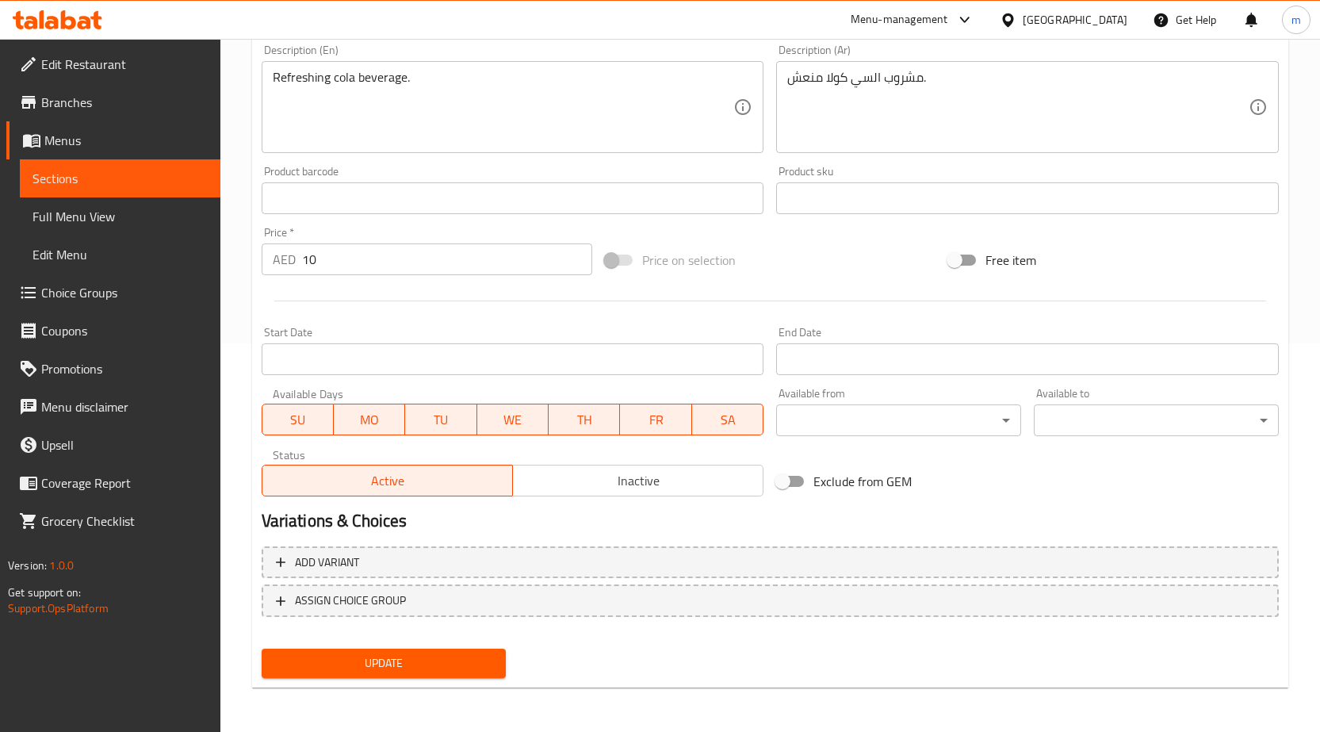
click at [101, 170] on span "Sections" at bounding box center [119, 178] width 175 height 19
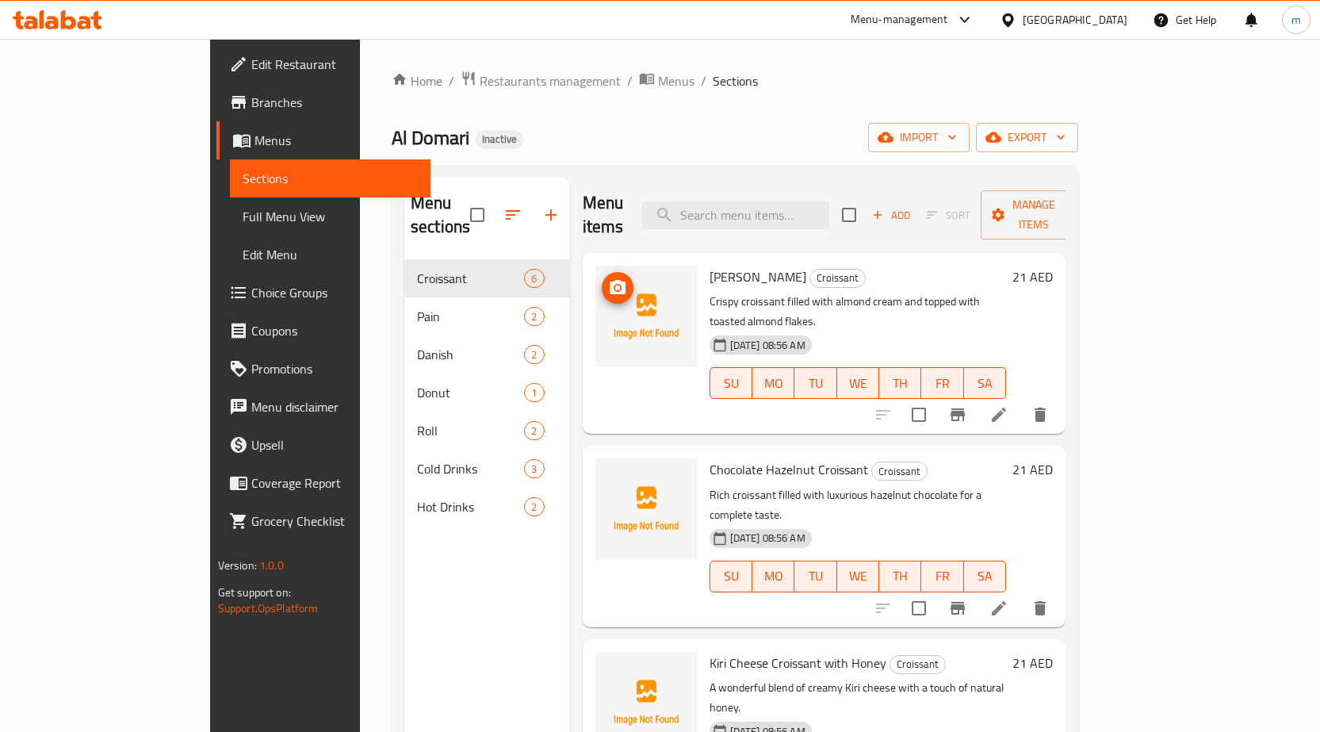
scroll to position [317, 0]
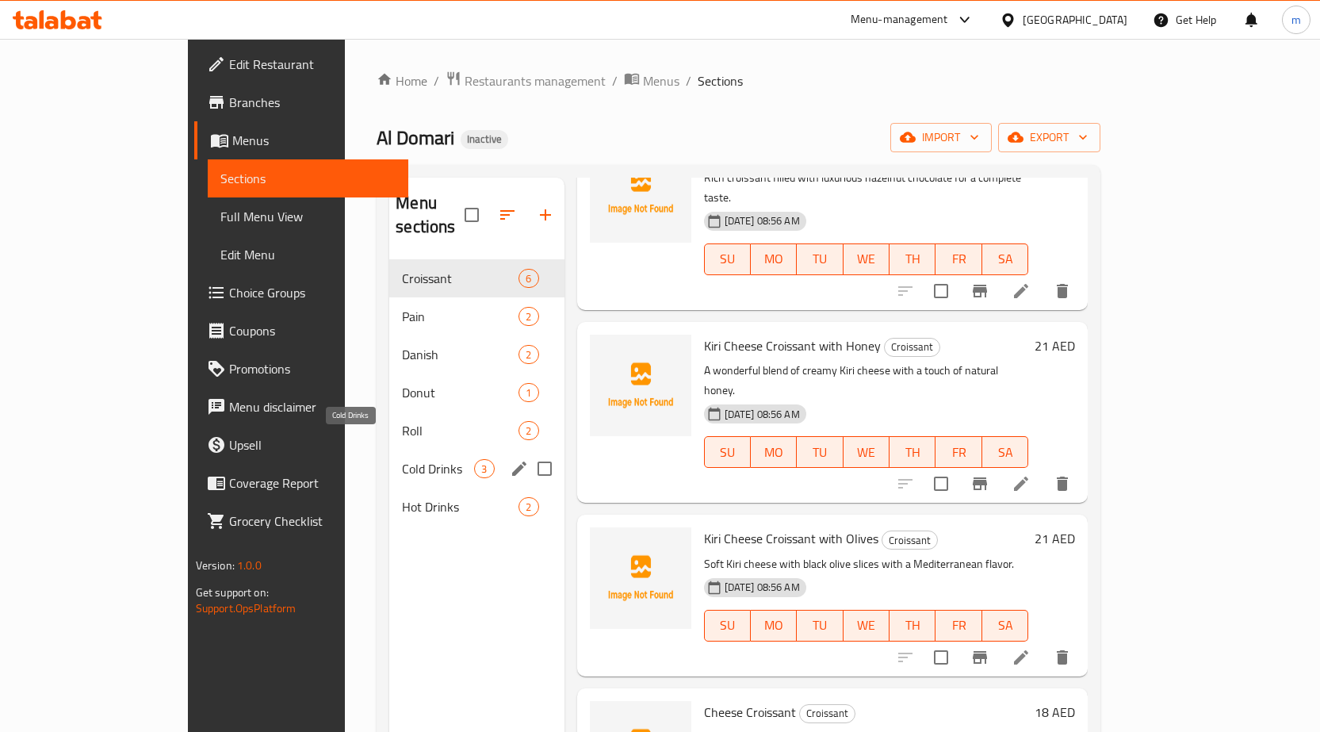
click at [402, 459] on span "Cold Drinks" at bounding box center [438, 468] width 72 height 19
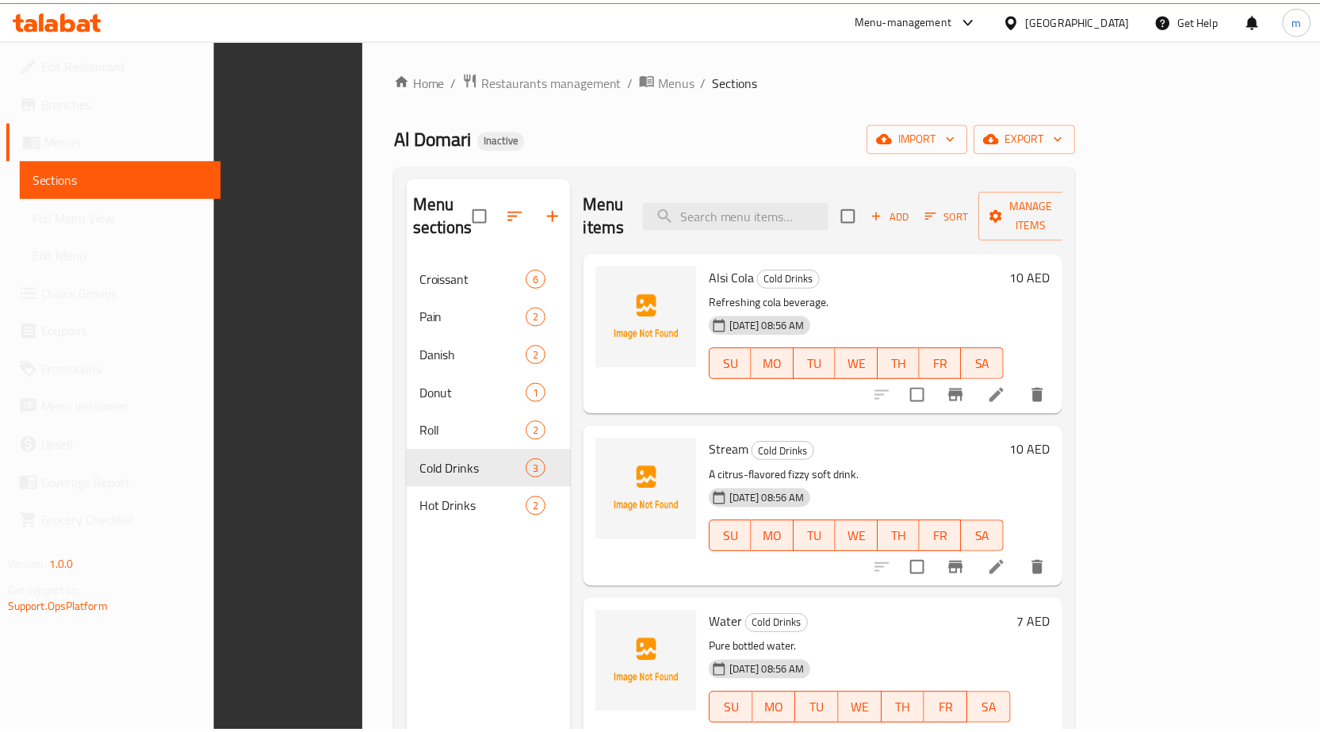
scroll to position [222, 0]
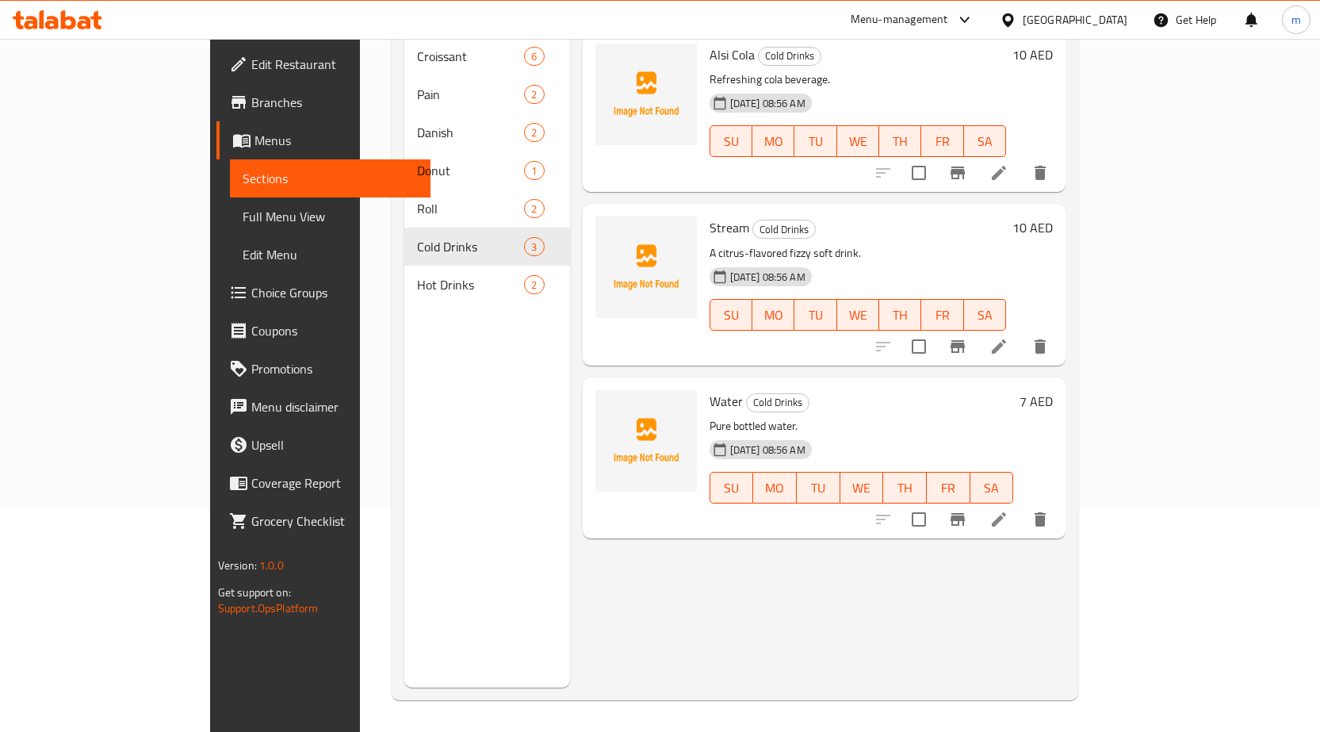
click at [243, 216] on span "Full Menu View" at bounding box center [330, 216] width 175 height 19
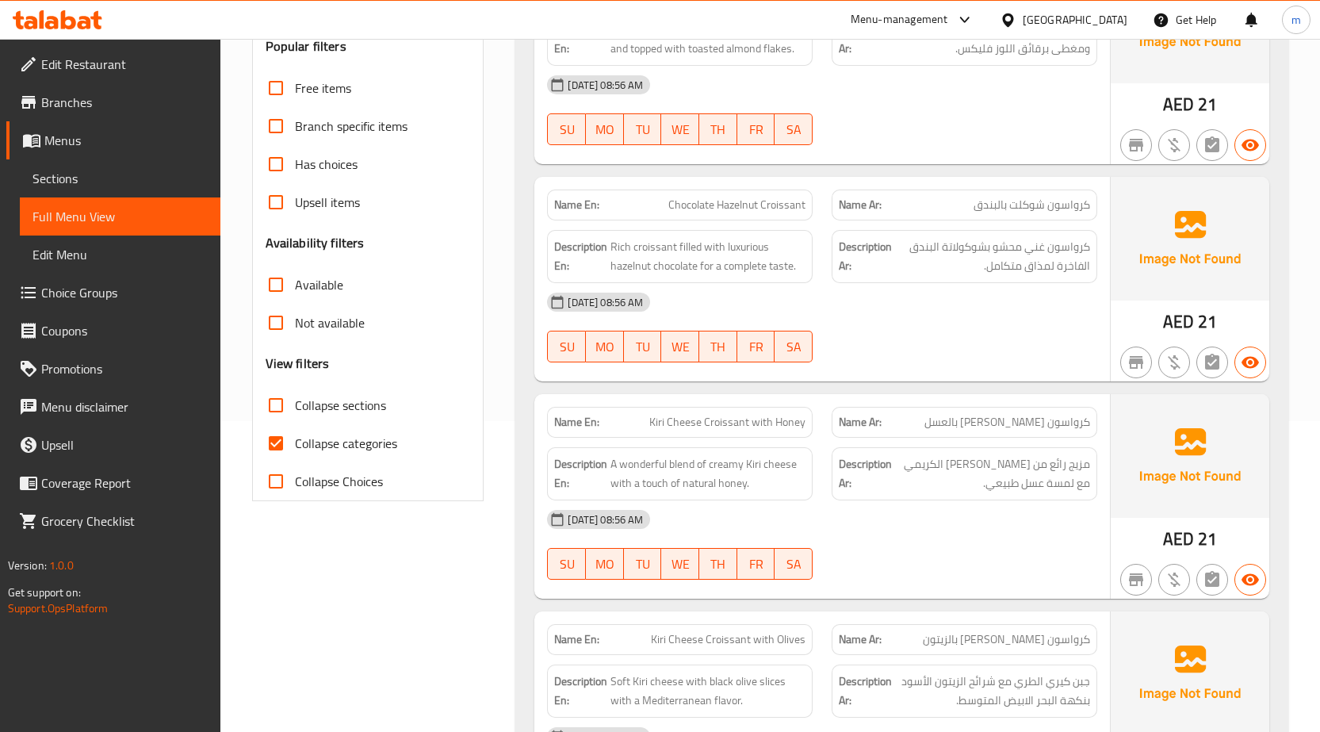
scroll to position [460, 0]
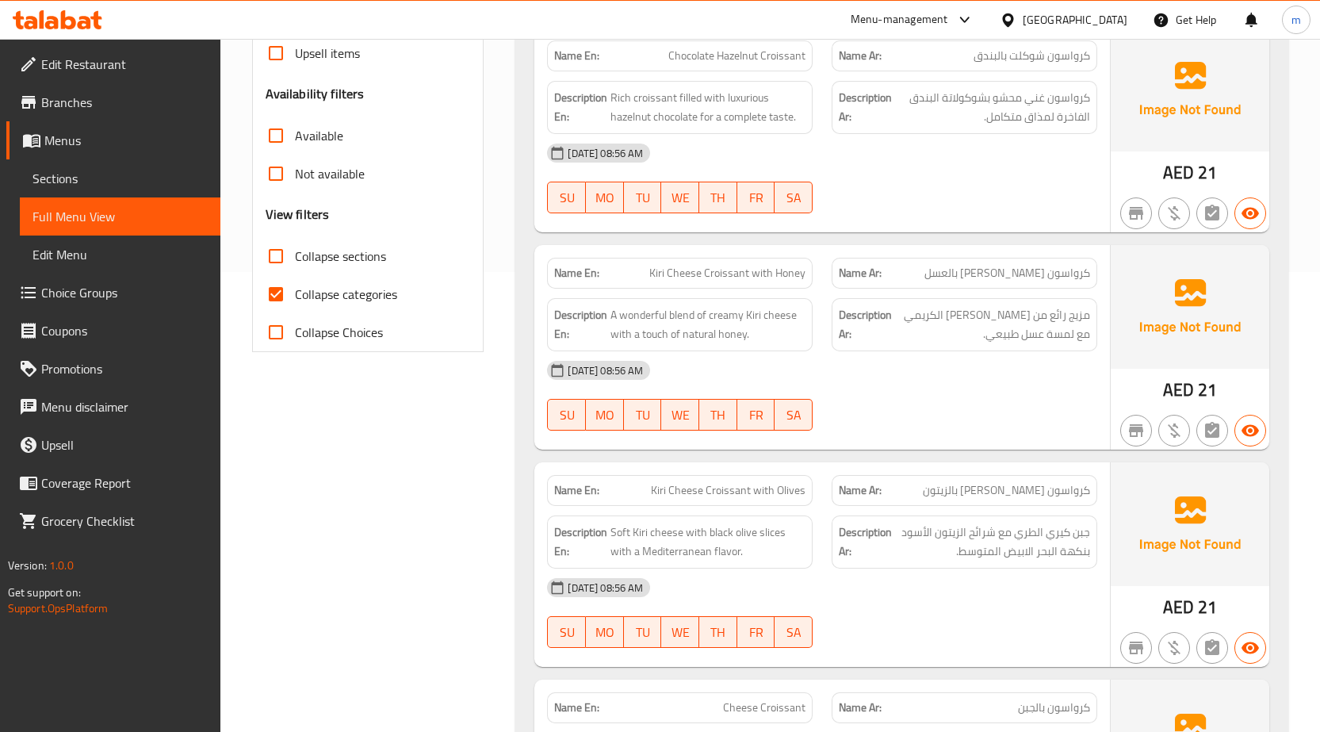
click at [277, 292] on input "Collapse categories" at bounding box center [276, 294] width 38 height 38
checkbox input "false"
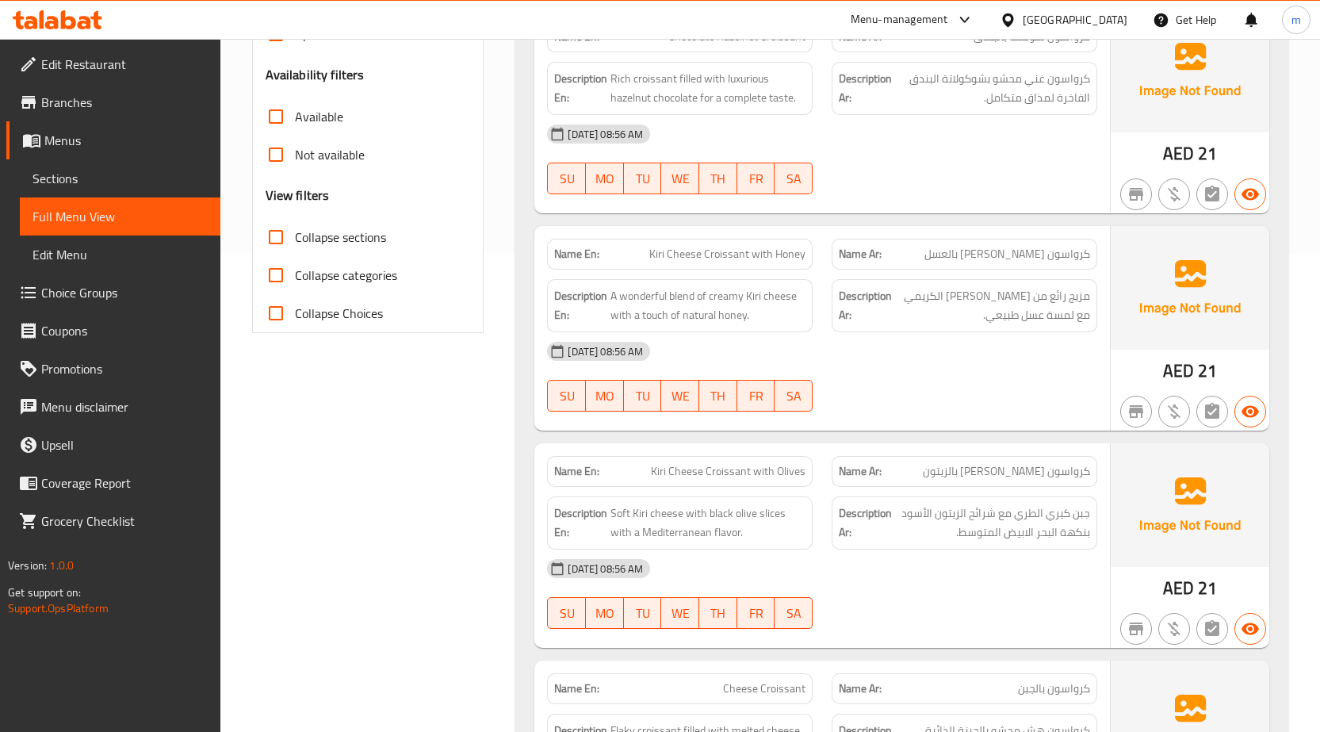
scroll to position [0, 0]
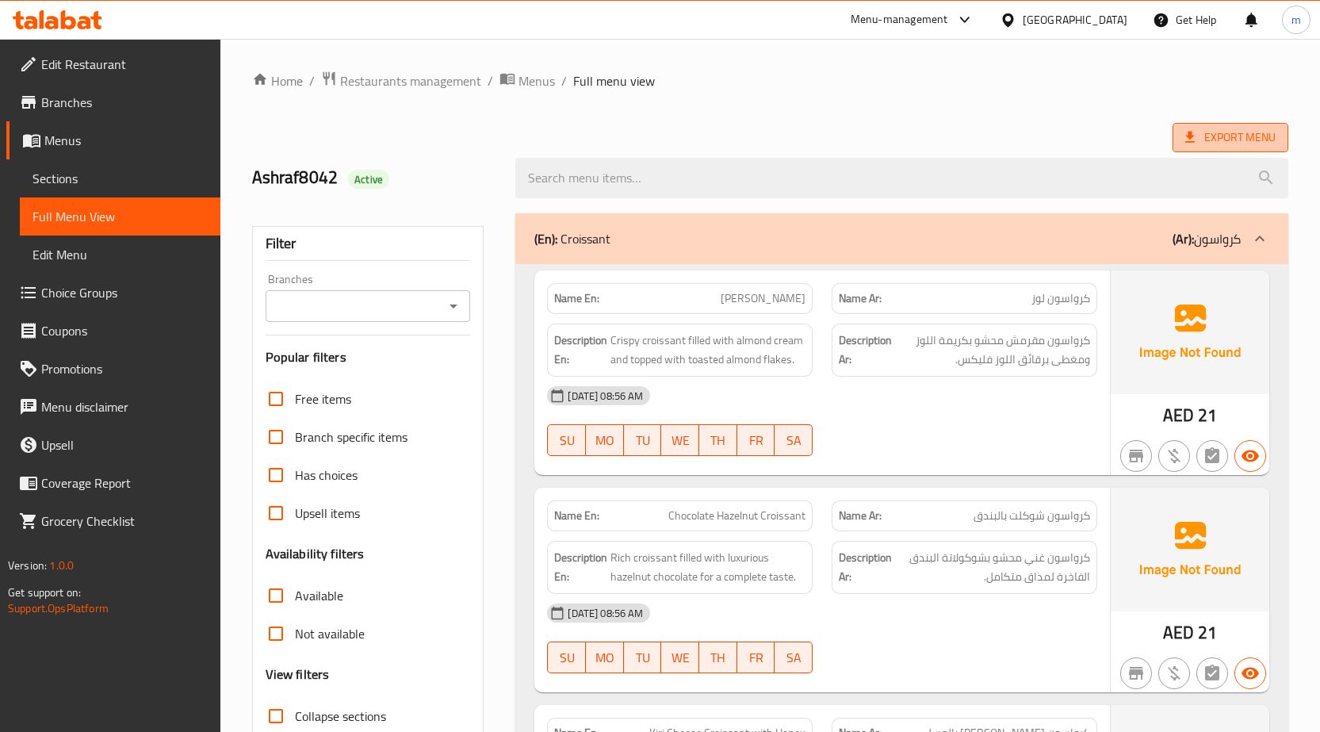
click at [1188, 129] on icon at bounding box center [1190, 137] width 16 height 16
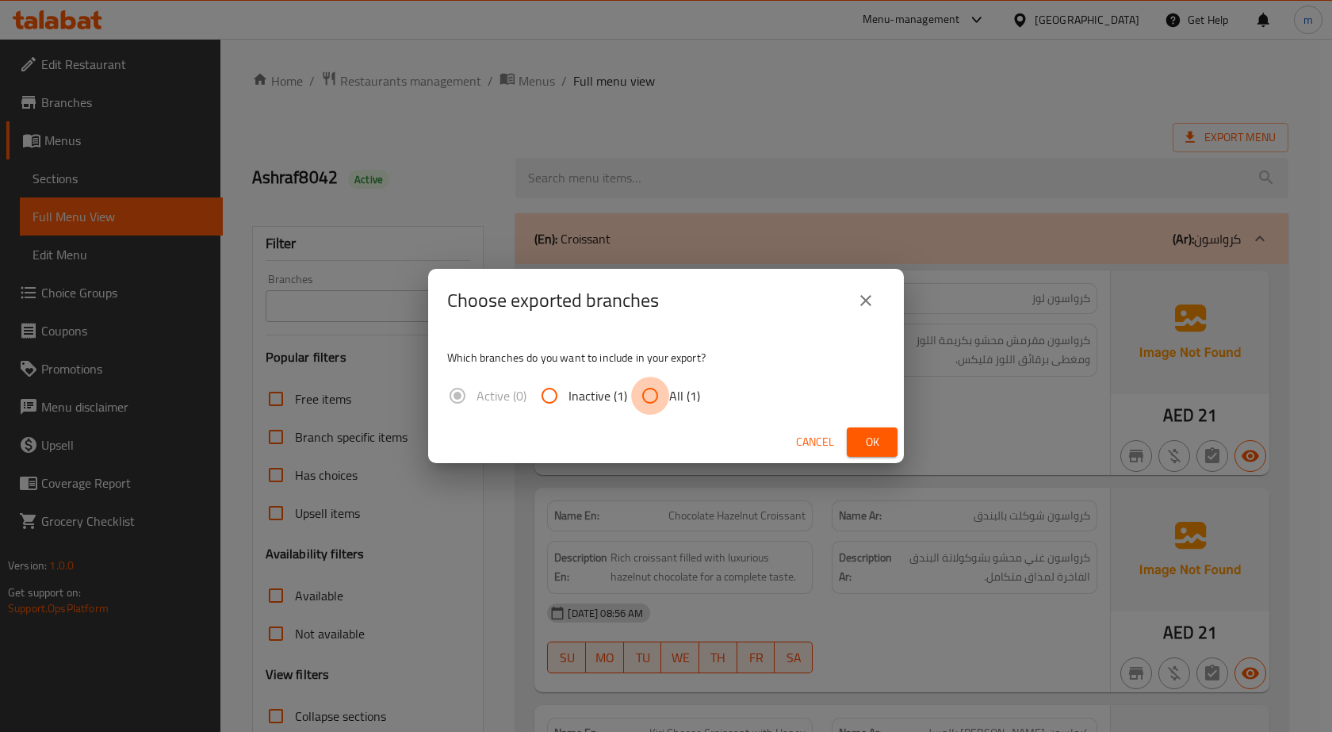
click at [648, 390] on input "All (1)" at bounding box center [650, 395] width 38 height 38
radio input "true"
click at [868, 437] on span "Ok" at bounding box center [871, 442] width 25 height 20
